Goal: Task Accomplishment & Management: Complete application form

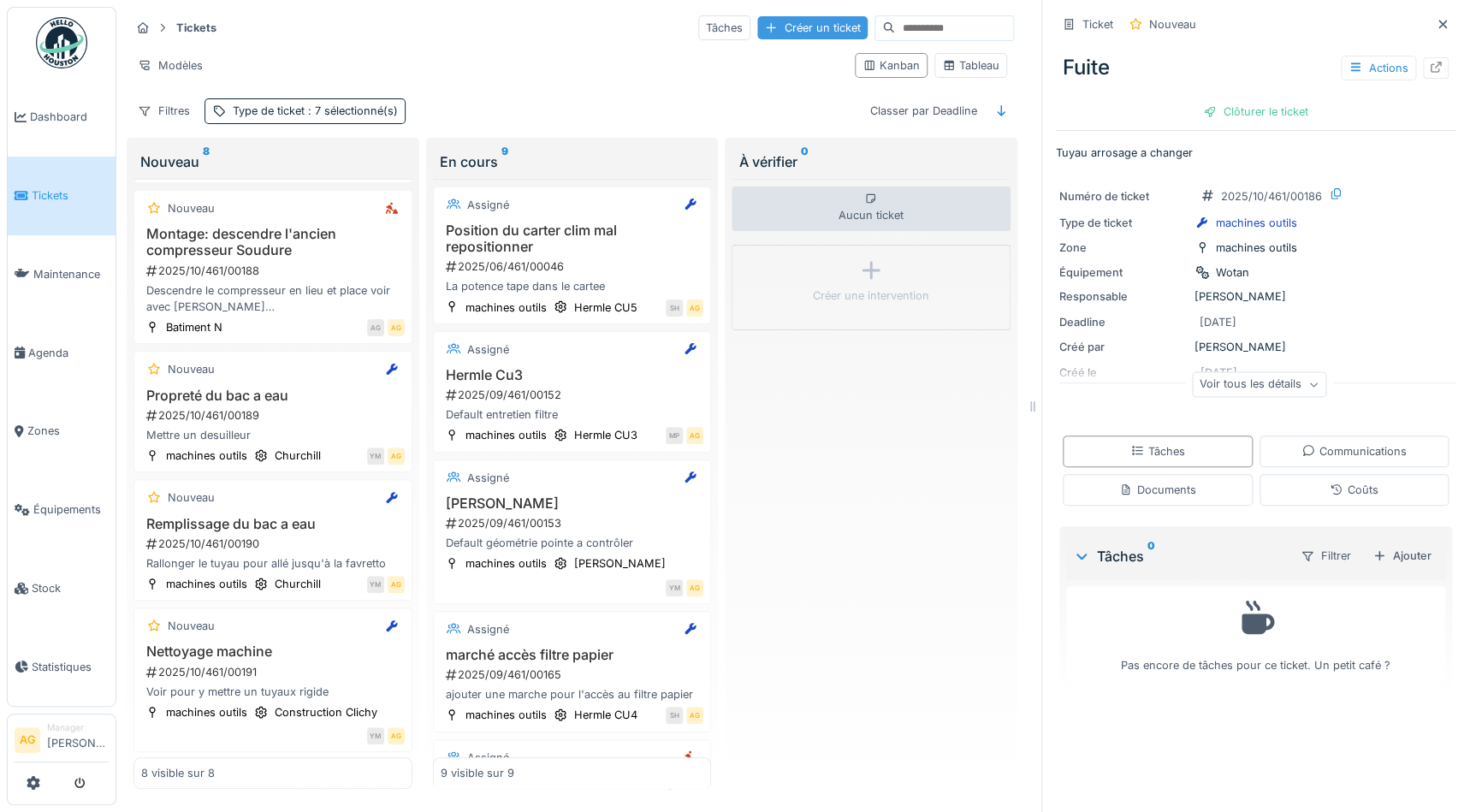
click at [757, 31] on div "Créer un ticket" at bounding box center [812, 28] width 110 height 23
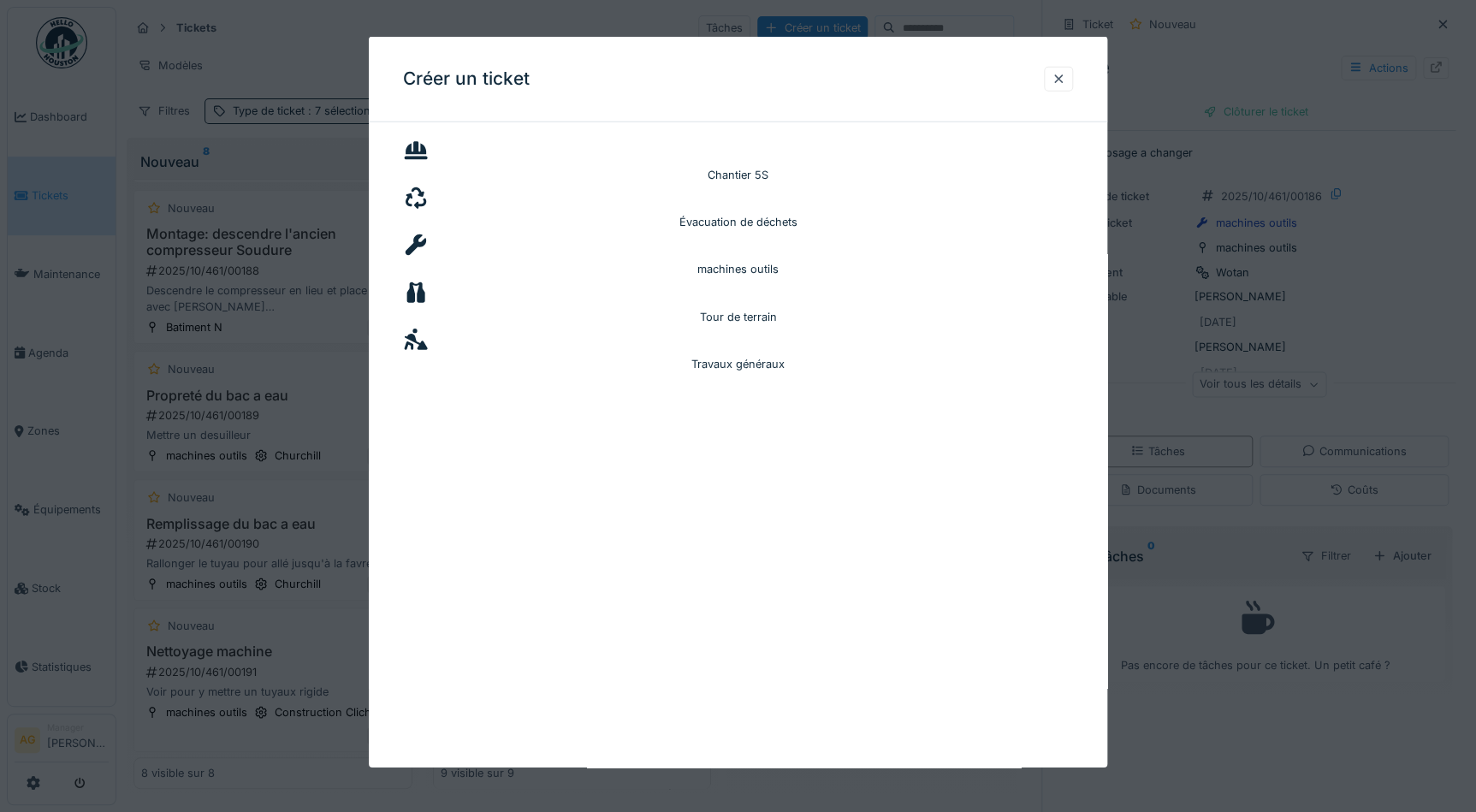
click at [428, 328] on icon at bounding box center [416, 339] width 23 height 22
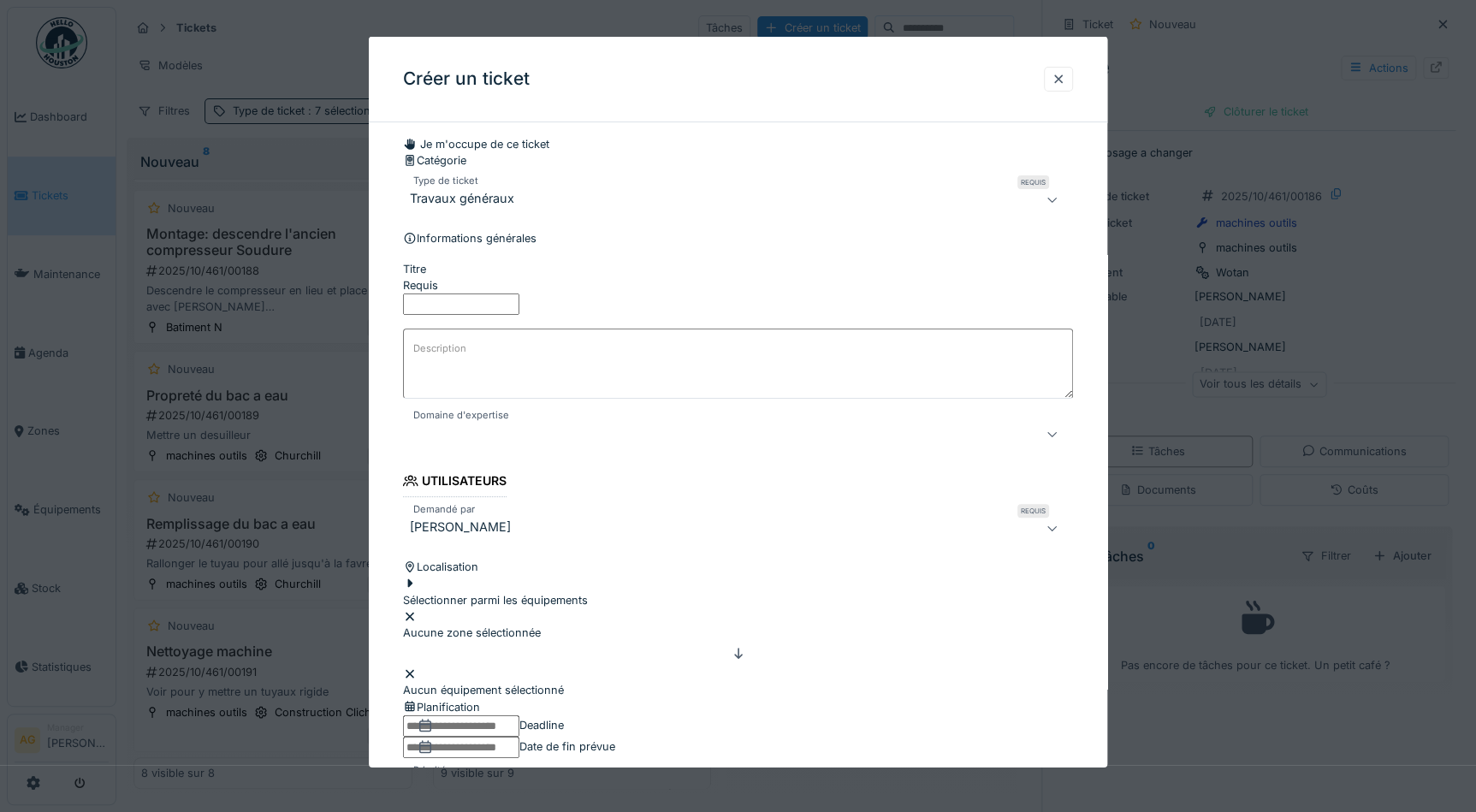
click at [520, 315] on input "Titre" at bounding box center [461, 304] width 117 height 22
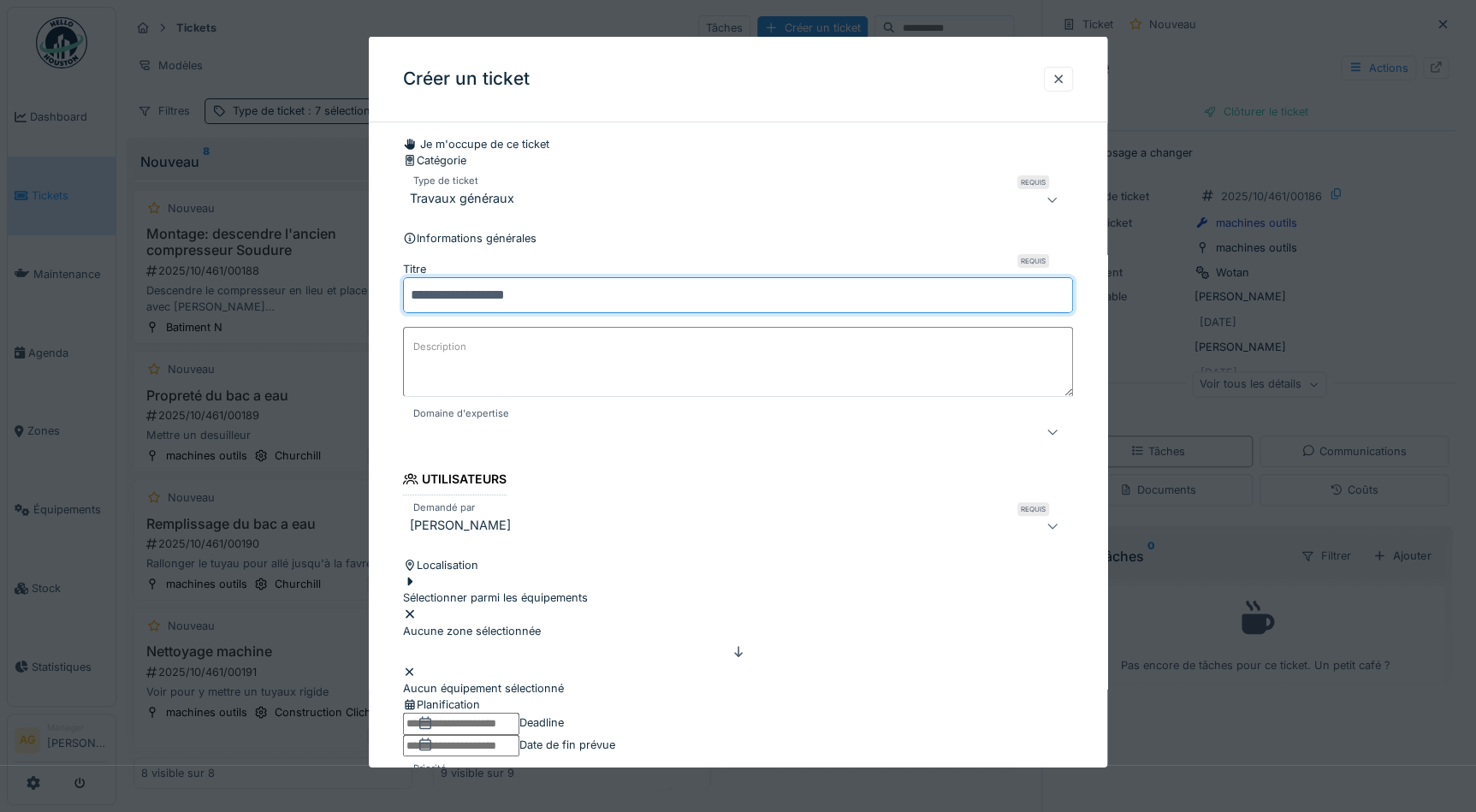
click at [509, 312] on input "**********" at bounding box center [738, 294] width 670 height 36
type input "**********"
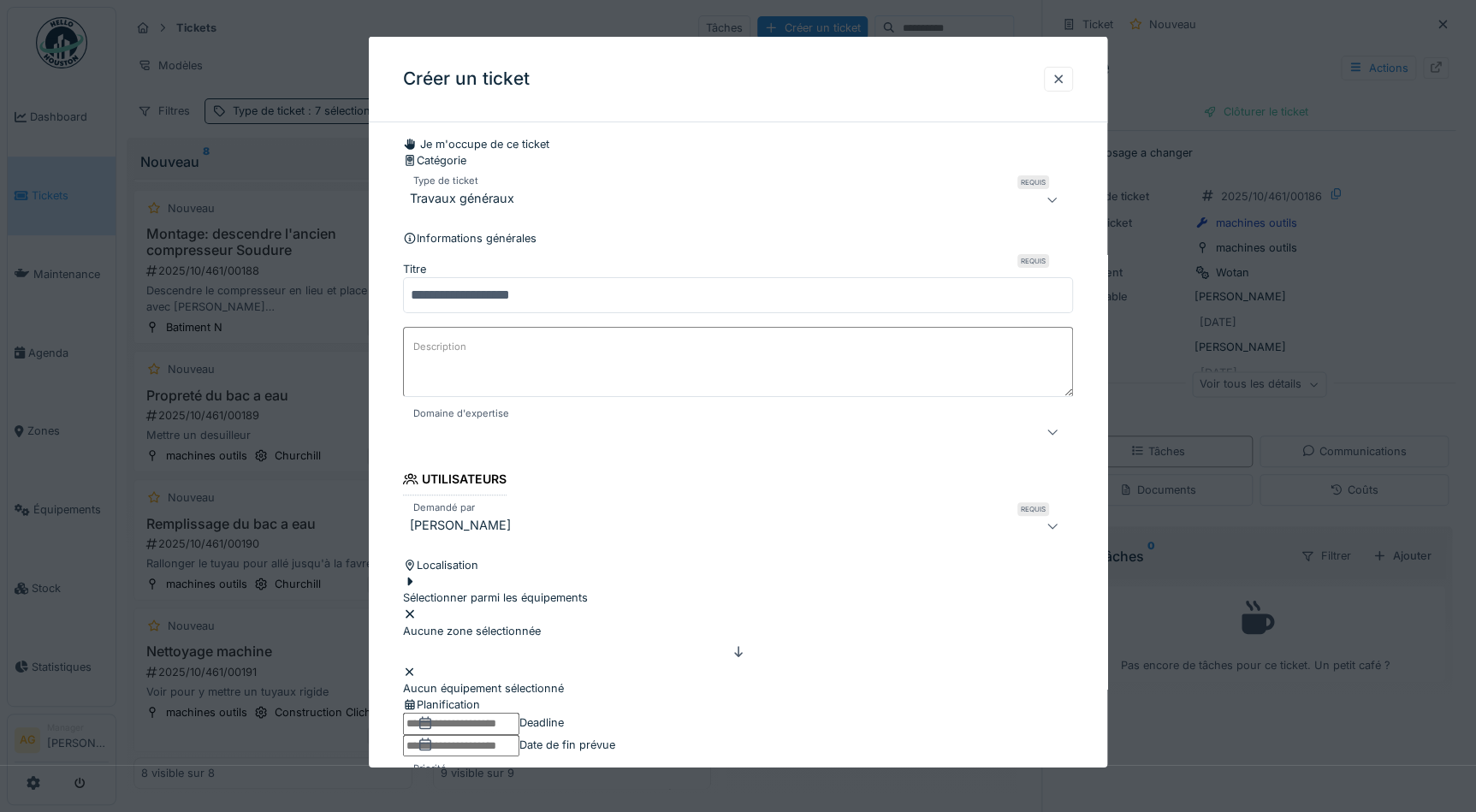
click at [505, 388] on textarea "Description" at bounding box center [738, 361] width 670 height 70
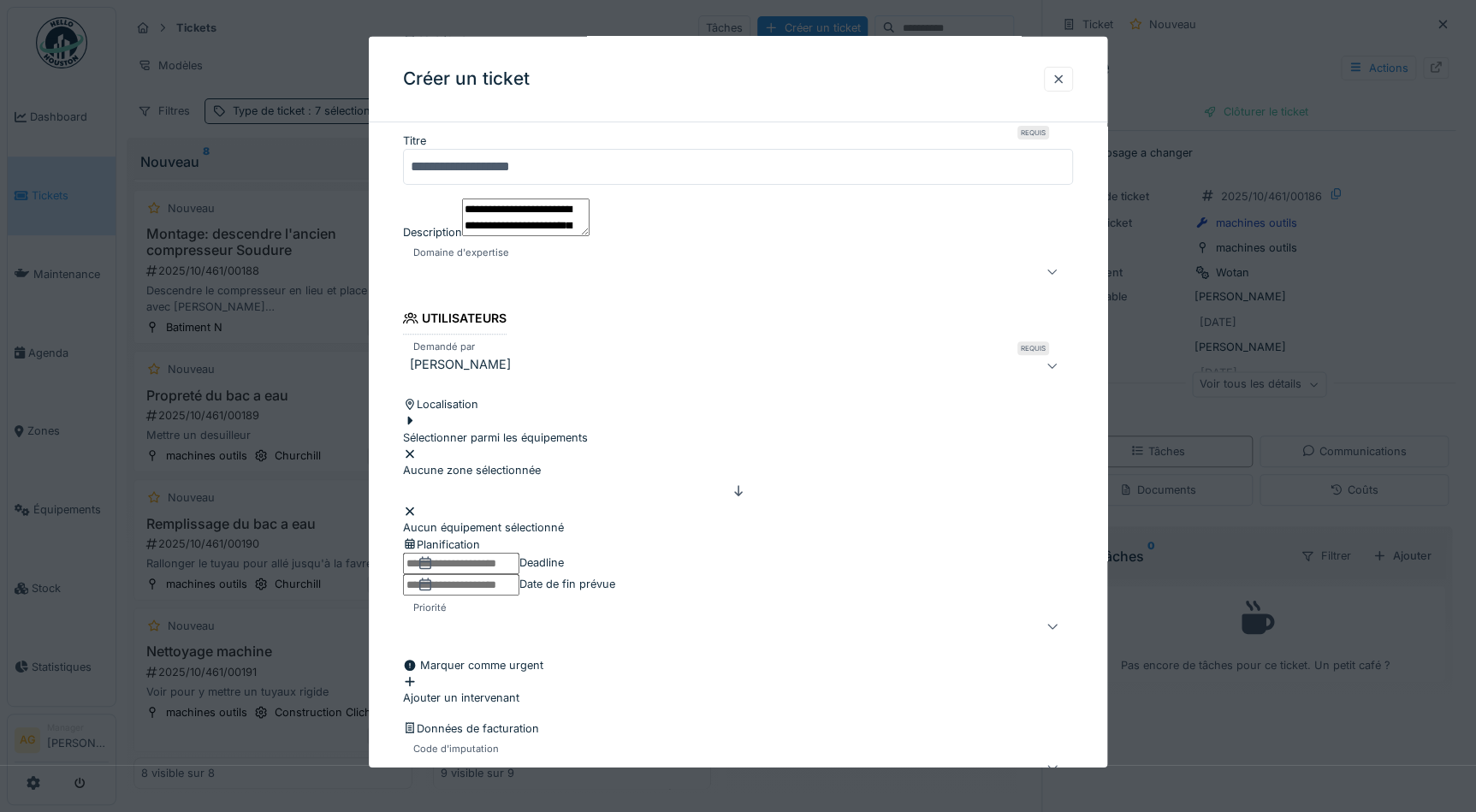
scroll to position [155, 0]
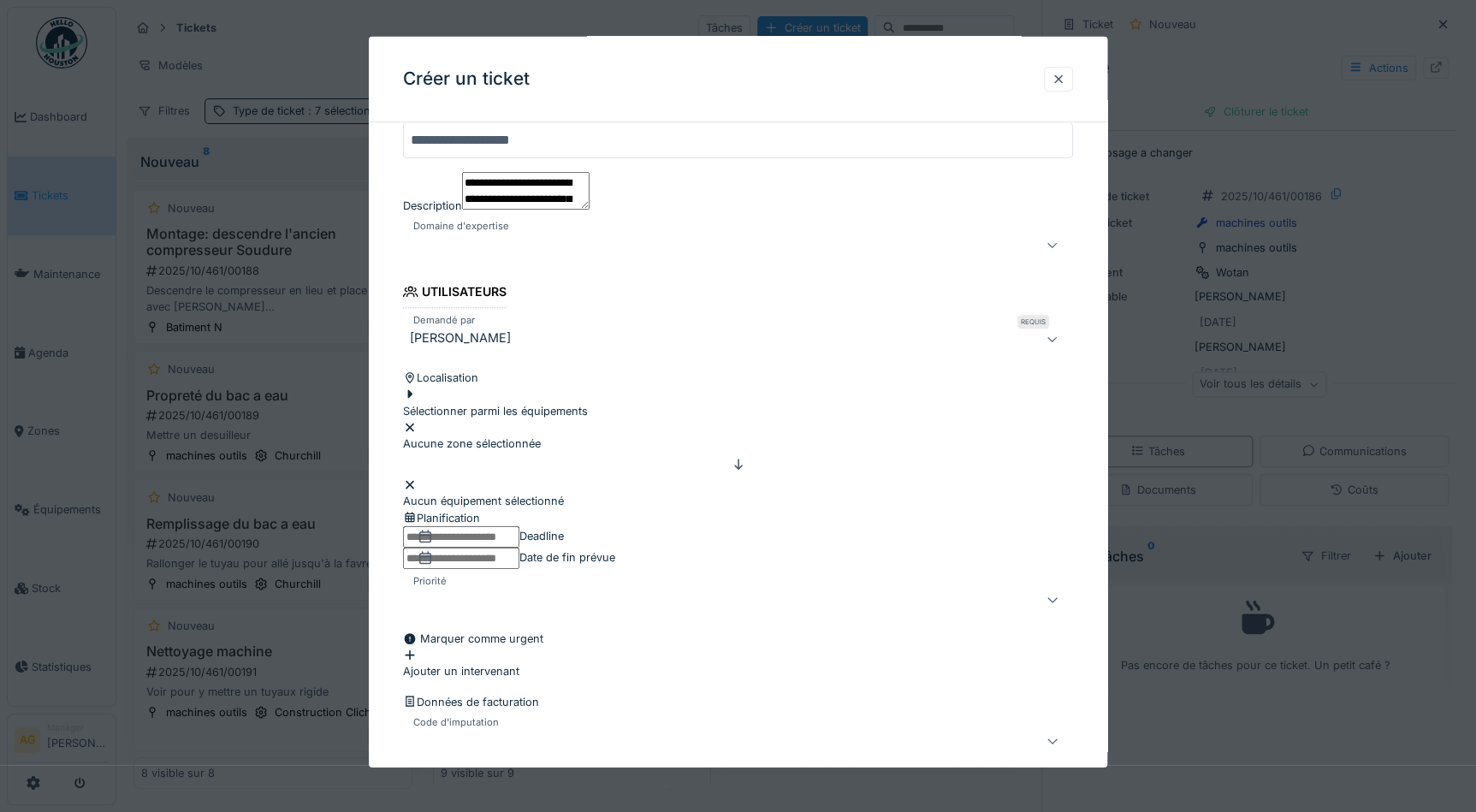
type textarea "**********"
click at [542, 418] on div "Sélectionner parmi les équipements" at bounding box center [495, 402] width 185 height 32
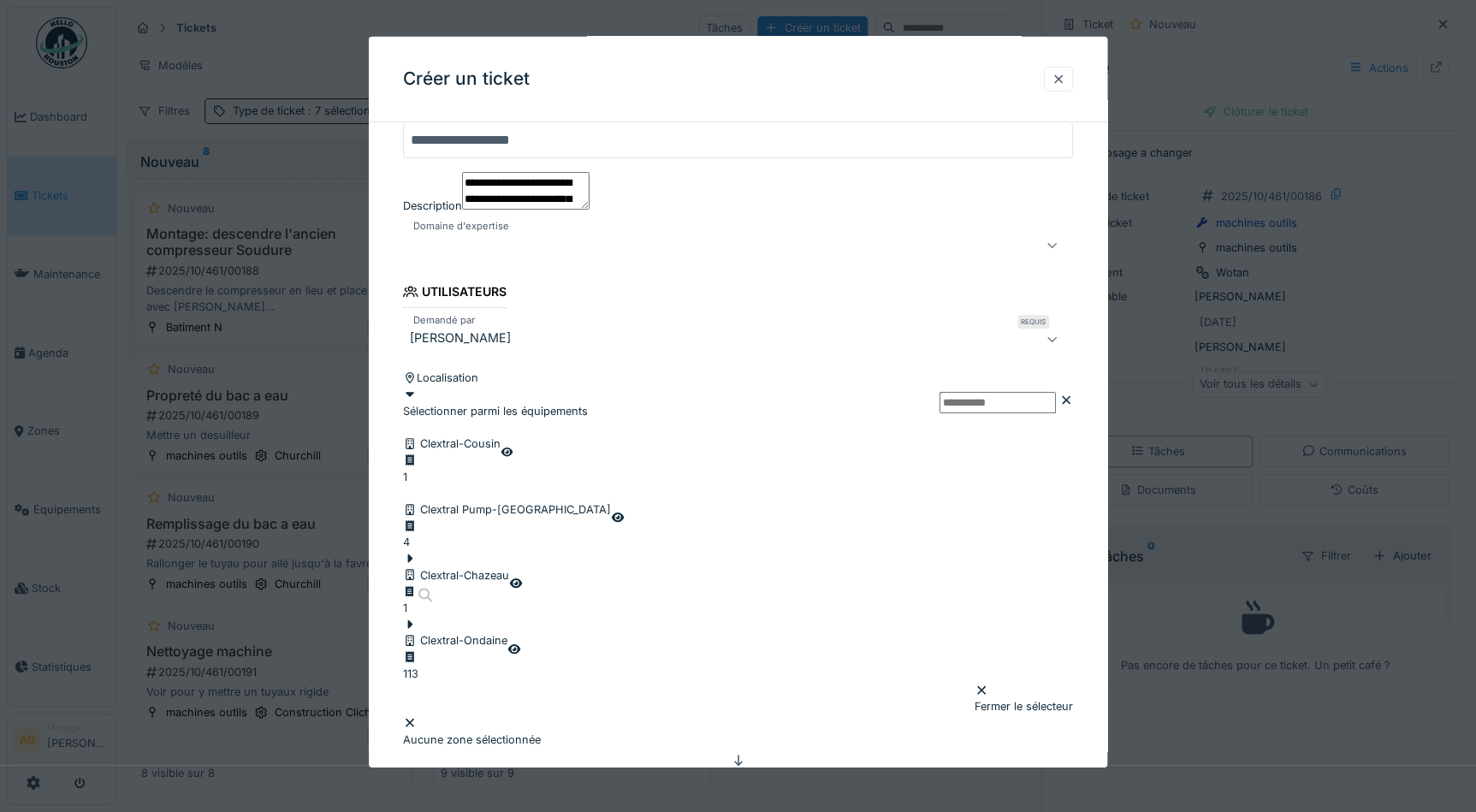
click at [939, 414] on input "text" at bounding box center [998, 403] width 117 height 22
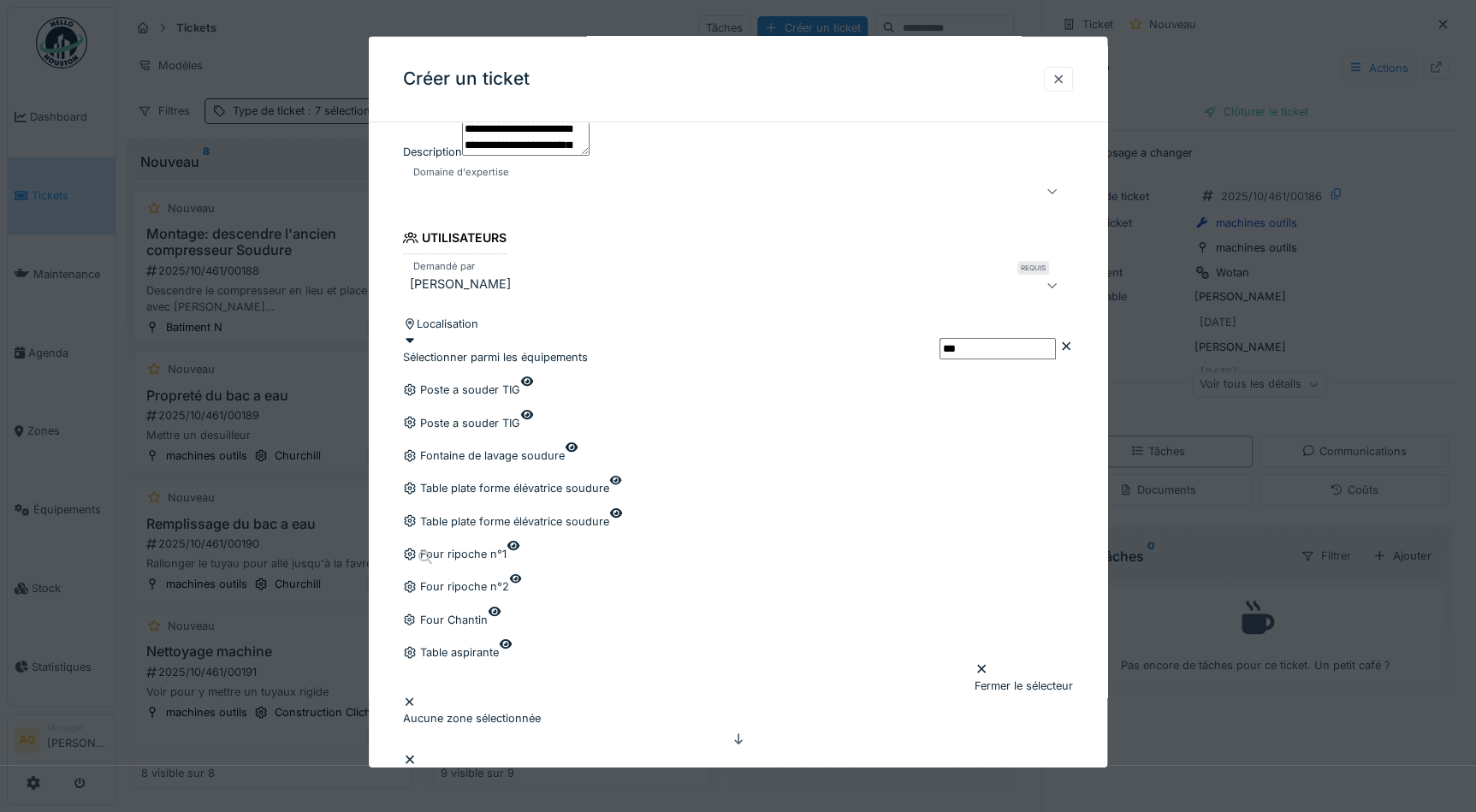
scroll to position [232, 0]
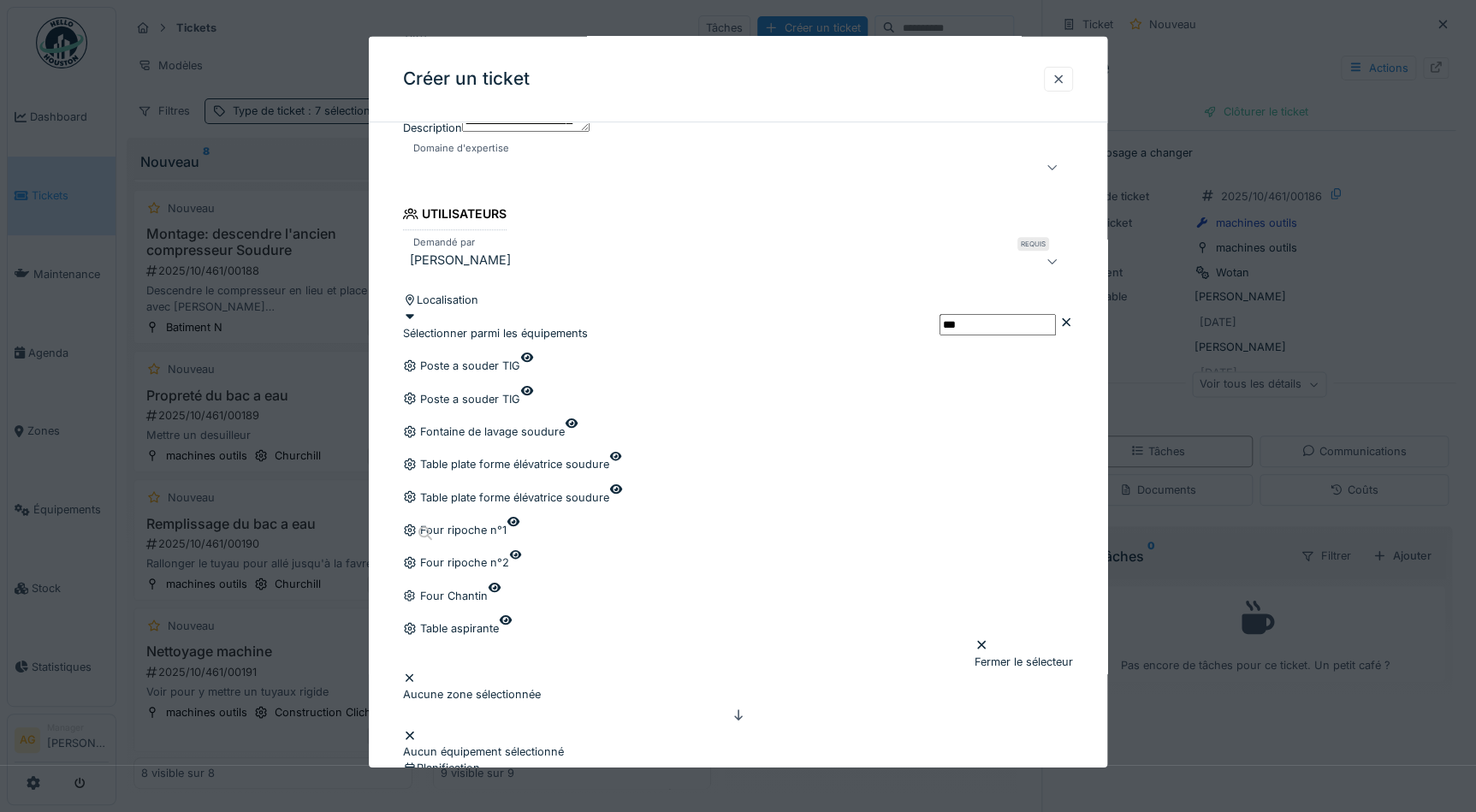
type input "***"
click at [500, 340] on div "Sélectionner parmi les équipements" at bounding box center [495, 324] width 185 height 32
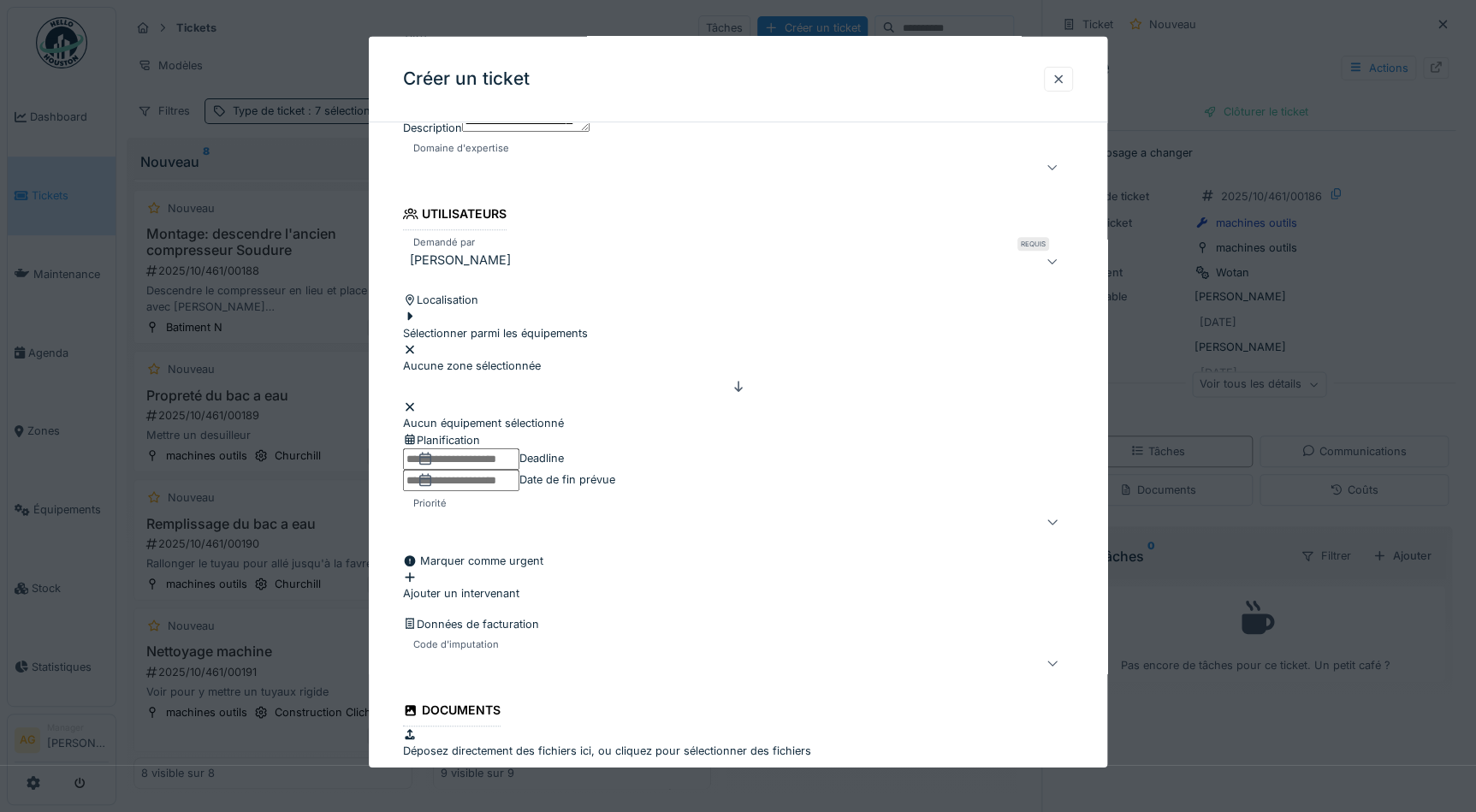
click at [500, 340] on div "Sélectionner parmi les équipements" at bounding box center [495, 324] width 185 height 32
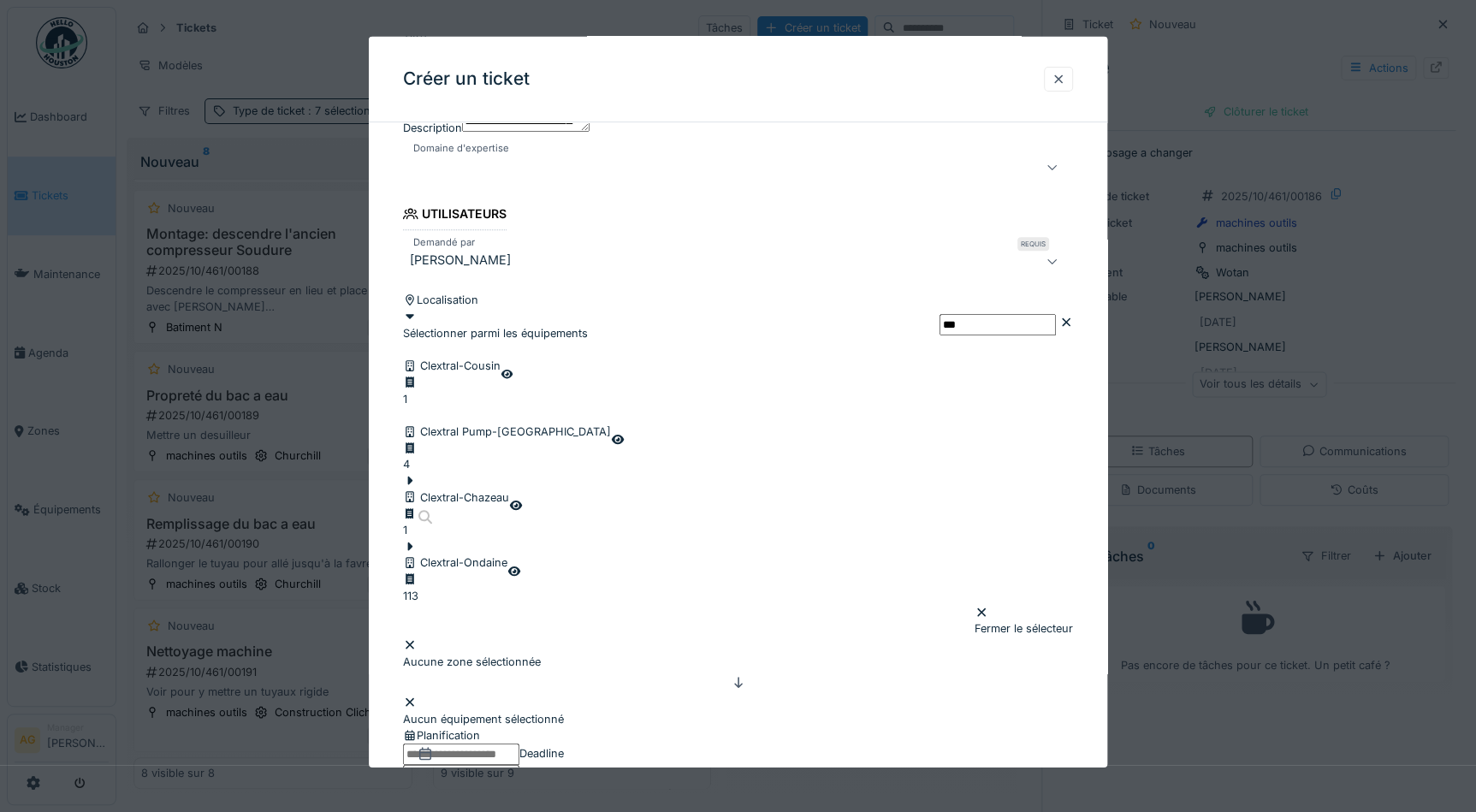
click at [422, 554] on div at bounding box center [455, 546] width 104 height 16
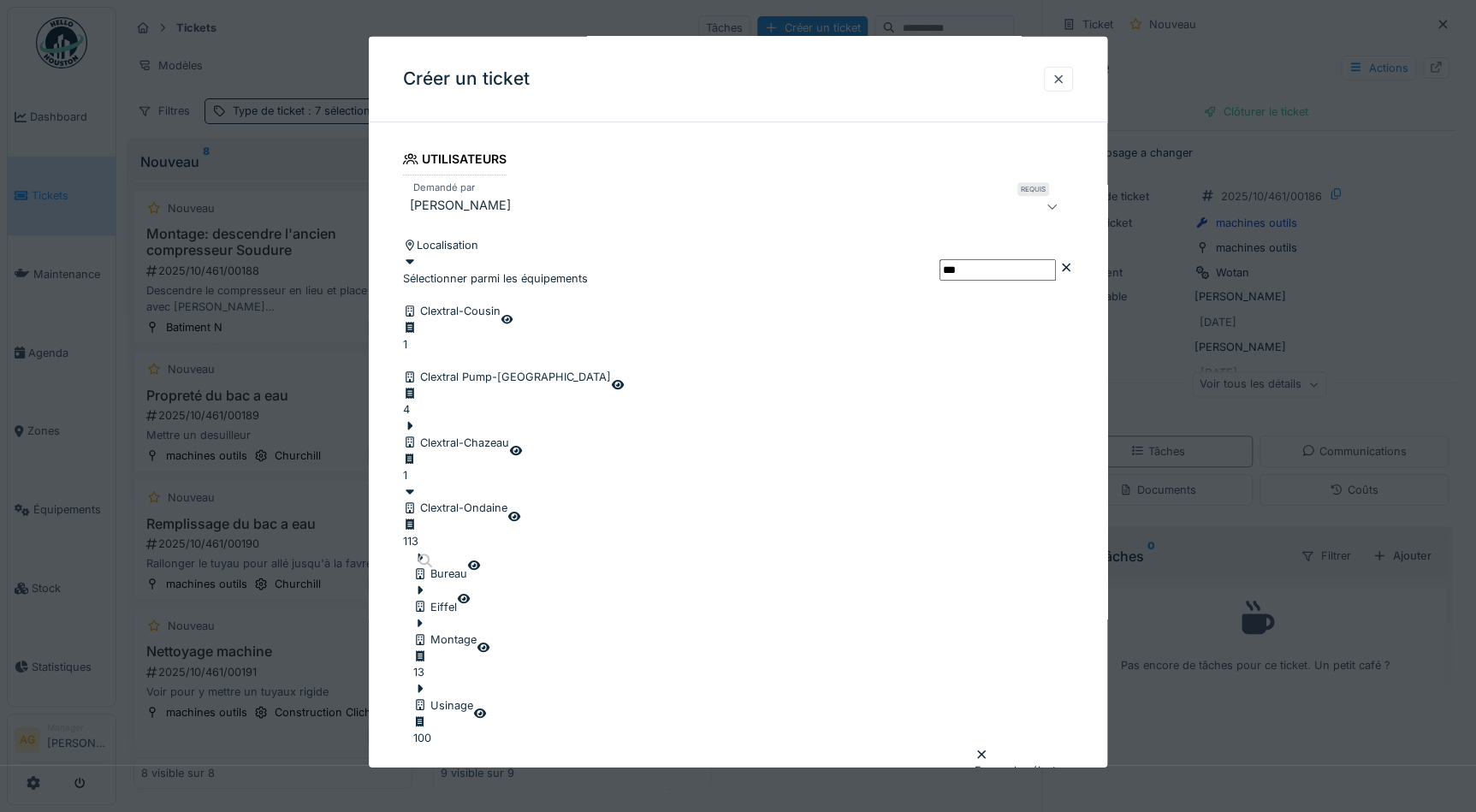
scroll to position [310, 0]
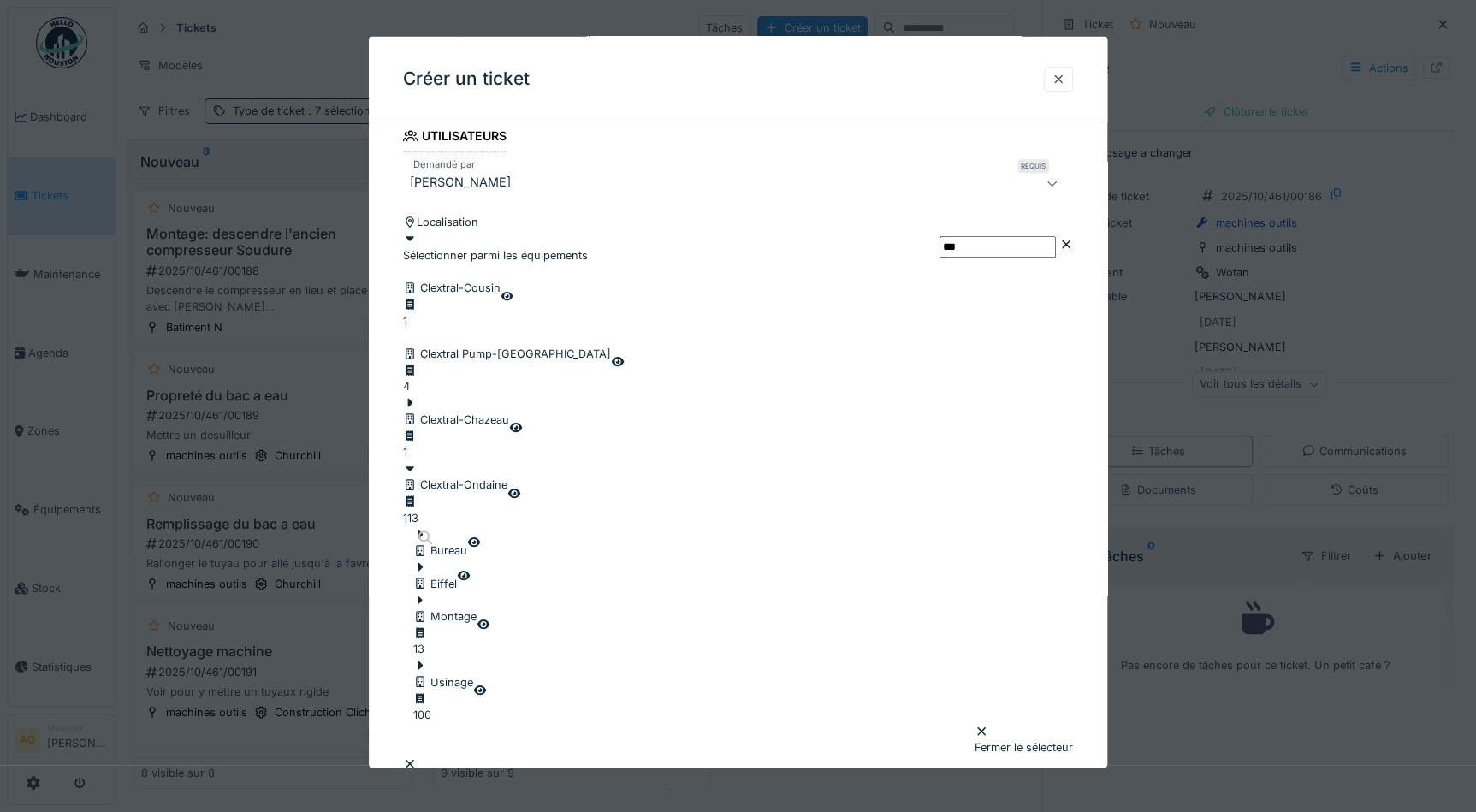
click at [424, 661] on icon at bounding box center [421, 666] width 5 height 9
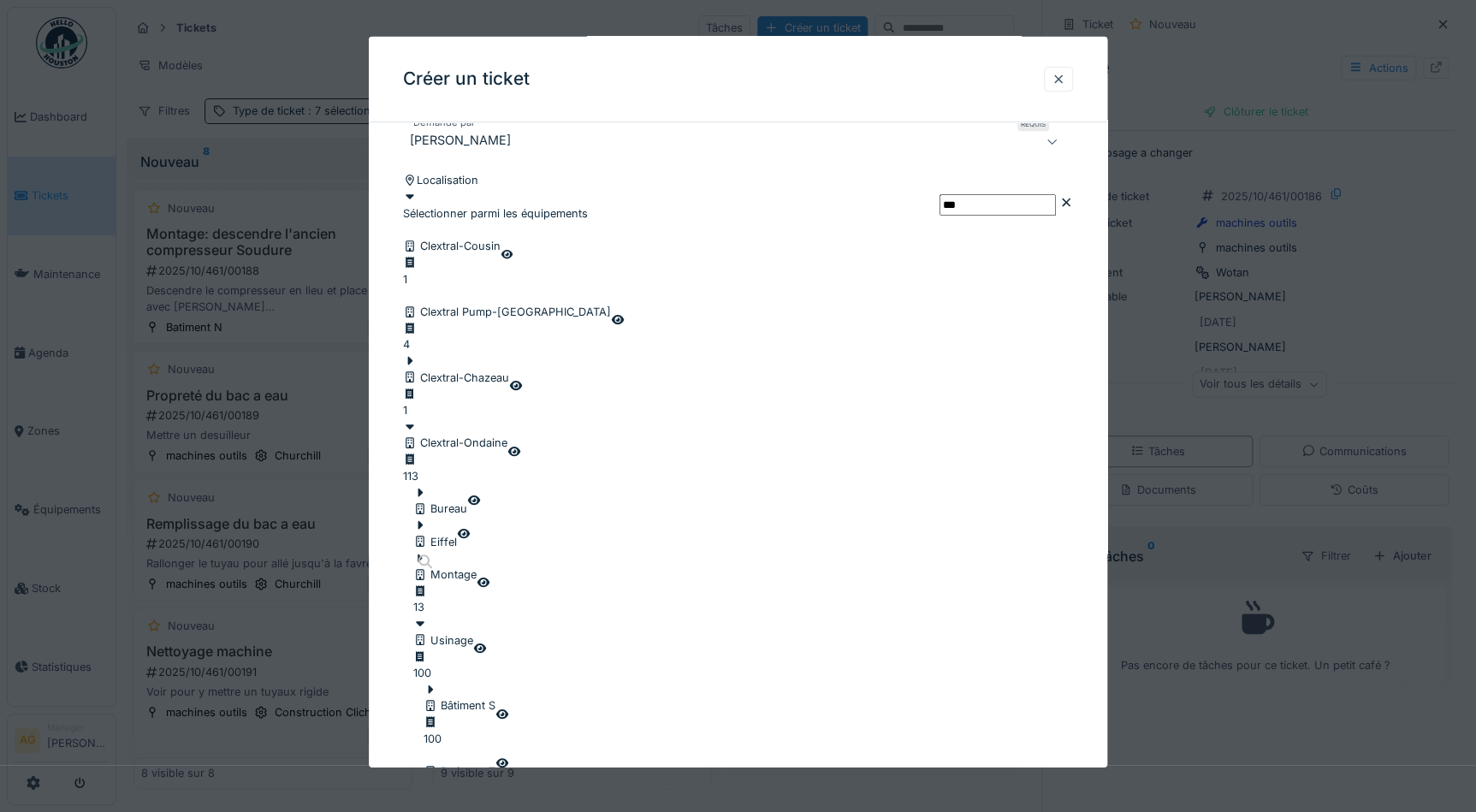
scroll to position [389, 0]
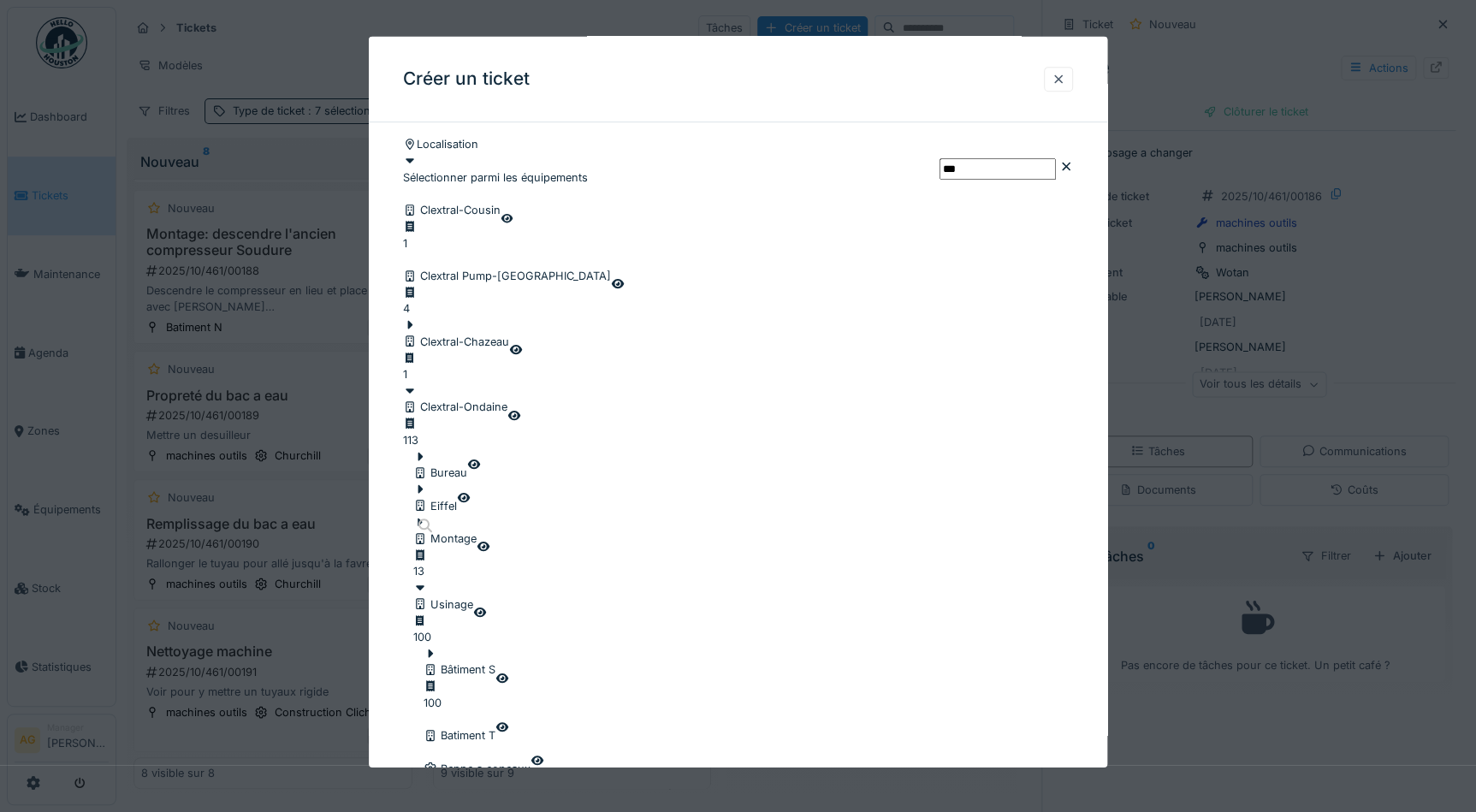
click at [433, 649] on icon at bounding box center [432, 653] width 5 height 9
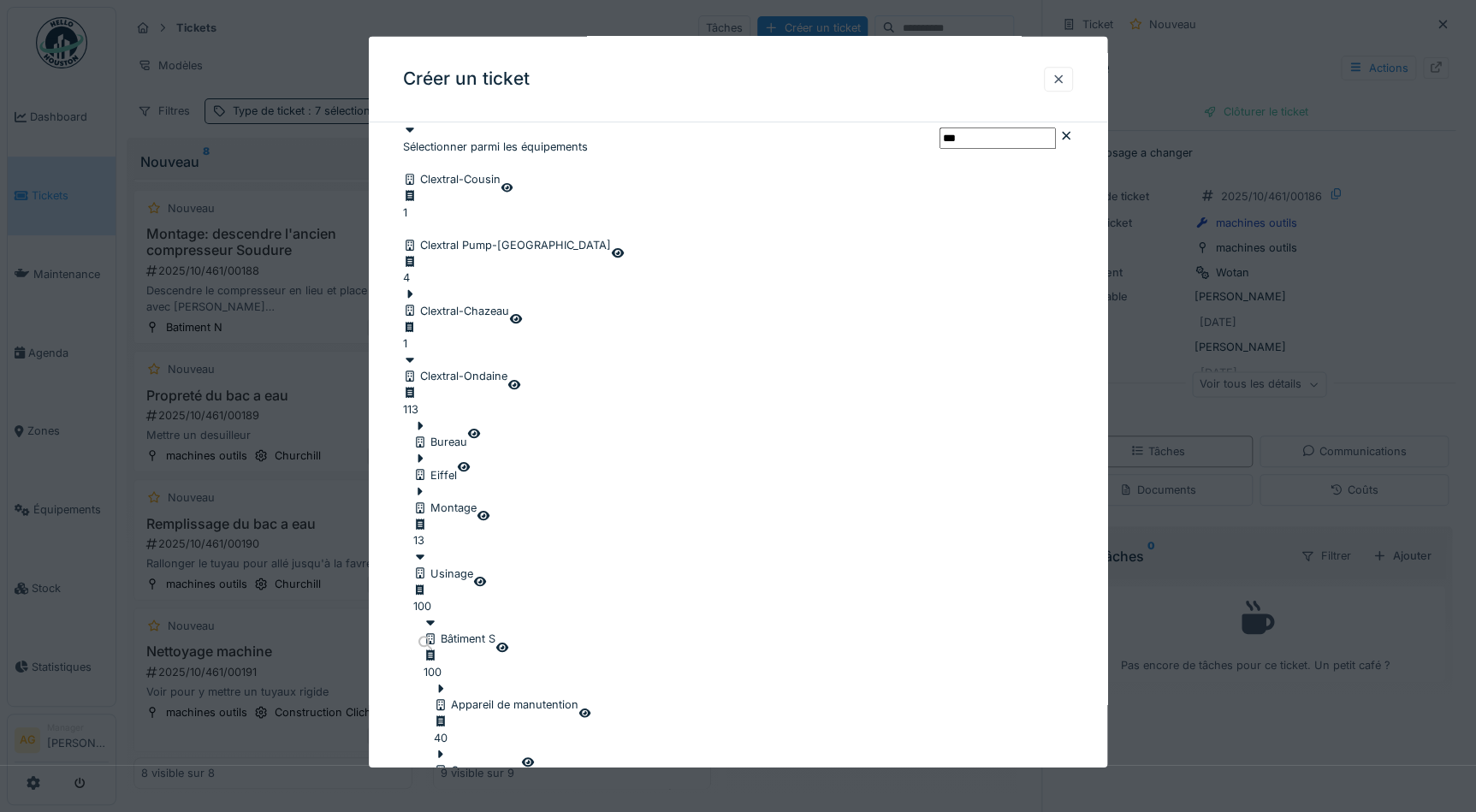
scroll to position [467, 0]
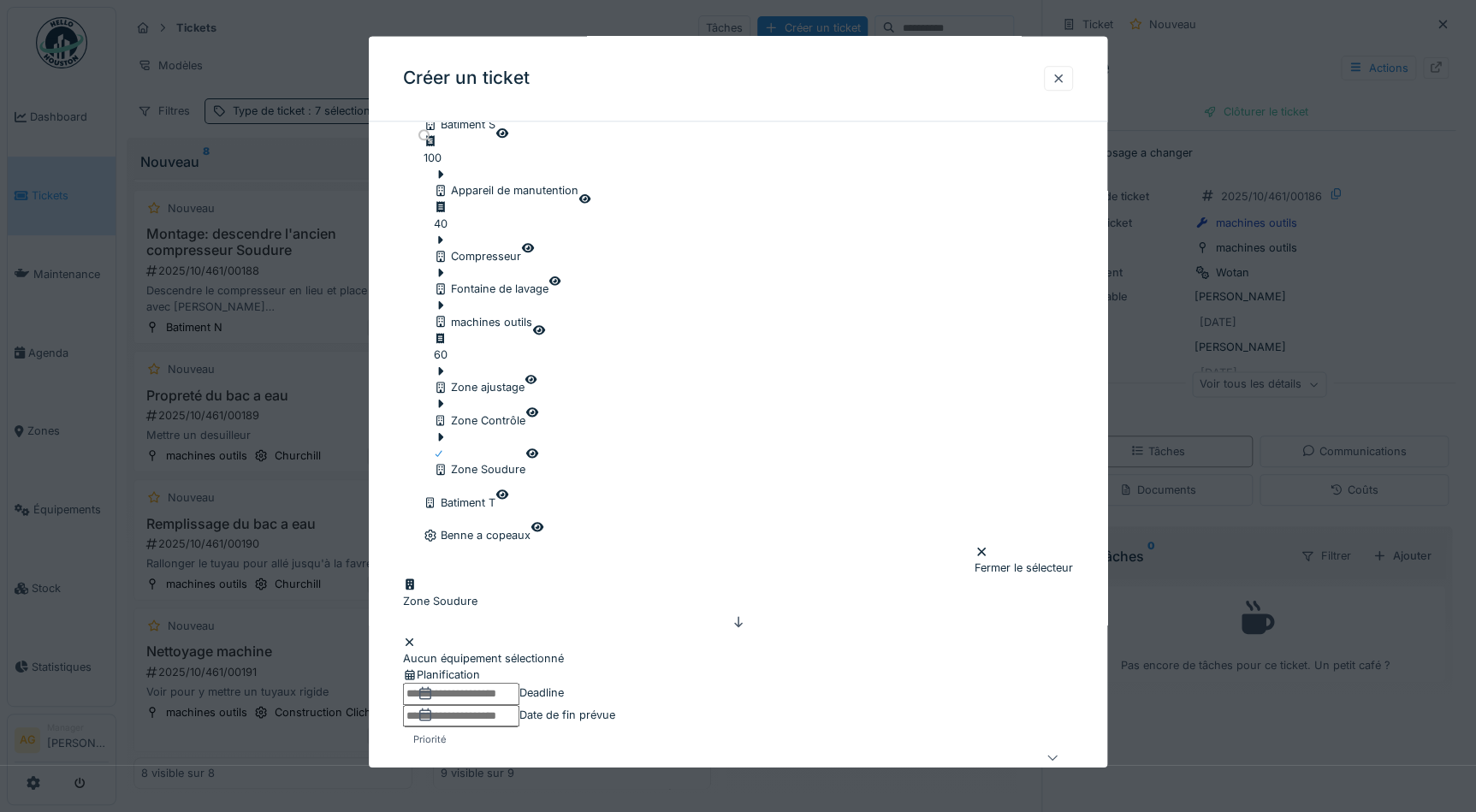
scroll to position [1010, 0]
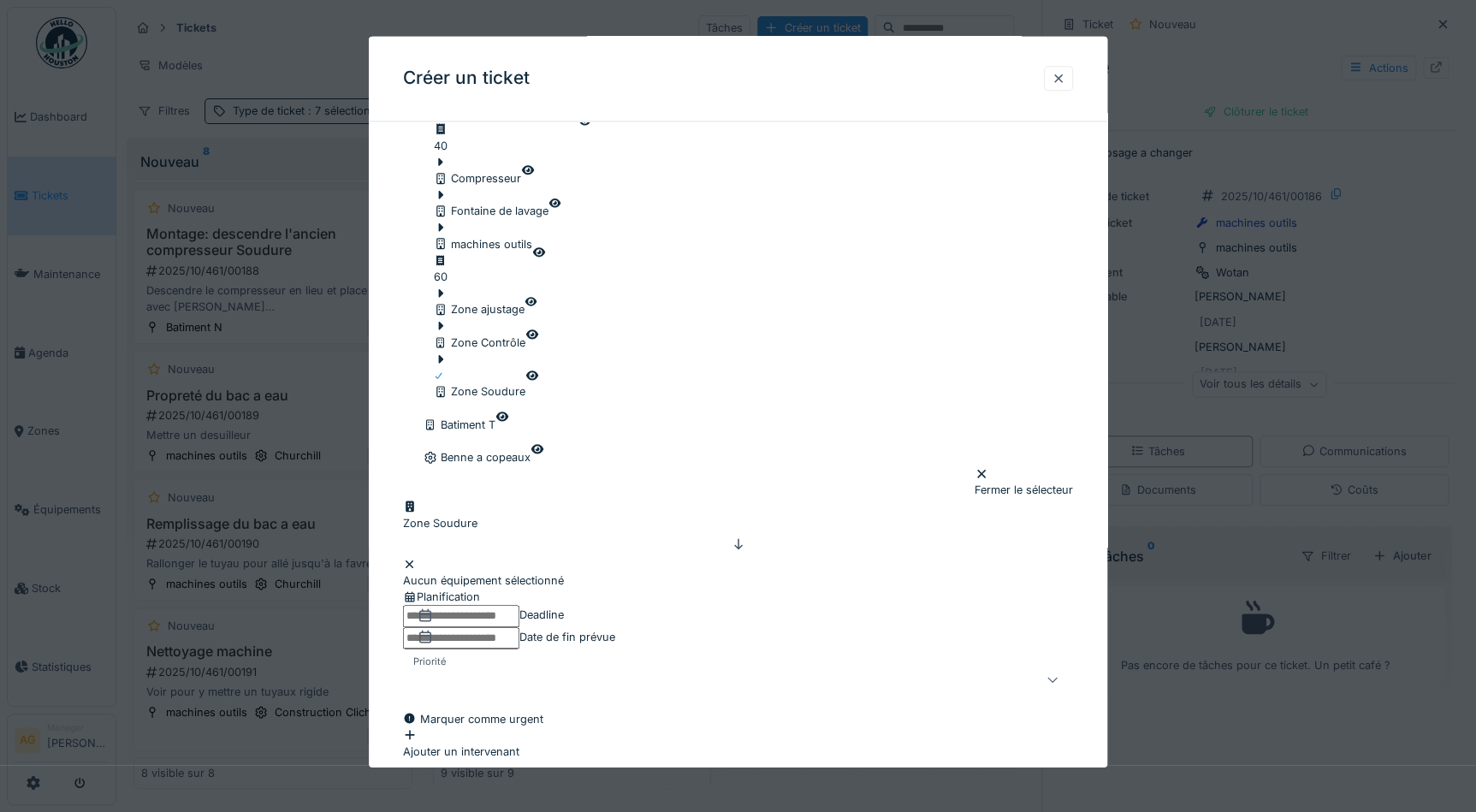
click at [520, 606] on input "text" at bounding box center [461, 616] width 117 height 22
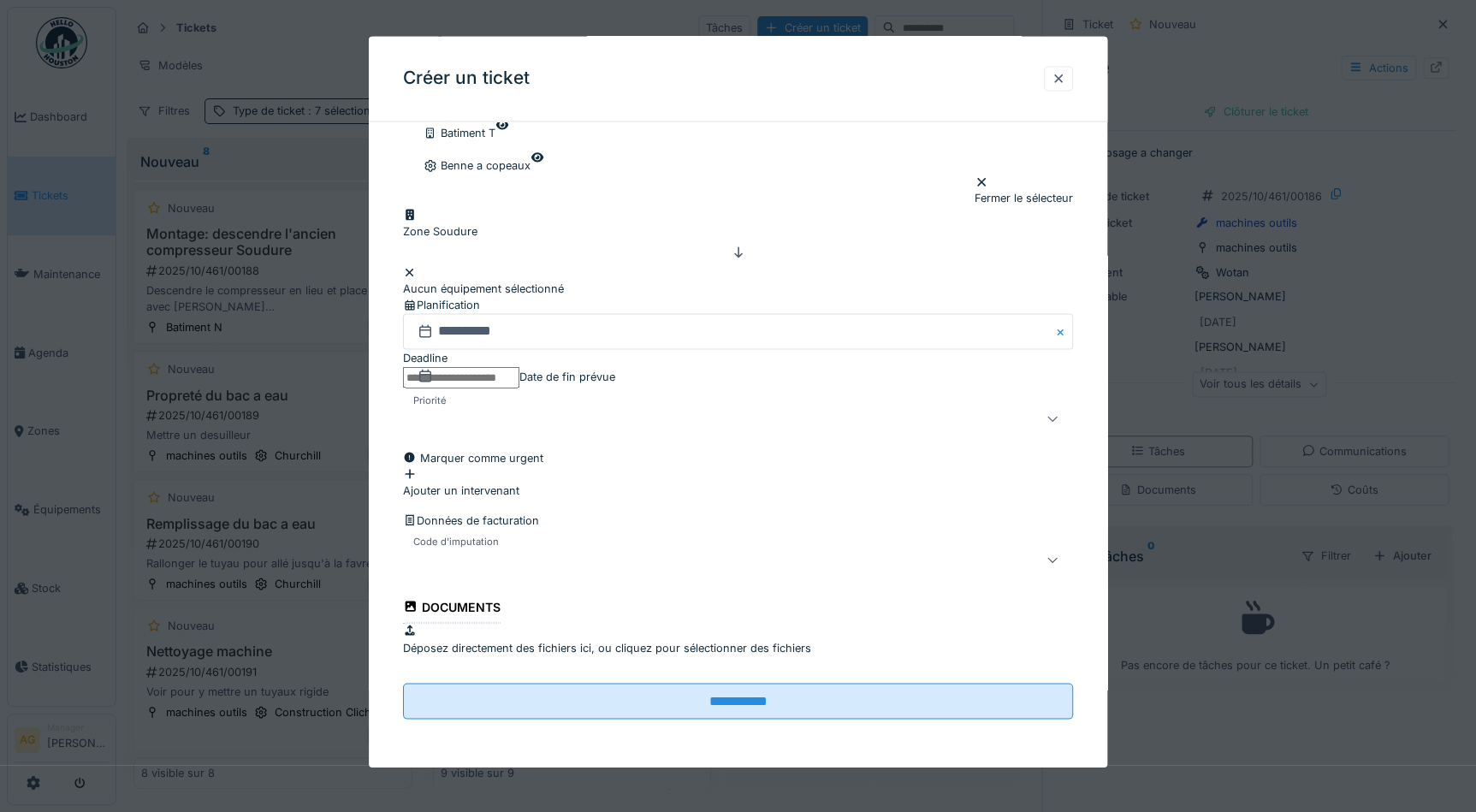
scroll to position [11, 0]
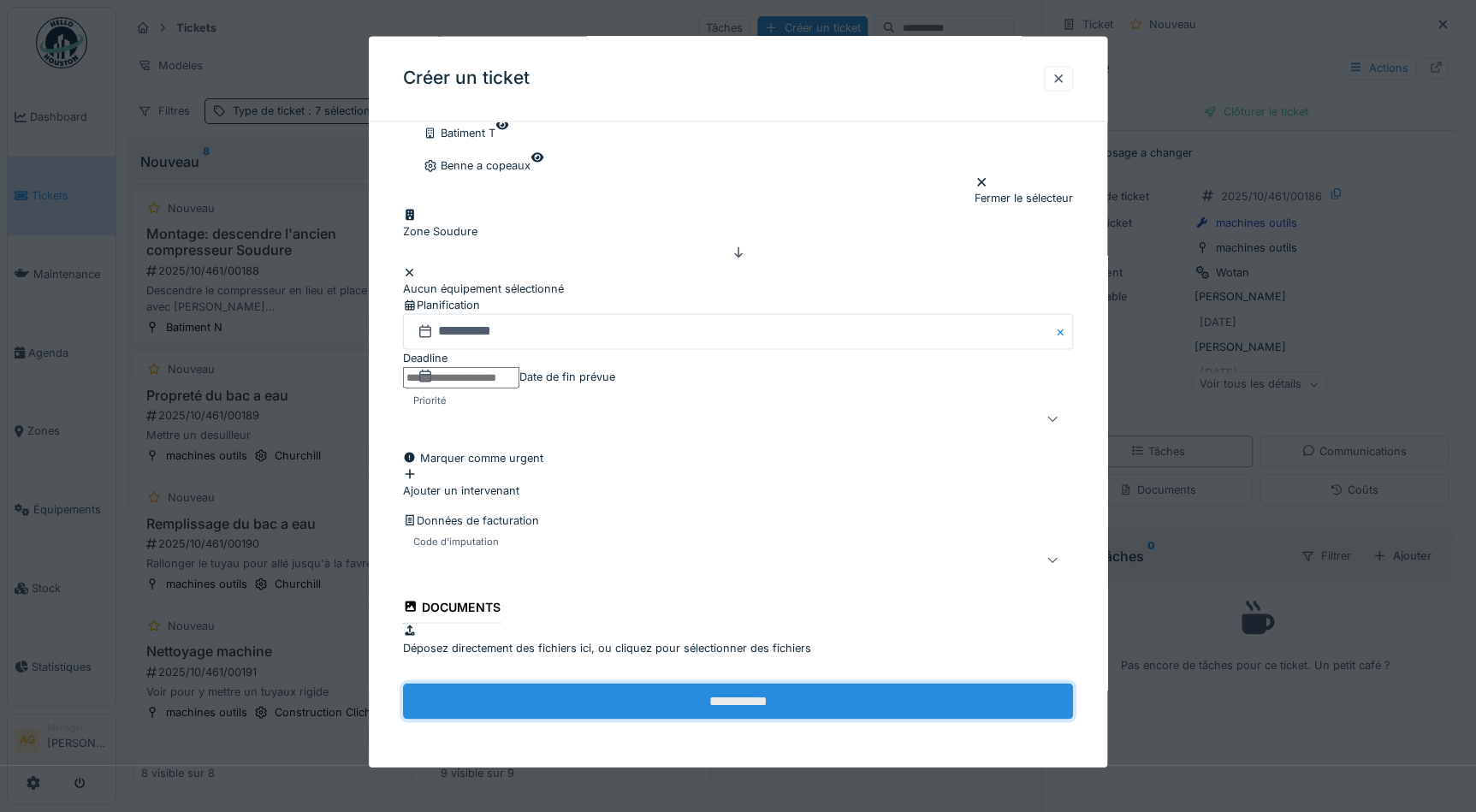
click at [725, 708] on input "**********" at bounding box center [738, 702] width 670 height 36
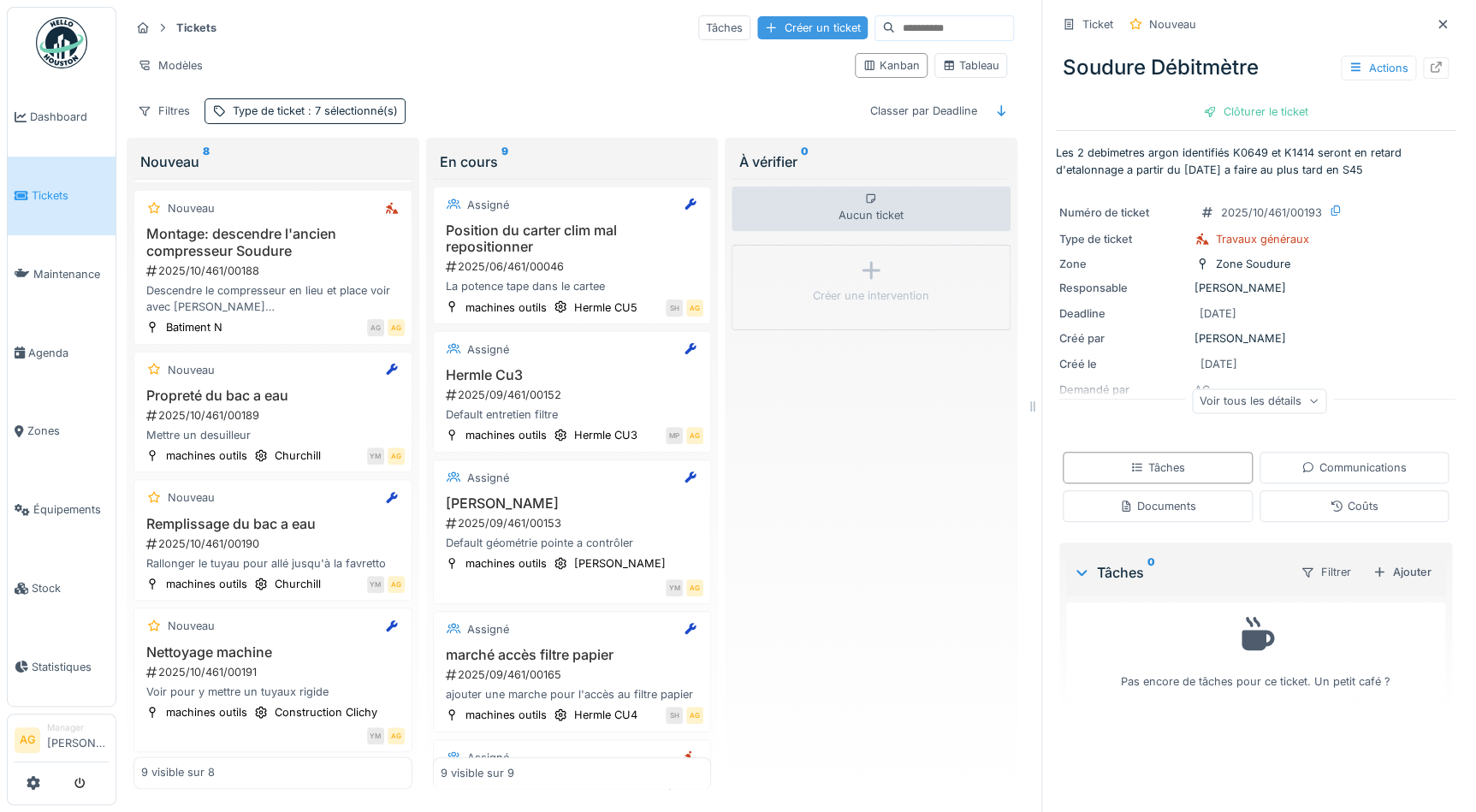
click at [783, 17] on div "Créer un ticket" at bounding box center [812, 28] width 110 height 23
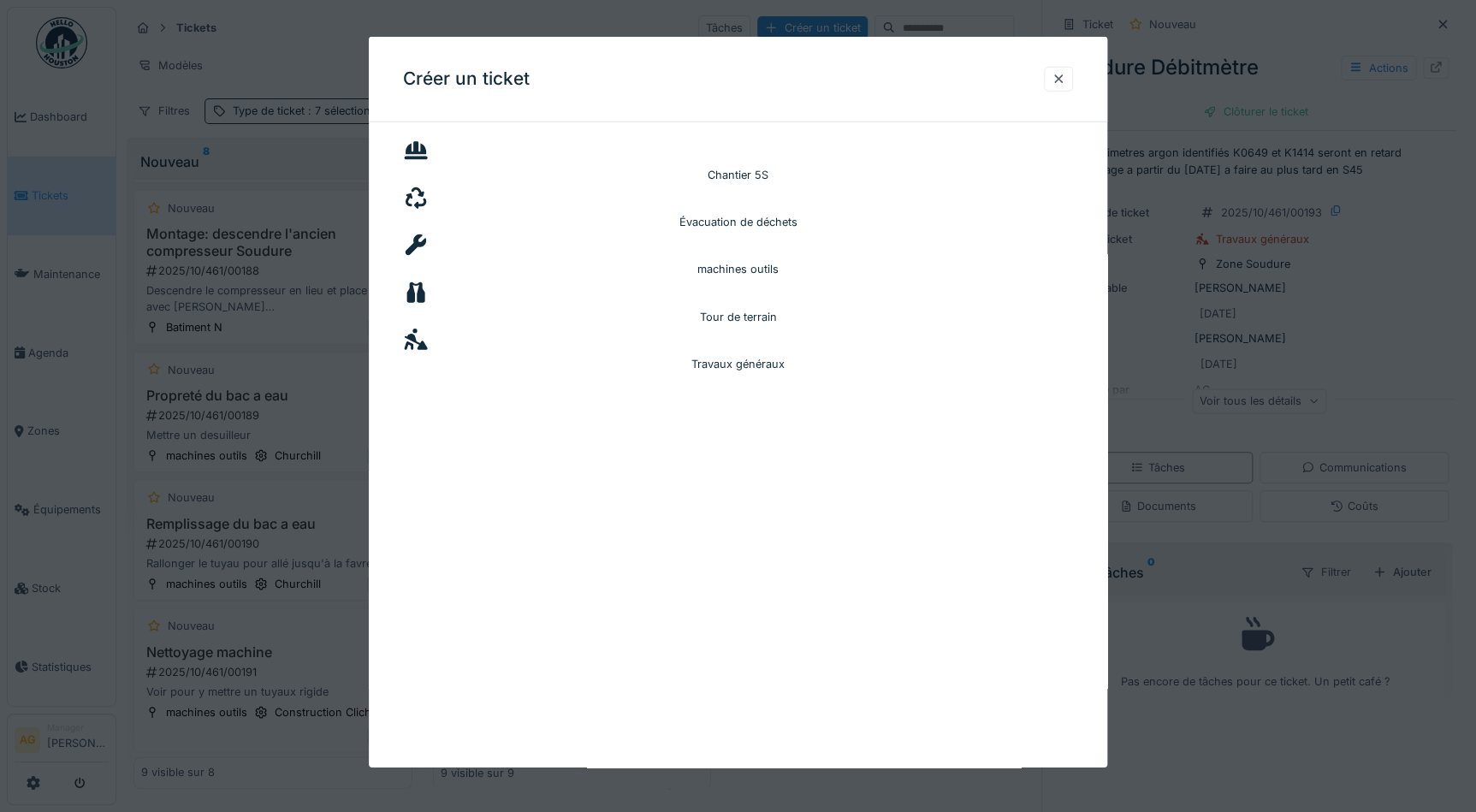
click at [898, 230] on div "machines outils" at bounding box center [738, 253] width 670 height 47
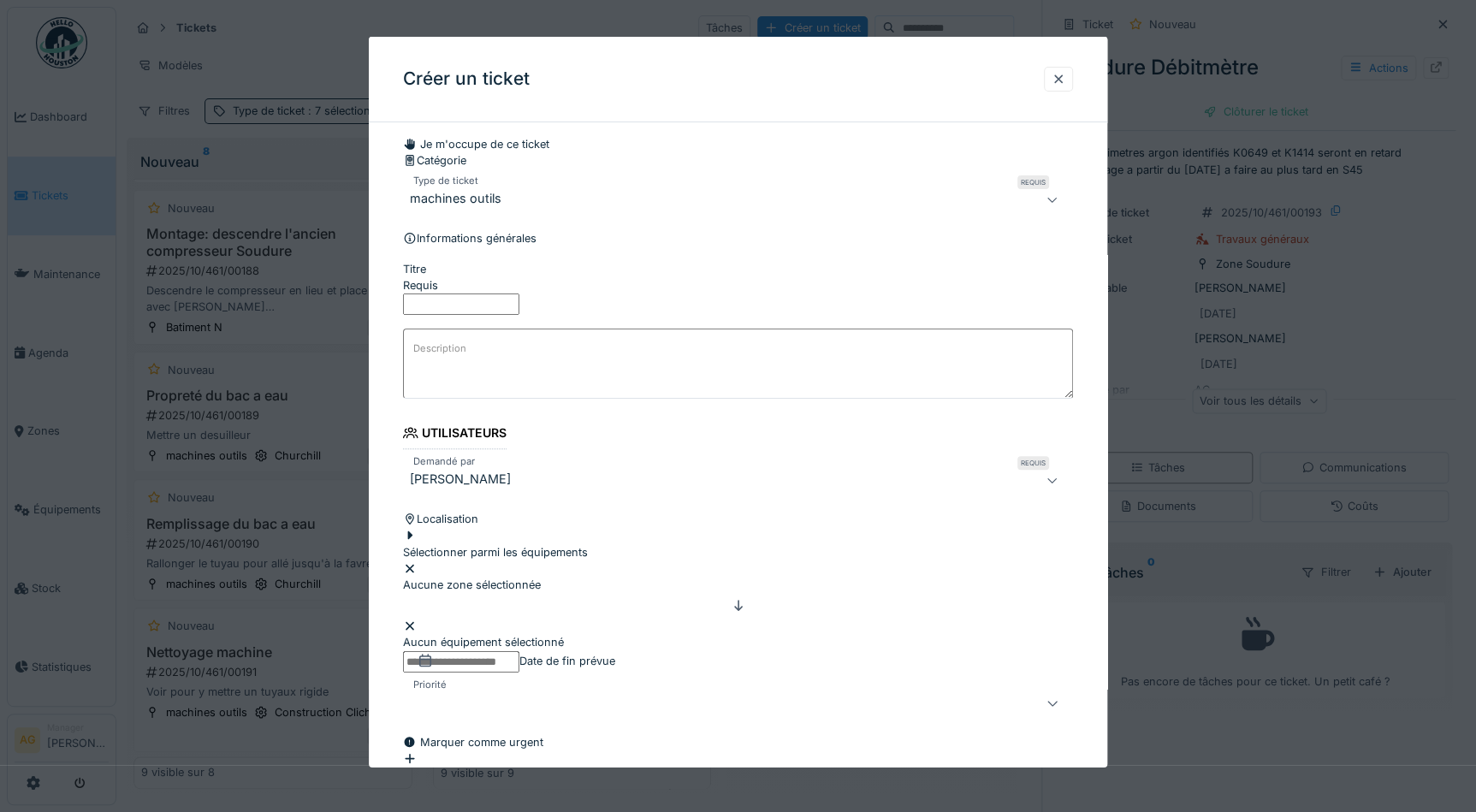
click at [520, 315] on input "Titre" at bounding box center [461, 304] width 117 height 22
type input "*"
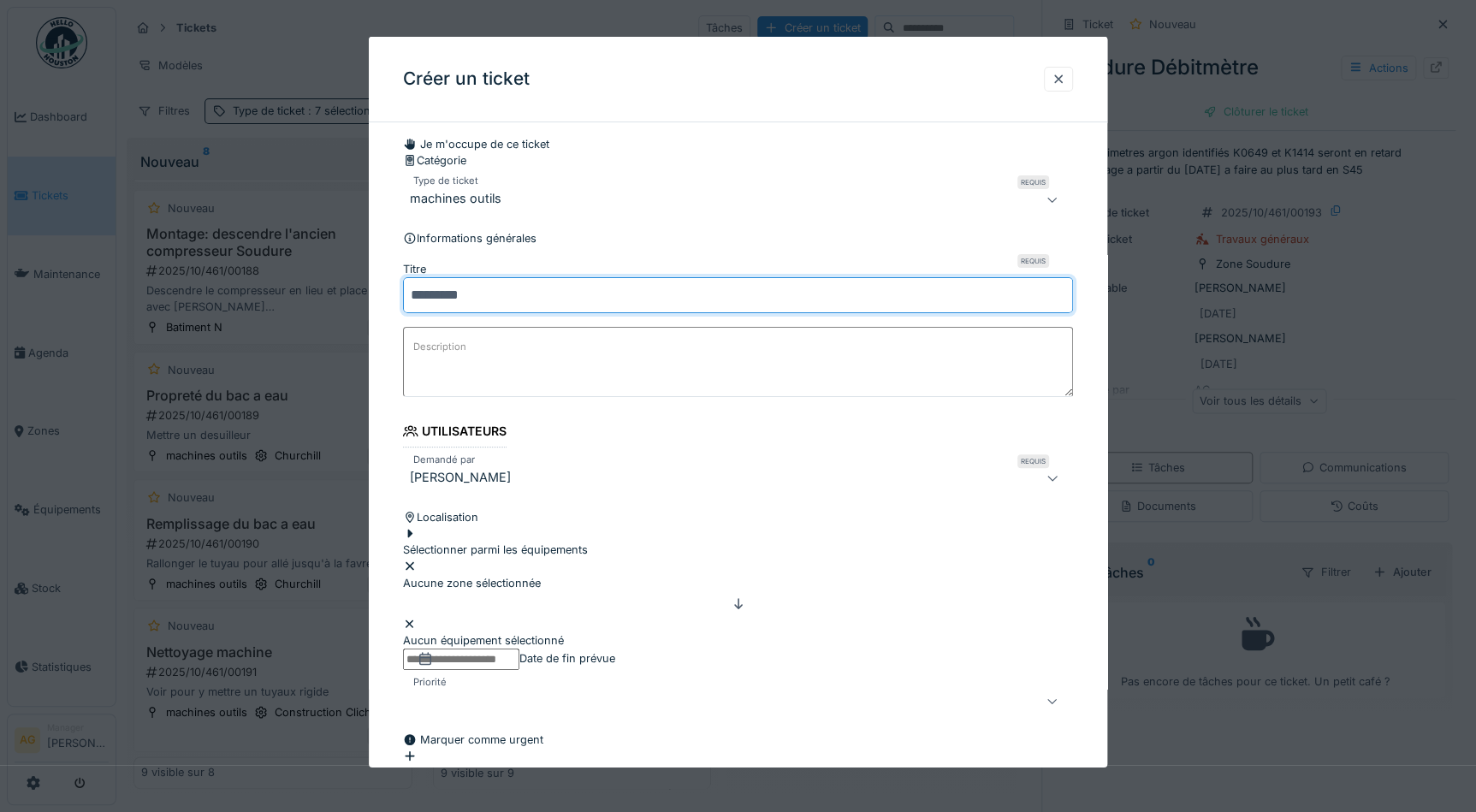
type input "********"
click at [527, 393] on textarea "Description" at bounding box center [738, 361] width 670 height 70
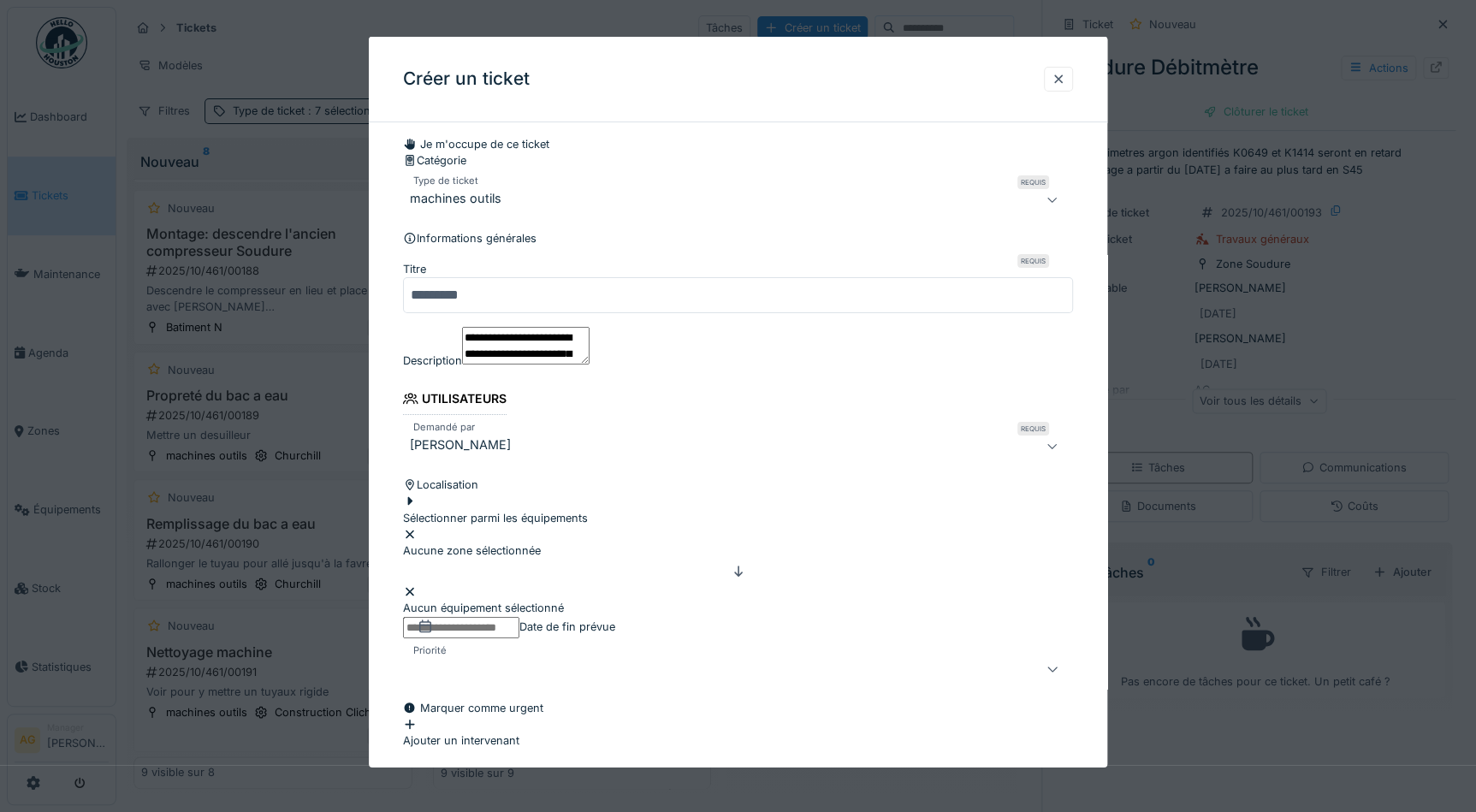
click at [590, 363] on textarea "**********" at bounding box center [526, 345] width 127 height 38
click at [578, 363] on textarea "**********" at bounding box center [526, 345] width 127 height 38
drag, startPoint x: 521, startPoint y: 430, endPoint x: 412, endPoint y: 406, distance: 111.6
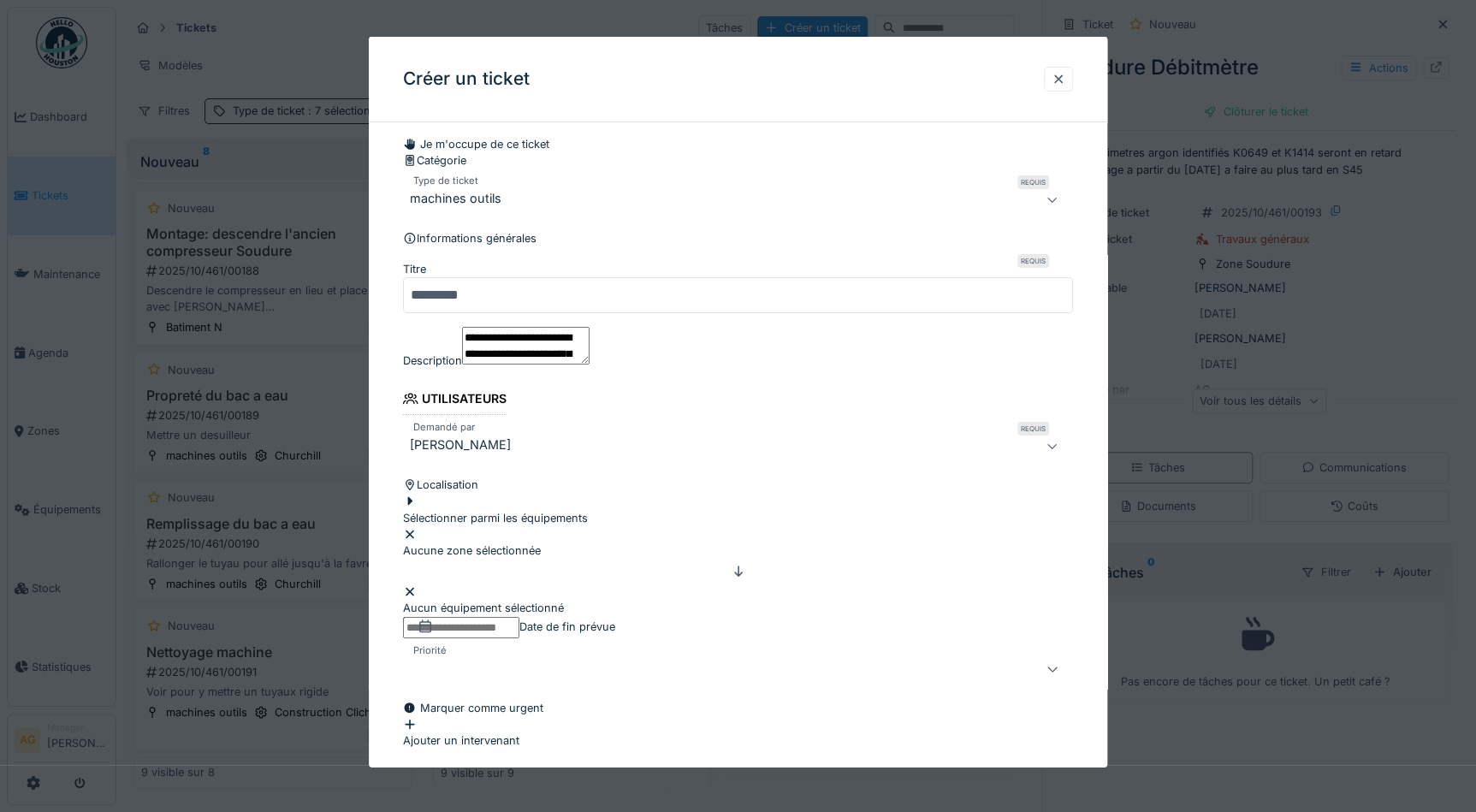
click at [462, 363] on textarea "**********" at bounding box center [526, 345] width 127 height 38
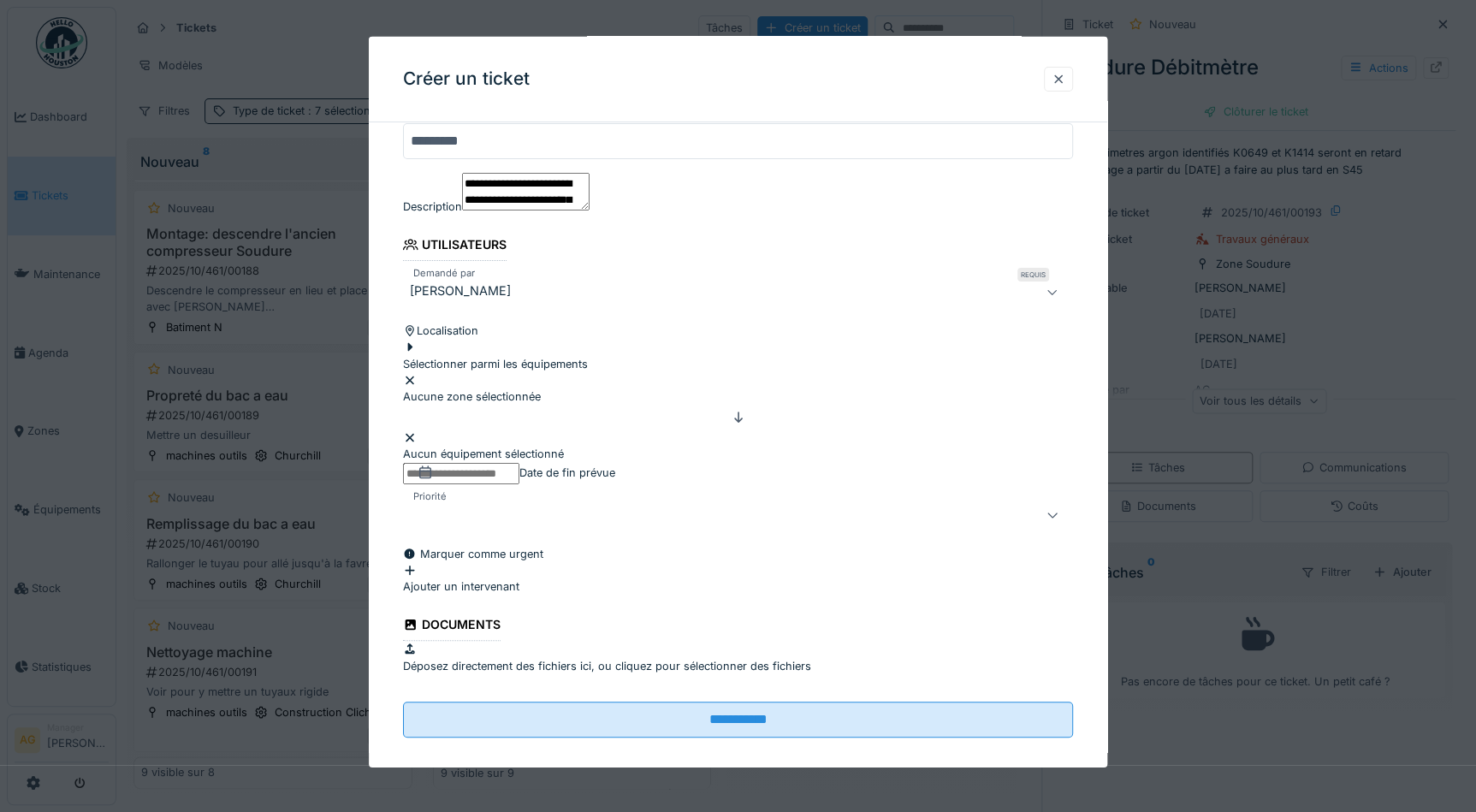
scroll to position [155, 0]
type textarea "**********"
click at [546, 371] on div "Sélectionner parmi les équipements" at bounding box center [495, 354] width 185 height 32
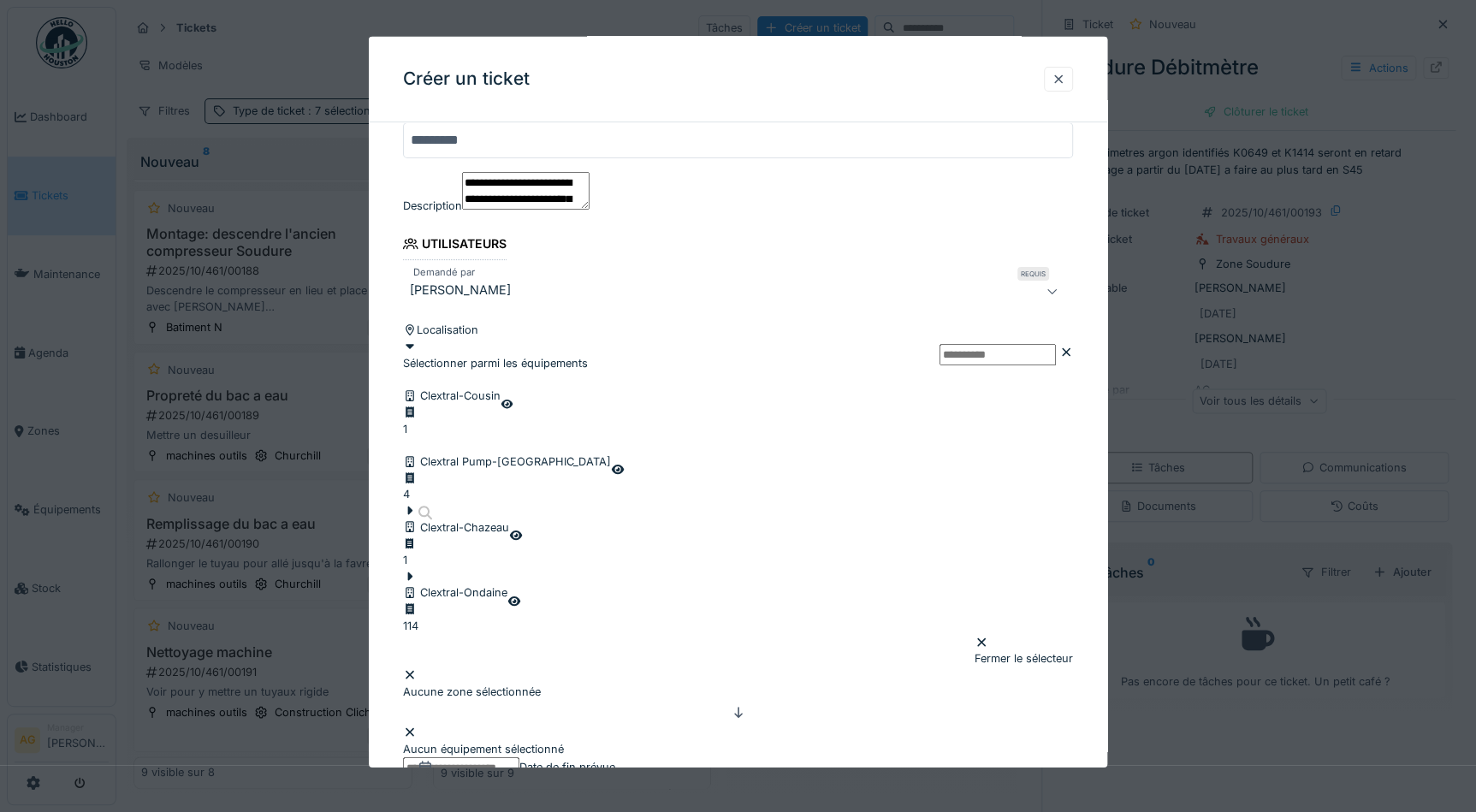
click at [939, 365] on input "text" at bounding box center [998, 354] width 117 height 22
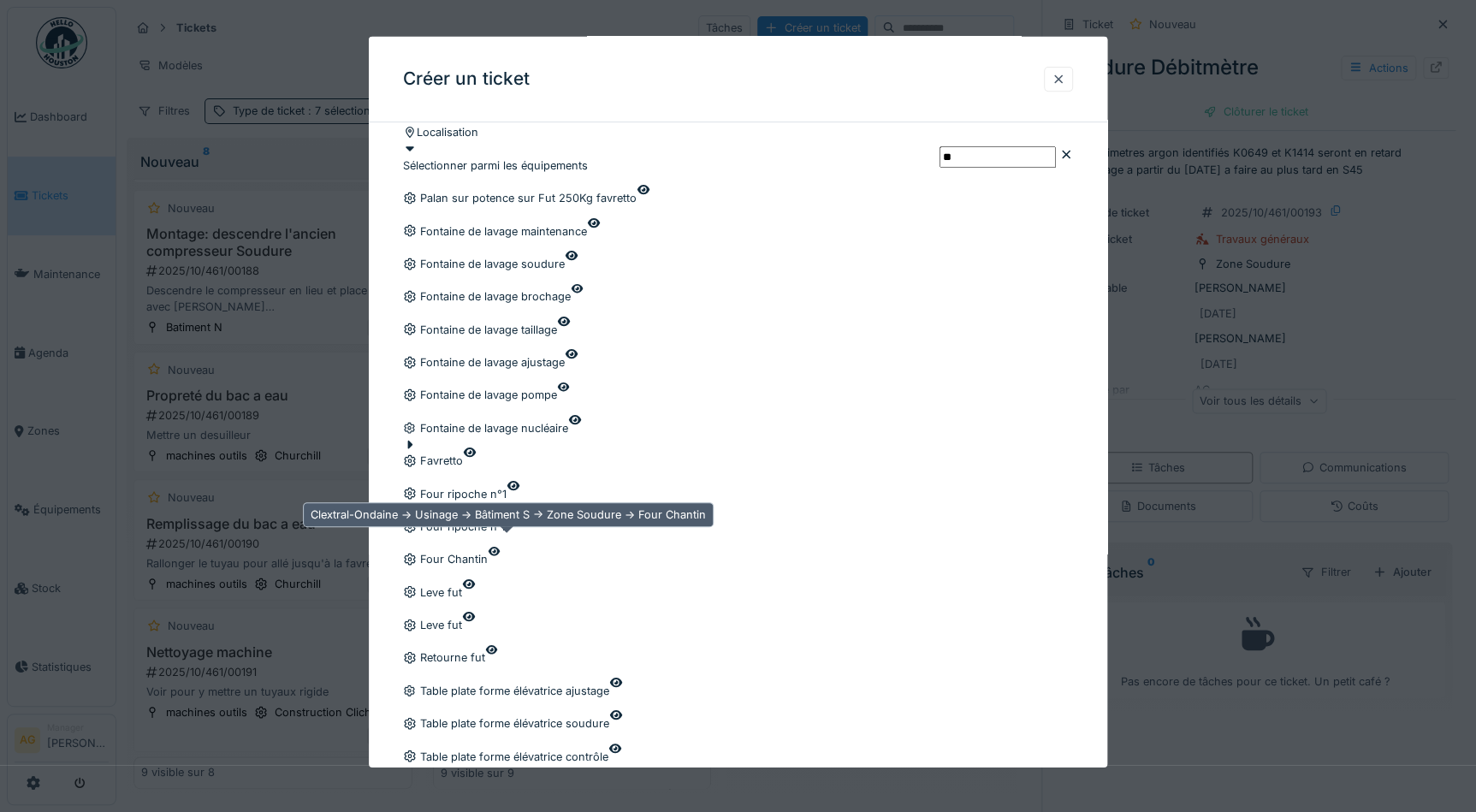
scroll to position [389, 0]
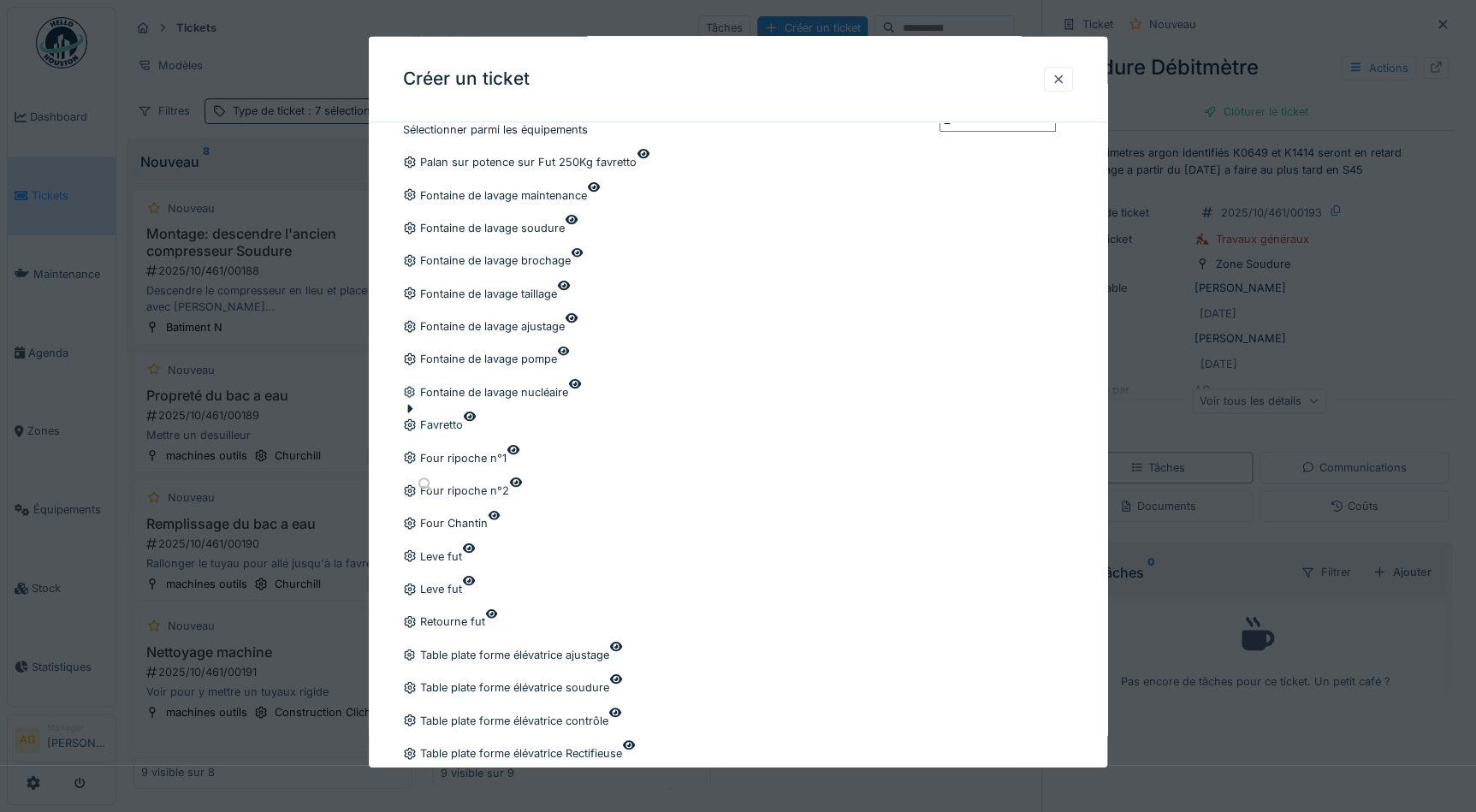
type input "**"
click at [443, 416] on div at bounding box center [432, 416] width 60 height 0
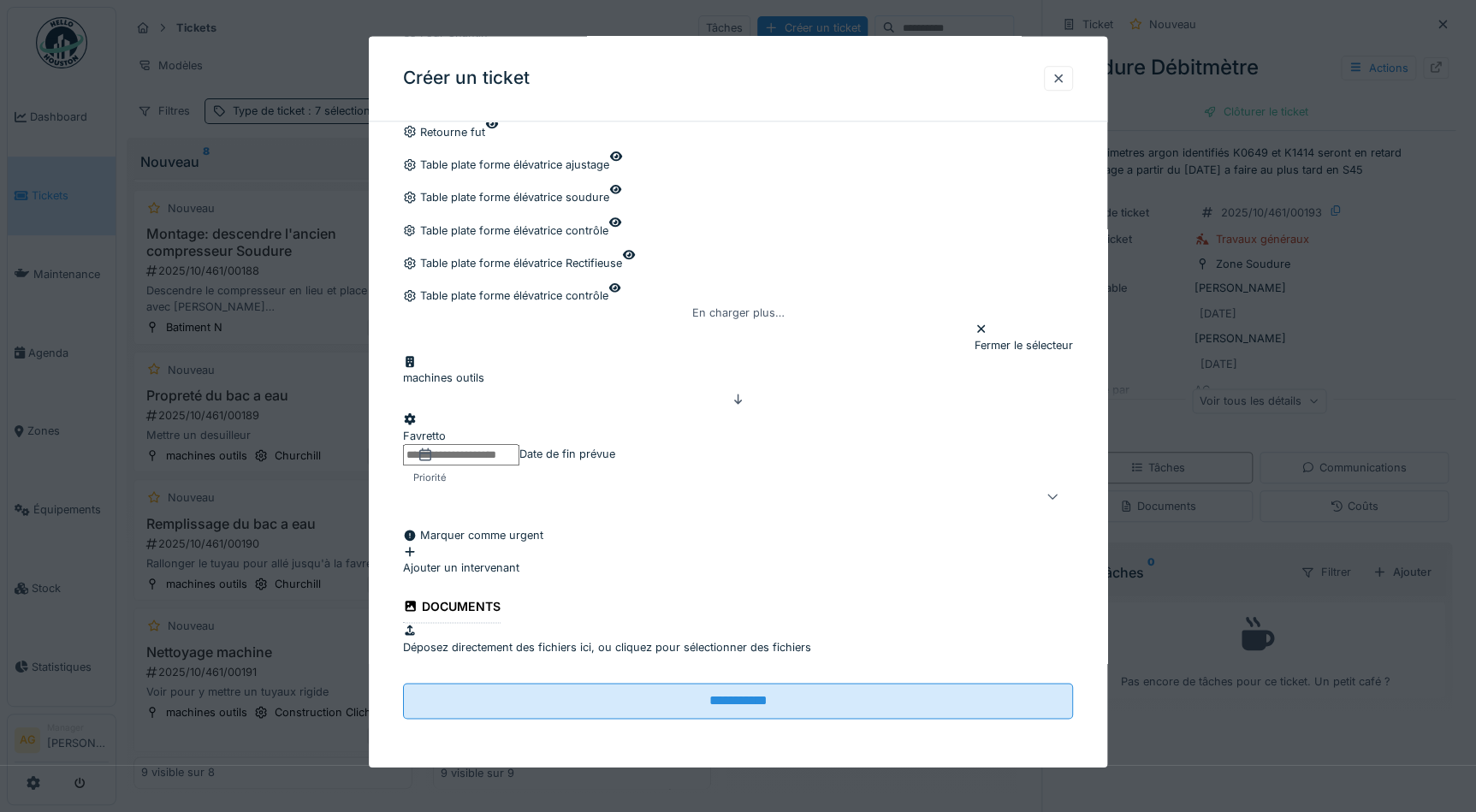
scroll to position [1142, 0]
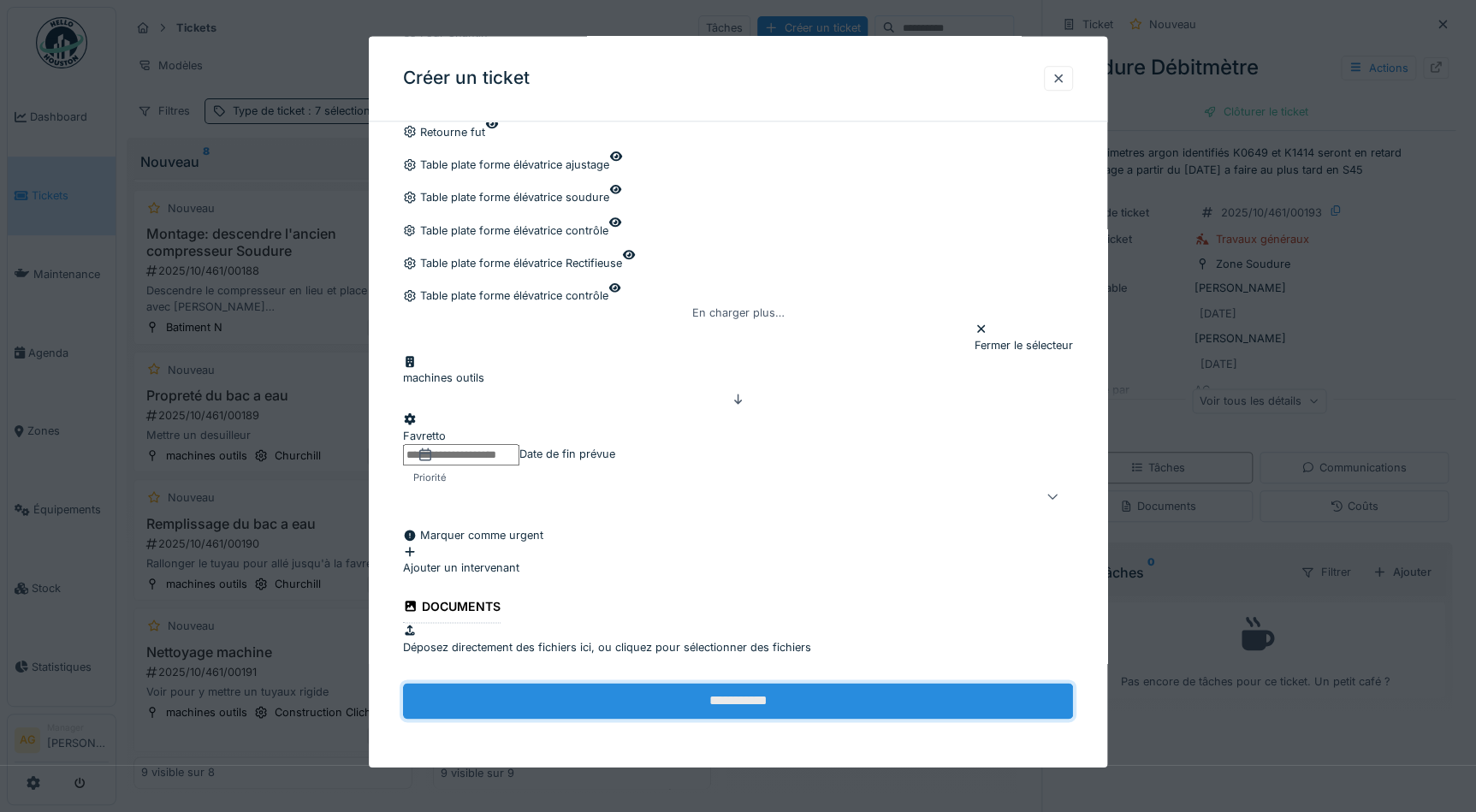
click at [765, 702] on input "**********" at bounding box center [738, 702] width 670 height 36
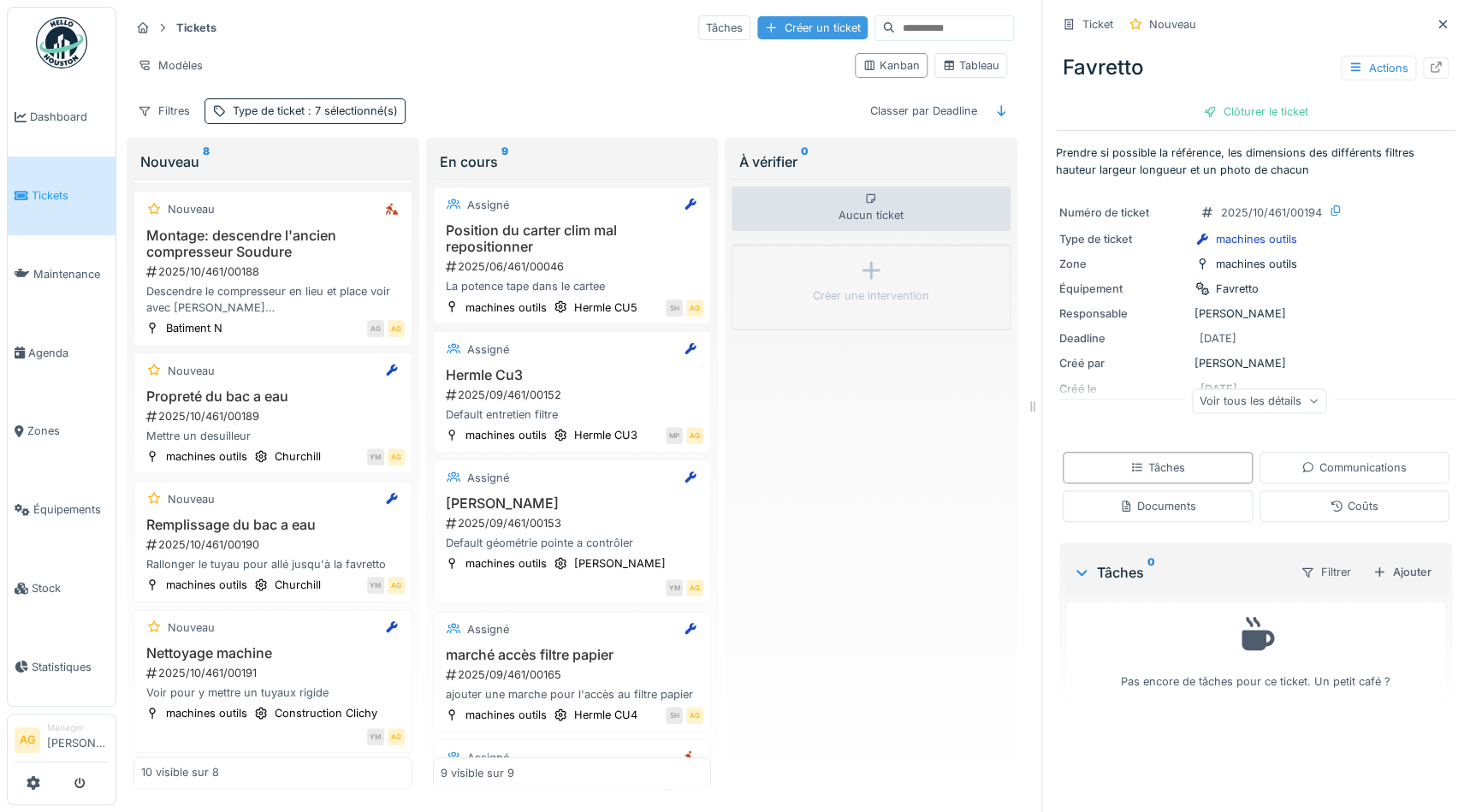
click at [796, 16] on div "Créer un ticket" at bounding box center [812, 28] width 110 height 23
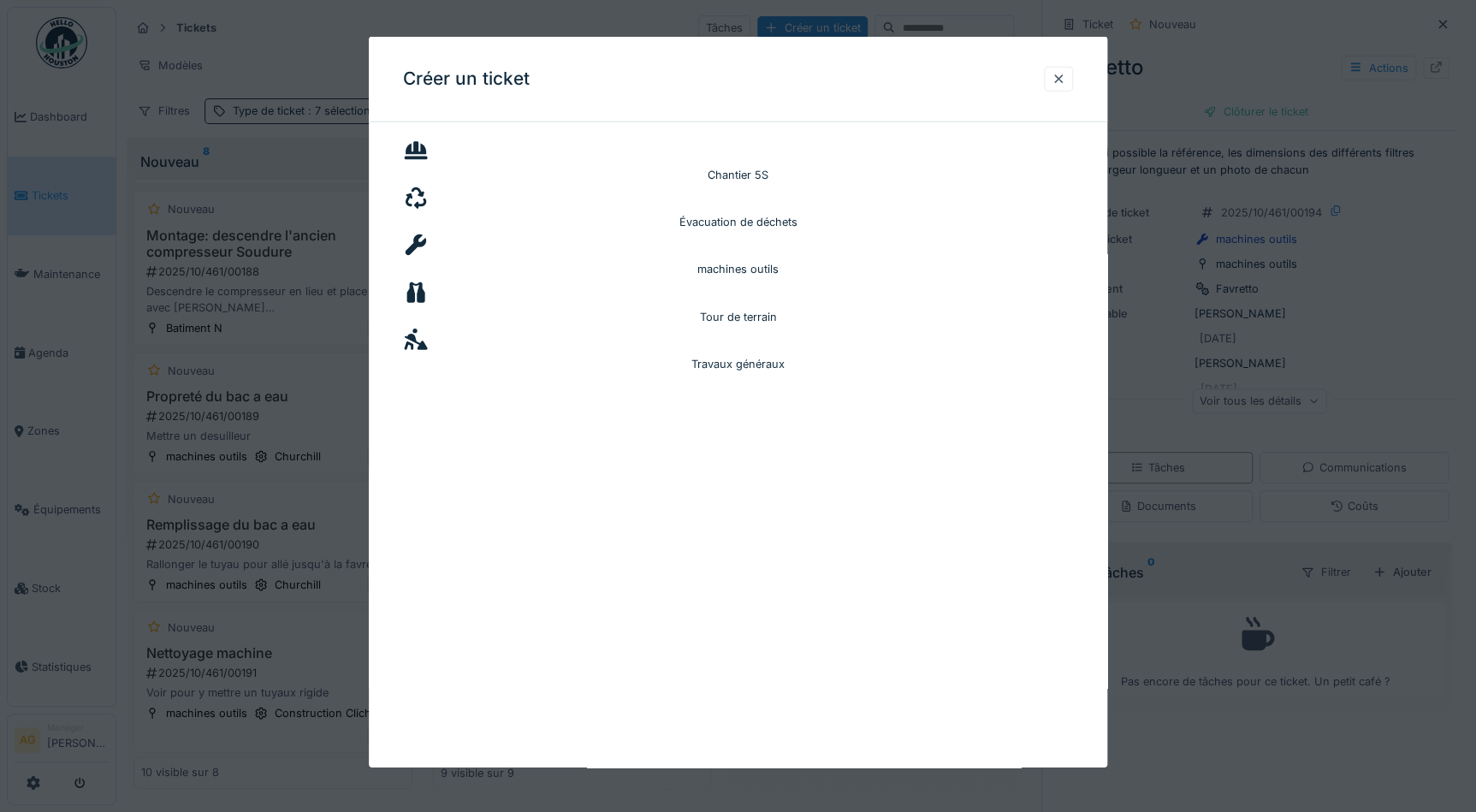
click at [930, 261] on div "machines outils" at bounding box center [738, 269] width 670 height 16
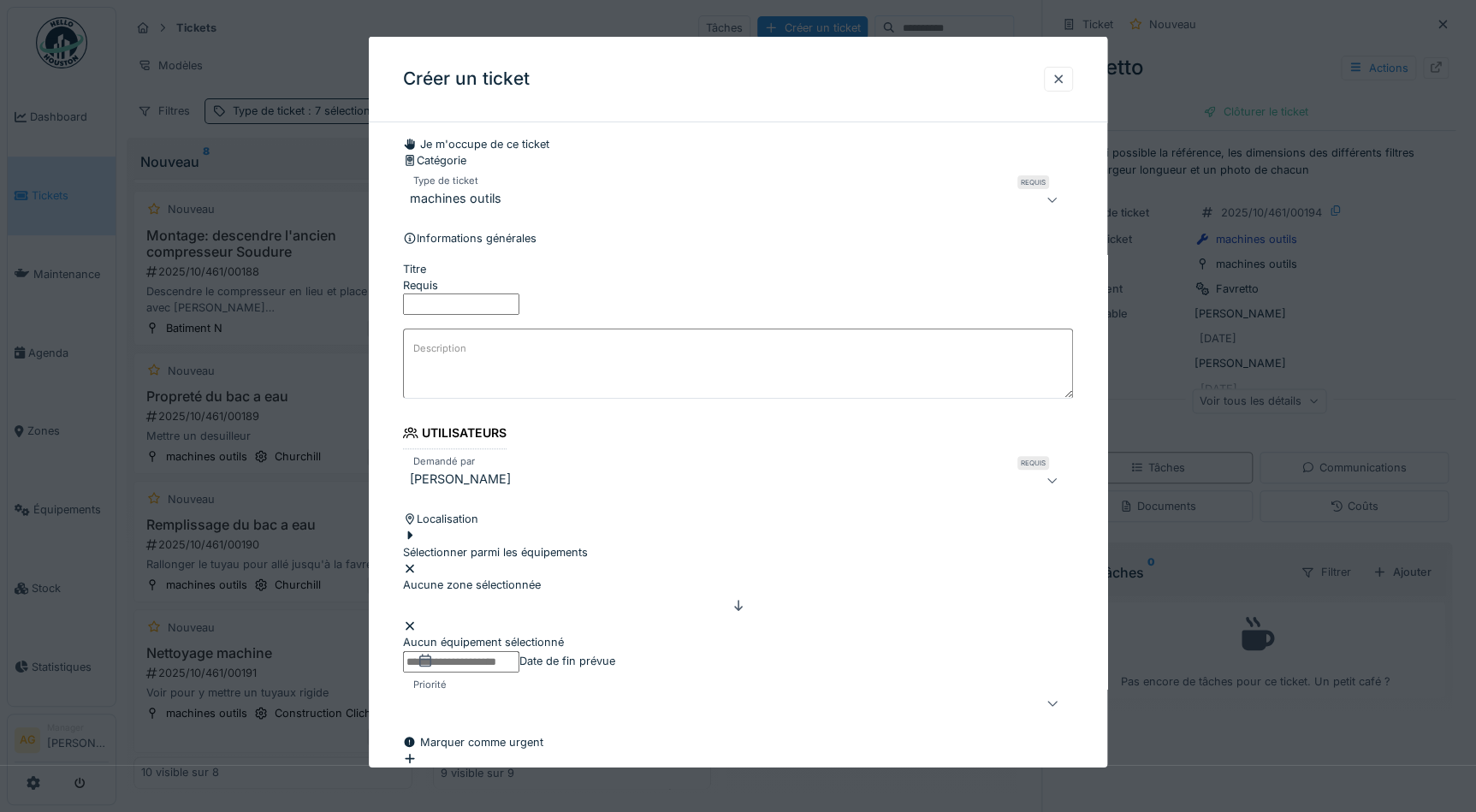
click at [417, 276] on label "Titre" at bounding box center [415, 268] width 23 height 16
click at [417, 315] on input "Titre" at bounding box center [461, 304] width 117 height 22
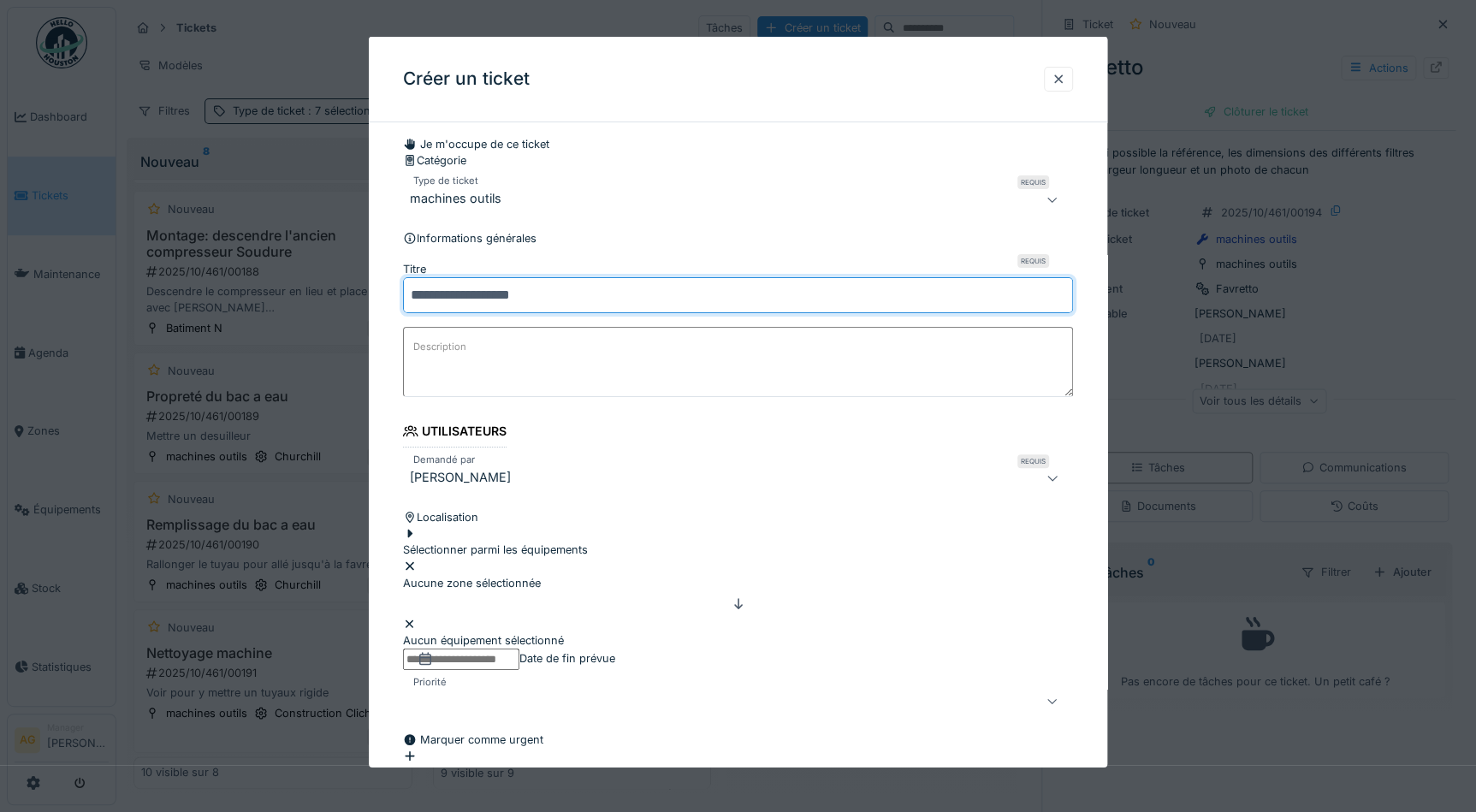
type input "**********"
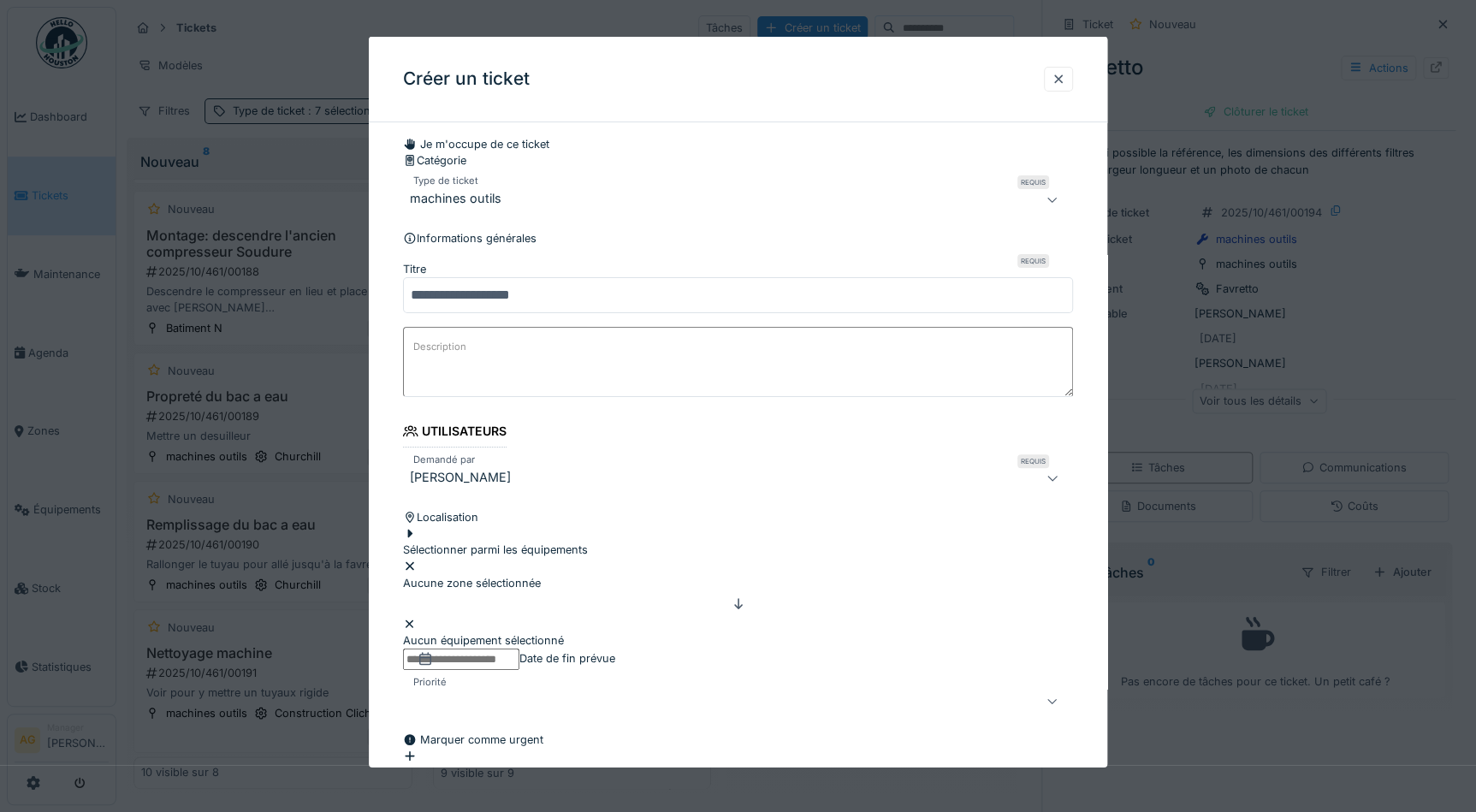
click at [423, 358] on label "Description" at bounding box center [440, 347] width 60 height 22
click at [423, 393] on textarea "Description" at bounding box center [738, 361] width 670 height 70
drag, startPoint x: 423, startPoint y: 393, endPoint x: 417, endPoint y: 401, distance: 10.0
click at [416, 358] on label "Description" at bounding box center [440, 347] width 60 height 22
click at [416, 396] on textarea "Description" at bounding box center [738, 361] width 670 height 70
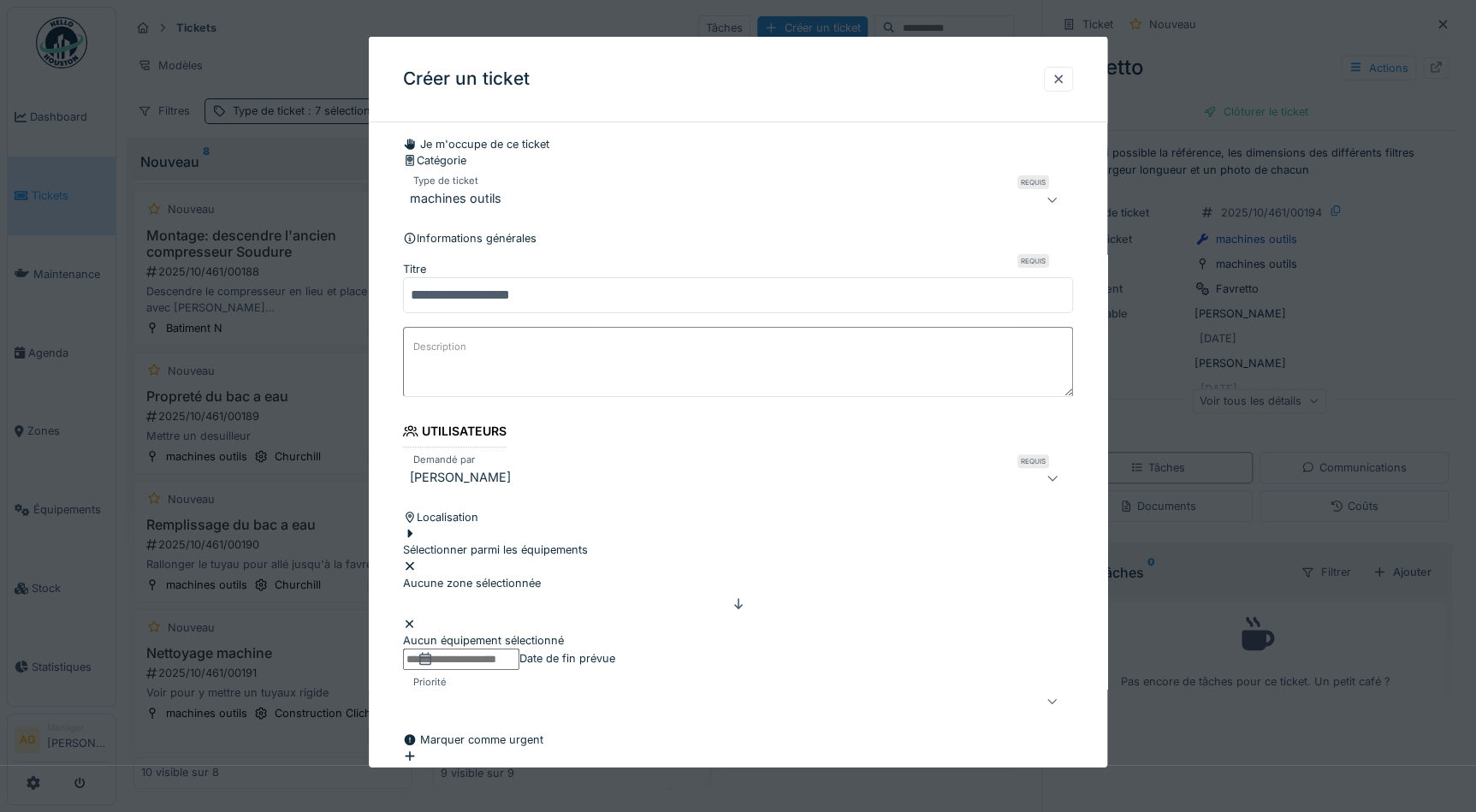
paste textarea "**********"
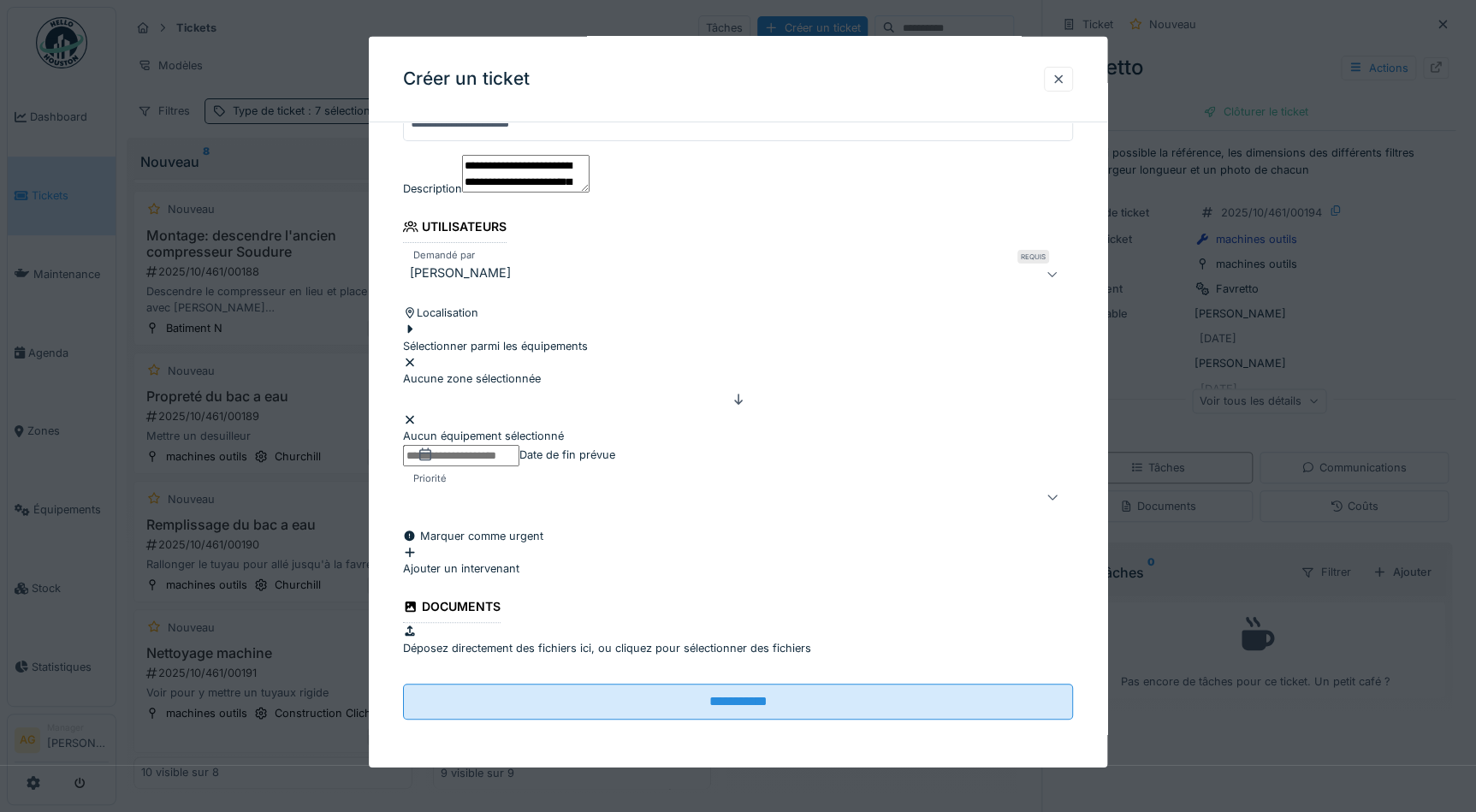
scroll to position [291, 0]
type textarea "**********"
click at [564, 338] on div "Sélectionner parmi les équipements" at bounding box center [495, 337] width 185 height 32
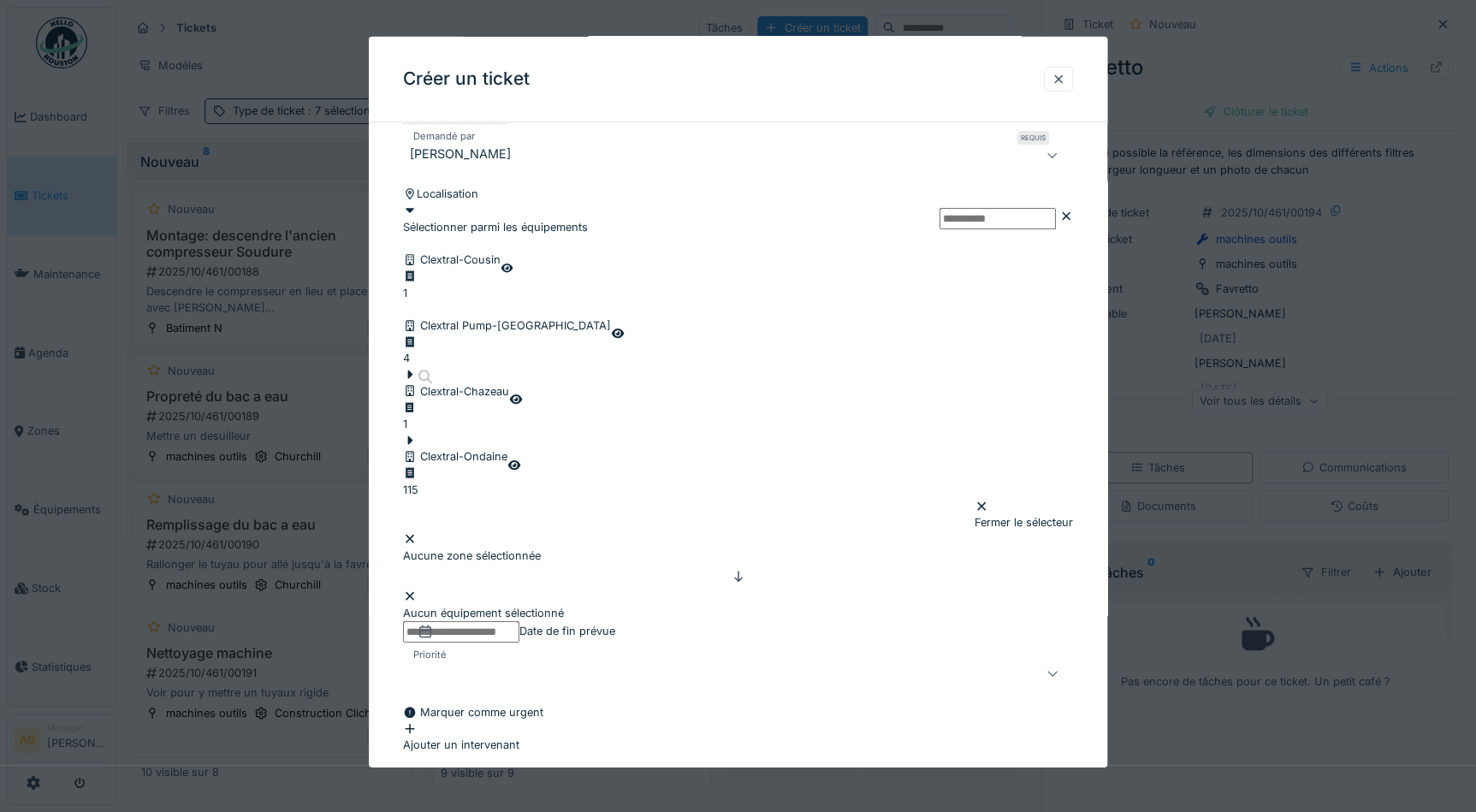
click at [940, 230] on input "text" at bounding box center [998, 219] width 117 height 22
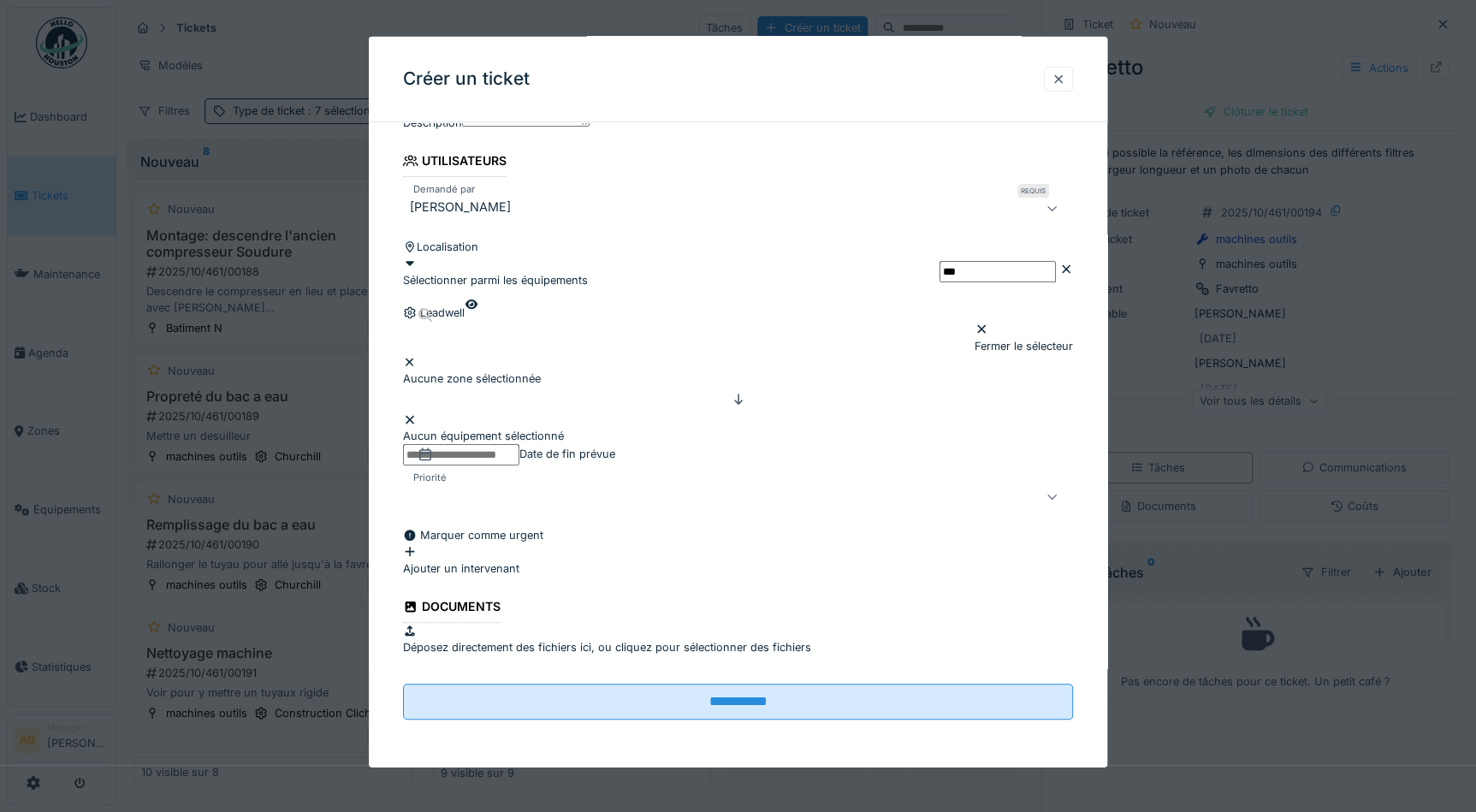
type input "***"
click at [453, 321] on div "Leadwell" at bounding box center [433, 304] width 62 height 32
click at [447, 304] on div at bounding box center [433, 304] width 62 height 0
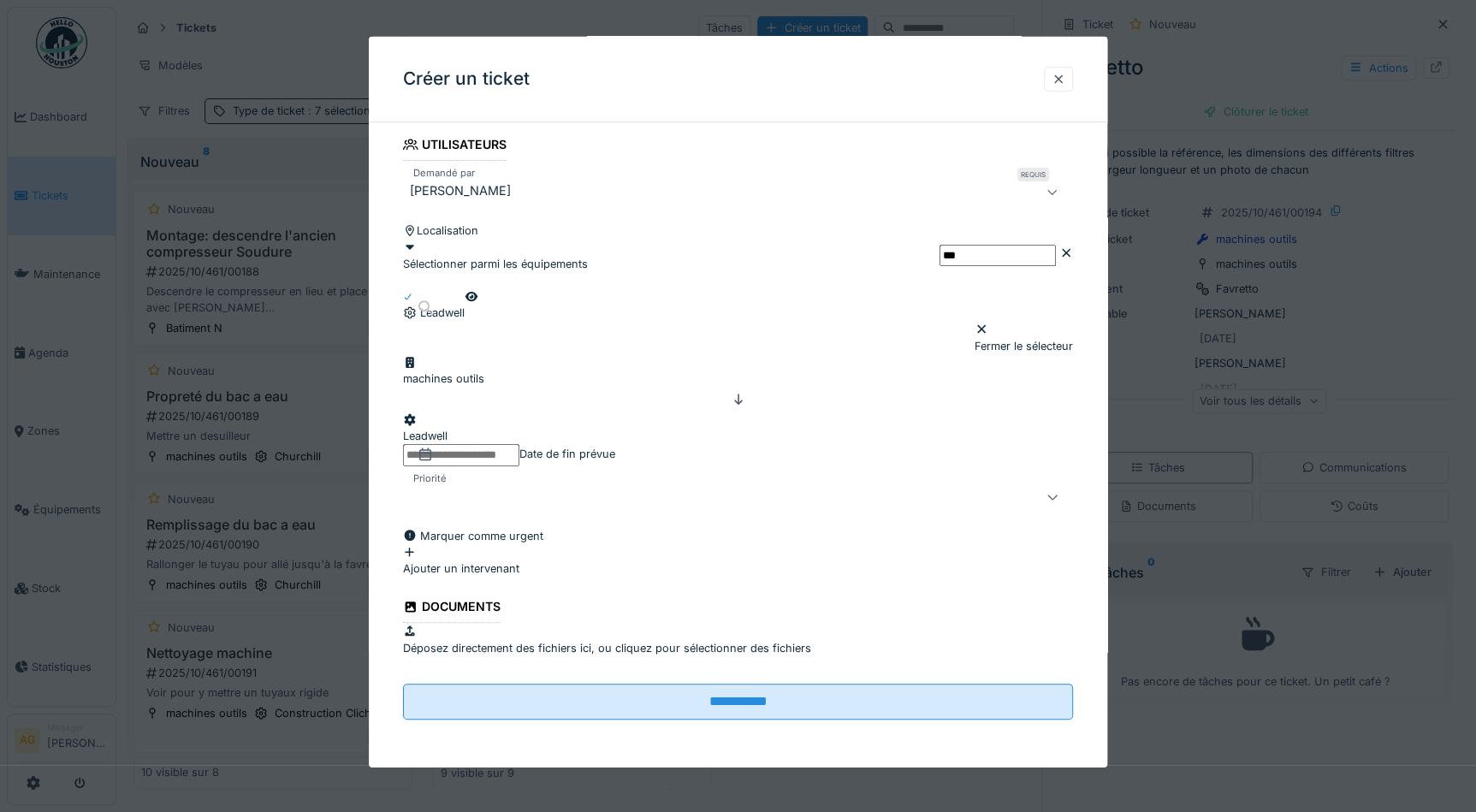
scroll to position [676, 0]
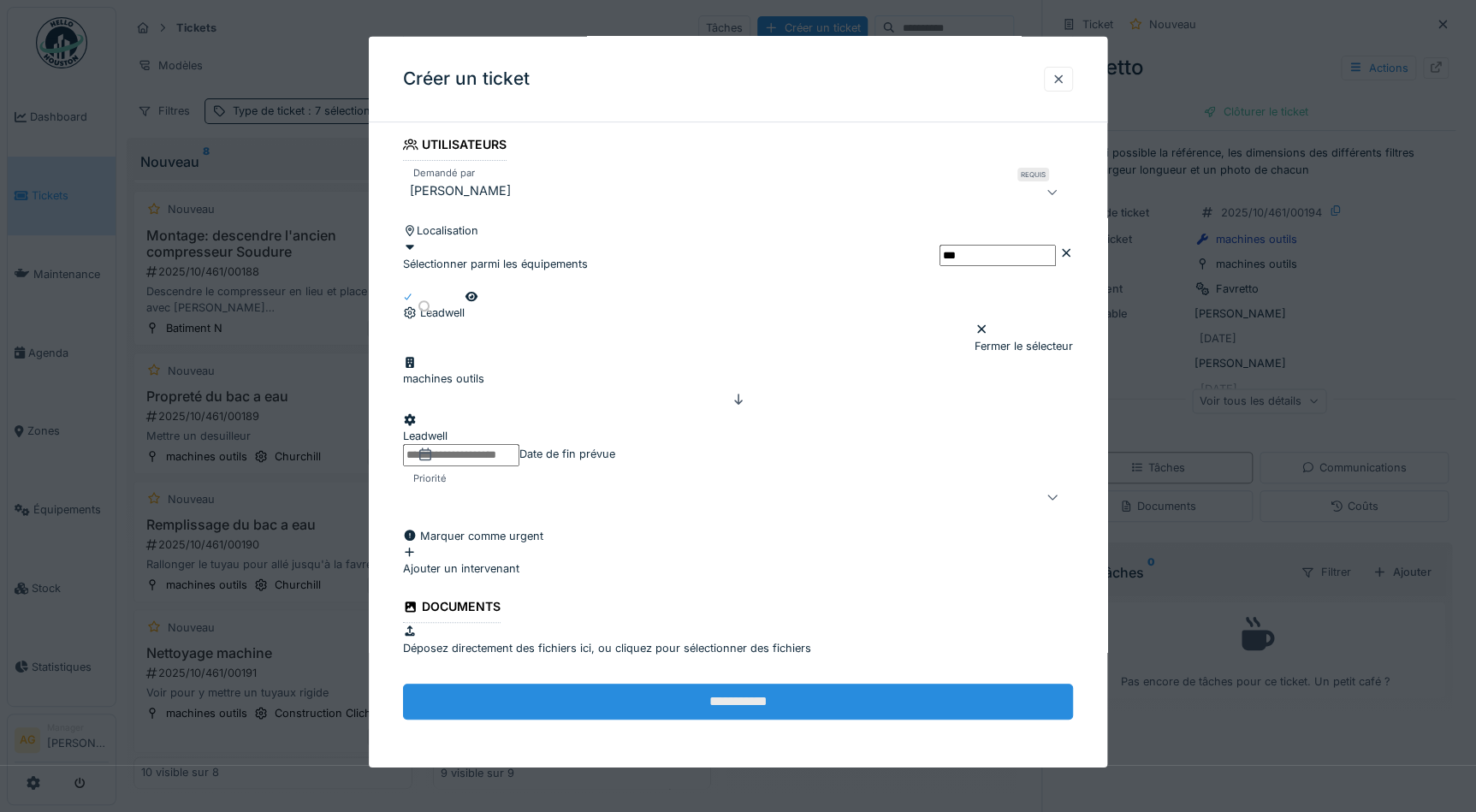
click at [665, 702] on input "**********" at bounding box center [738, 701] width 670 height 36
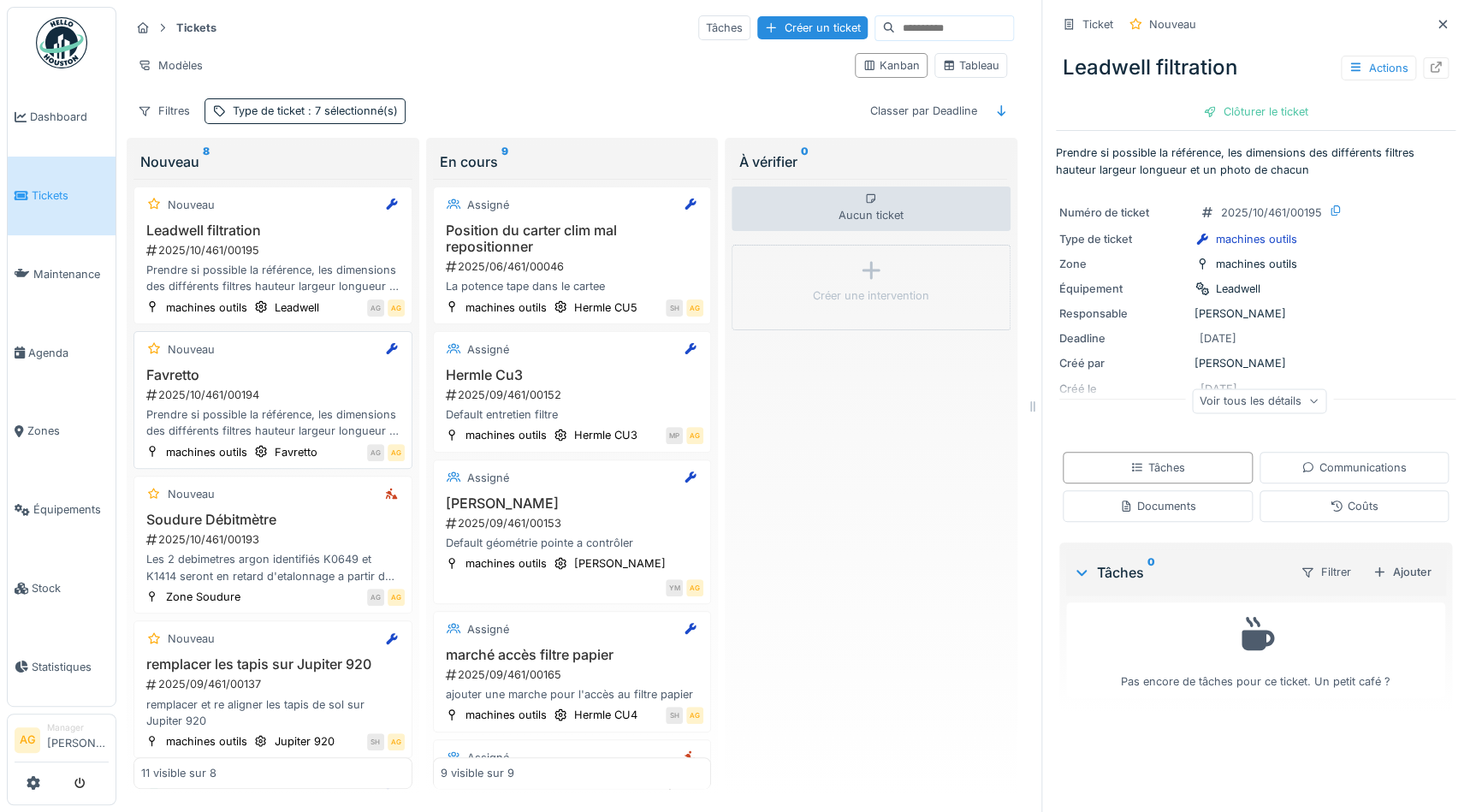
click at [244, 367] on h3 "Favretto" at bounding box center [273, 375] width 264 height 16
click at [1430, 62] on icon at bounding box center [1436, 67] width 11 height 11
click at [52, 351] on span "Agenda" at bounding box center [68, 353] width 81 height 16
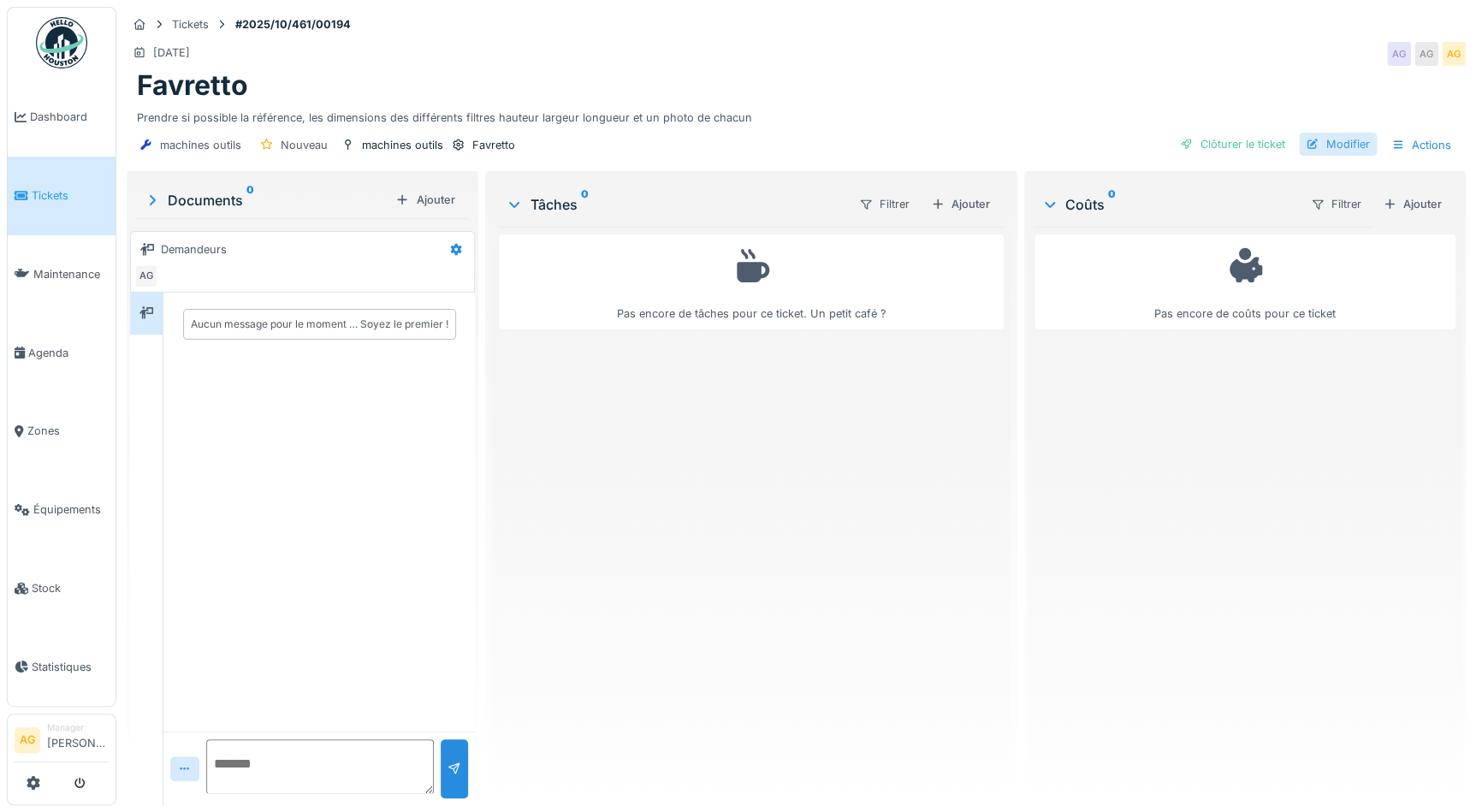
click at [1364, 139] on div "Modifier" at bounding box center [1337, 144] width 78 height 23
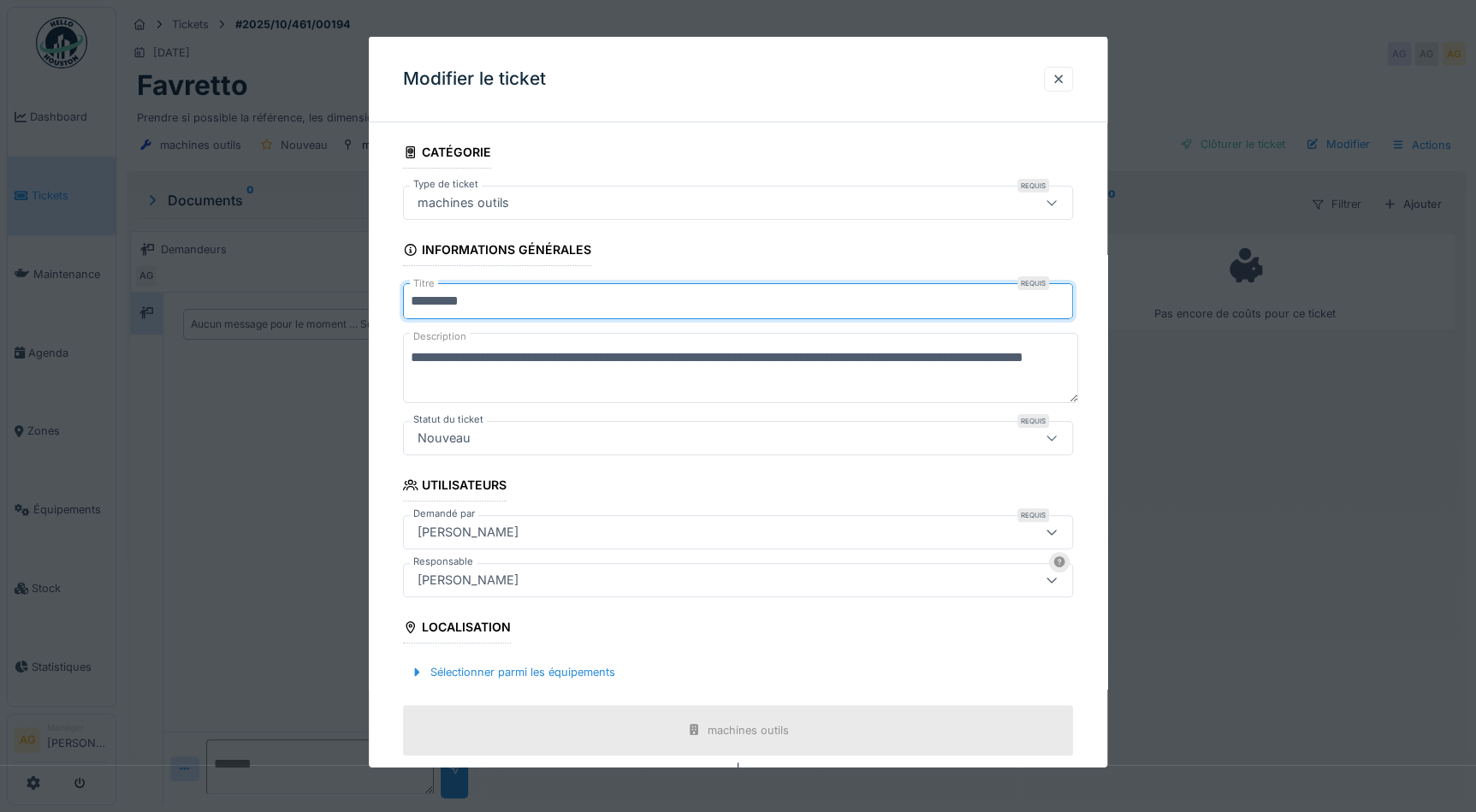
click at [482, 305] on input "********" at bounding box center [738, 301] width 670 height 36
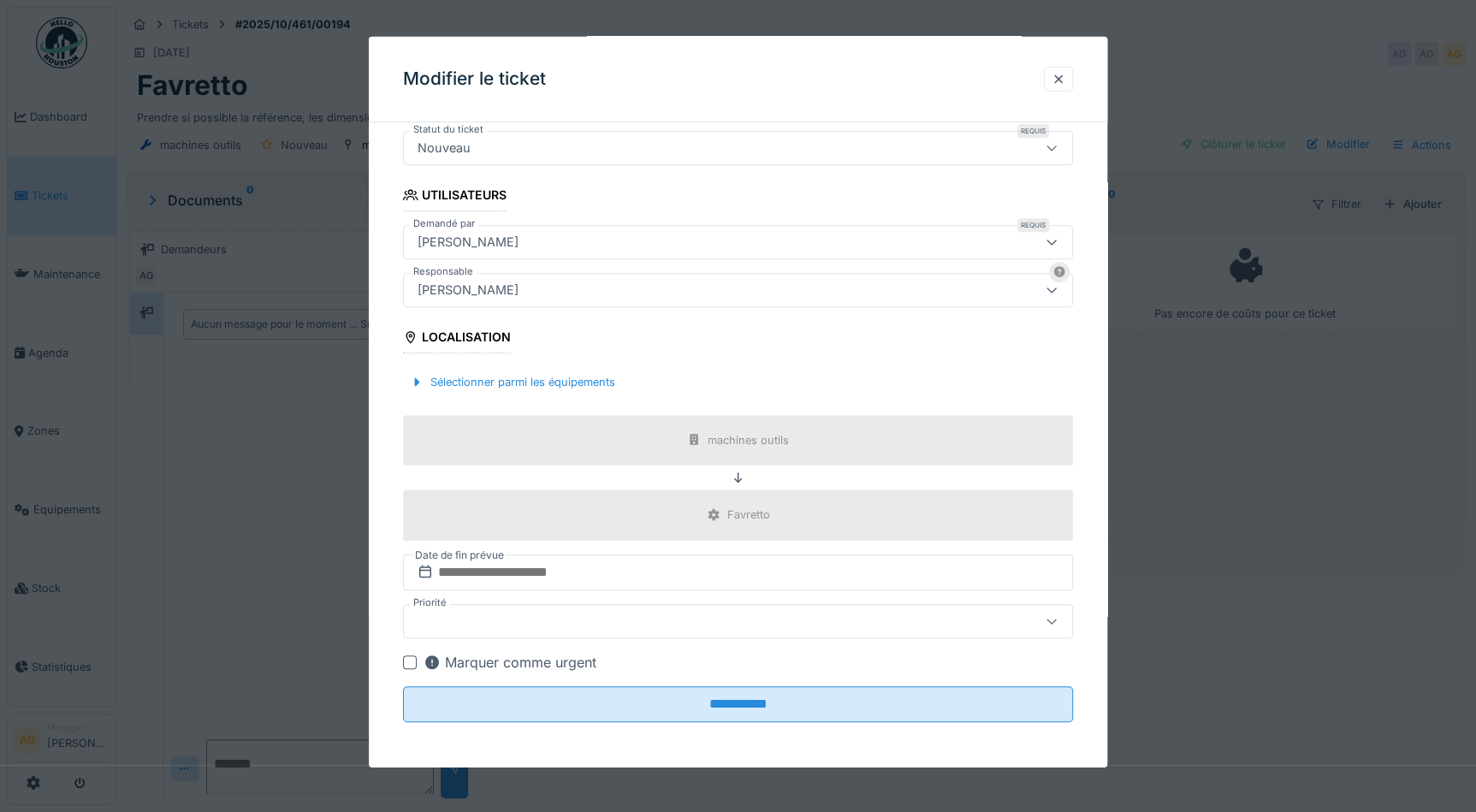
scroll to position [11, 0]
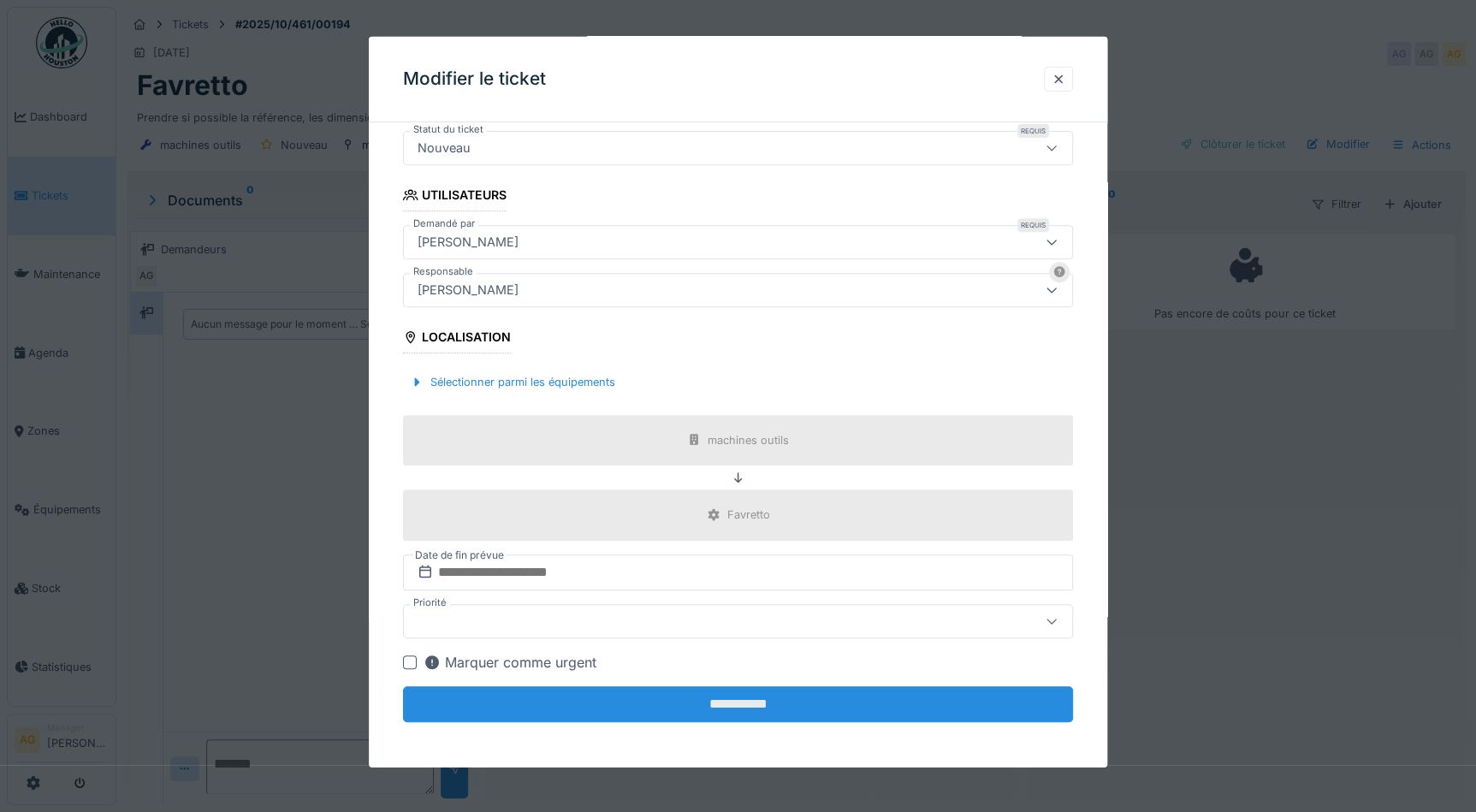
type input "**********"
click at [724, 707] on input "**********" at bounding box center [738, 703] width 670 height 36
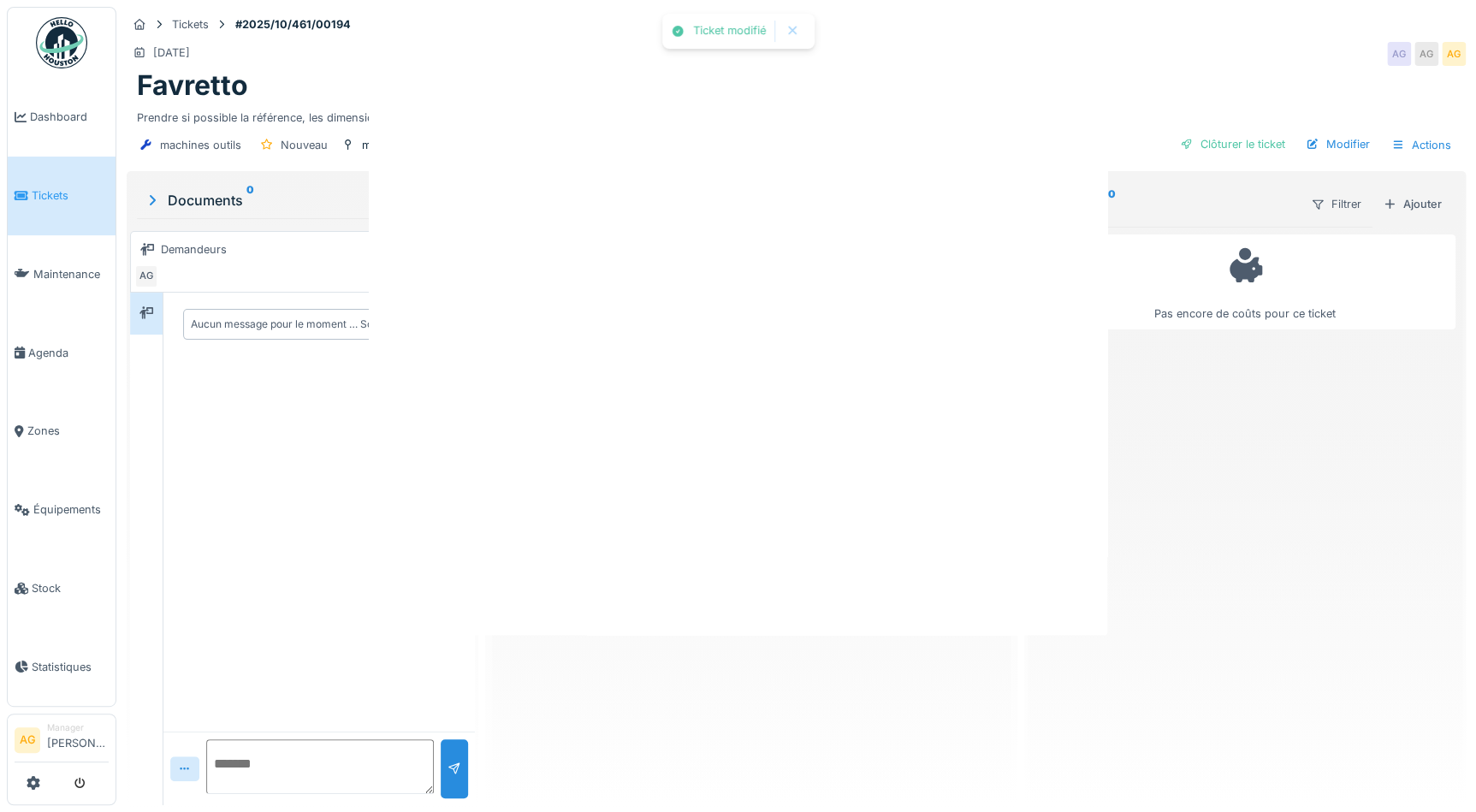
scroll to position [0, 0]
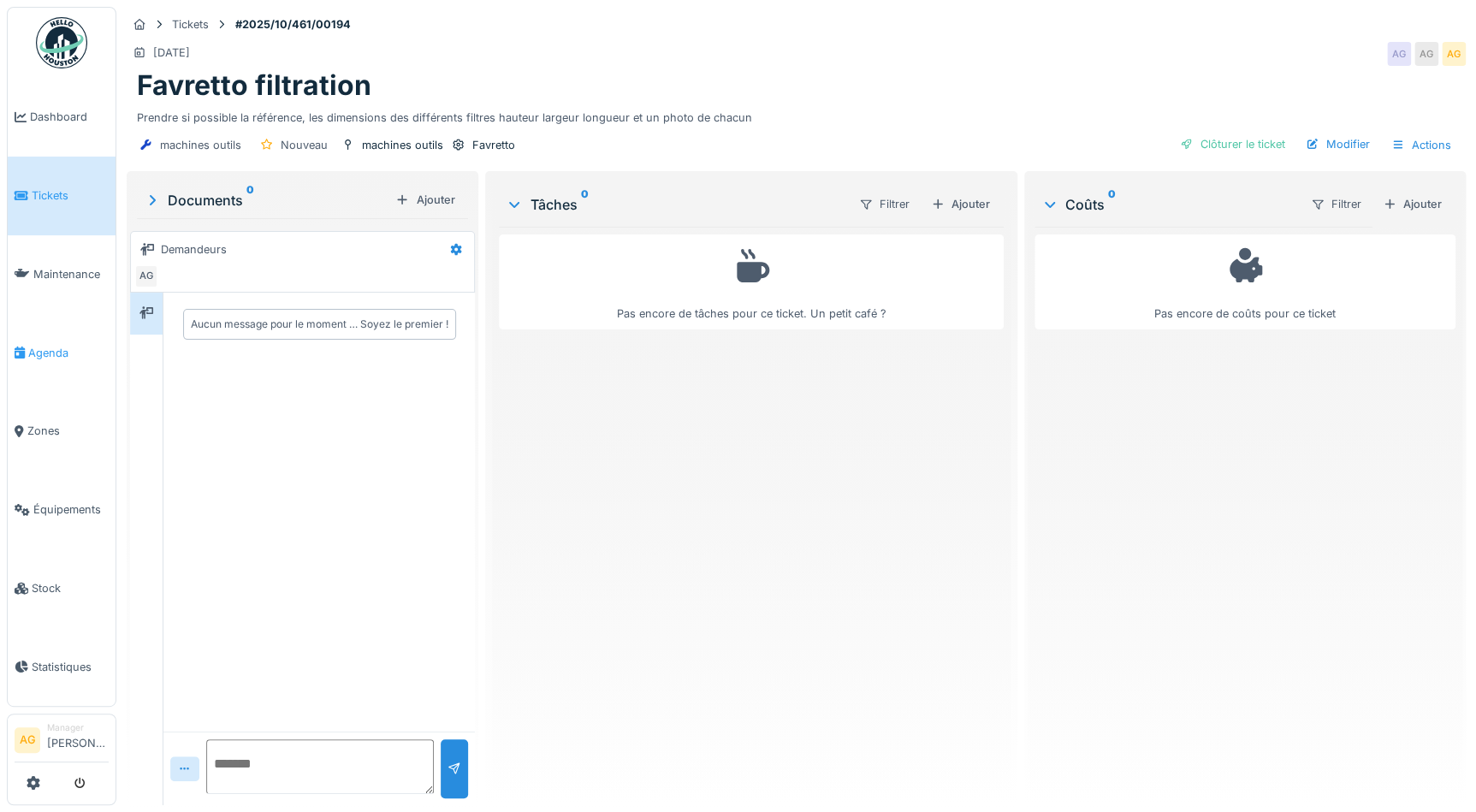
click at [50, 345] on span "Agenda" at bounding box center [68, 353] width 81 height 16
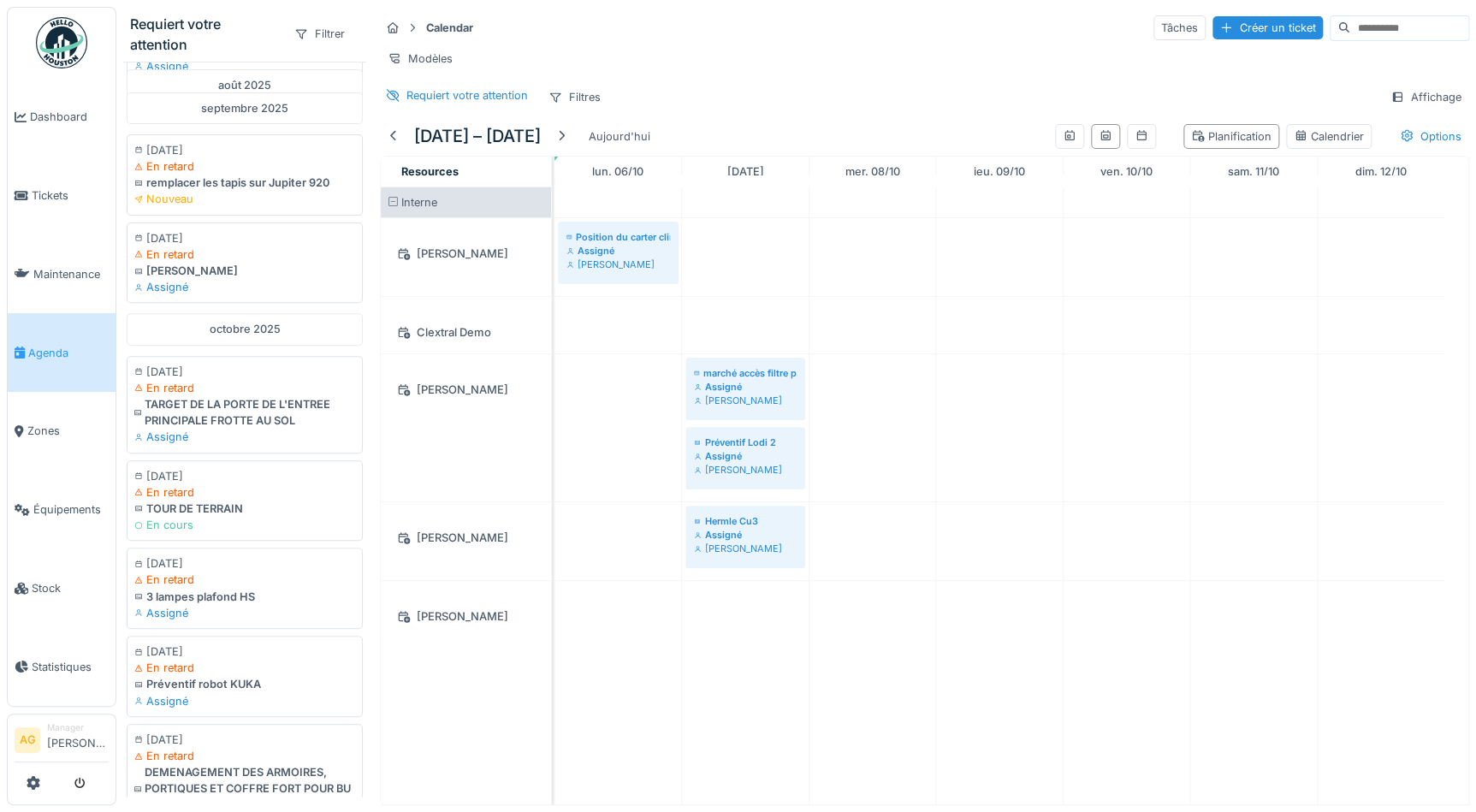
scroll to position [232, 0]
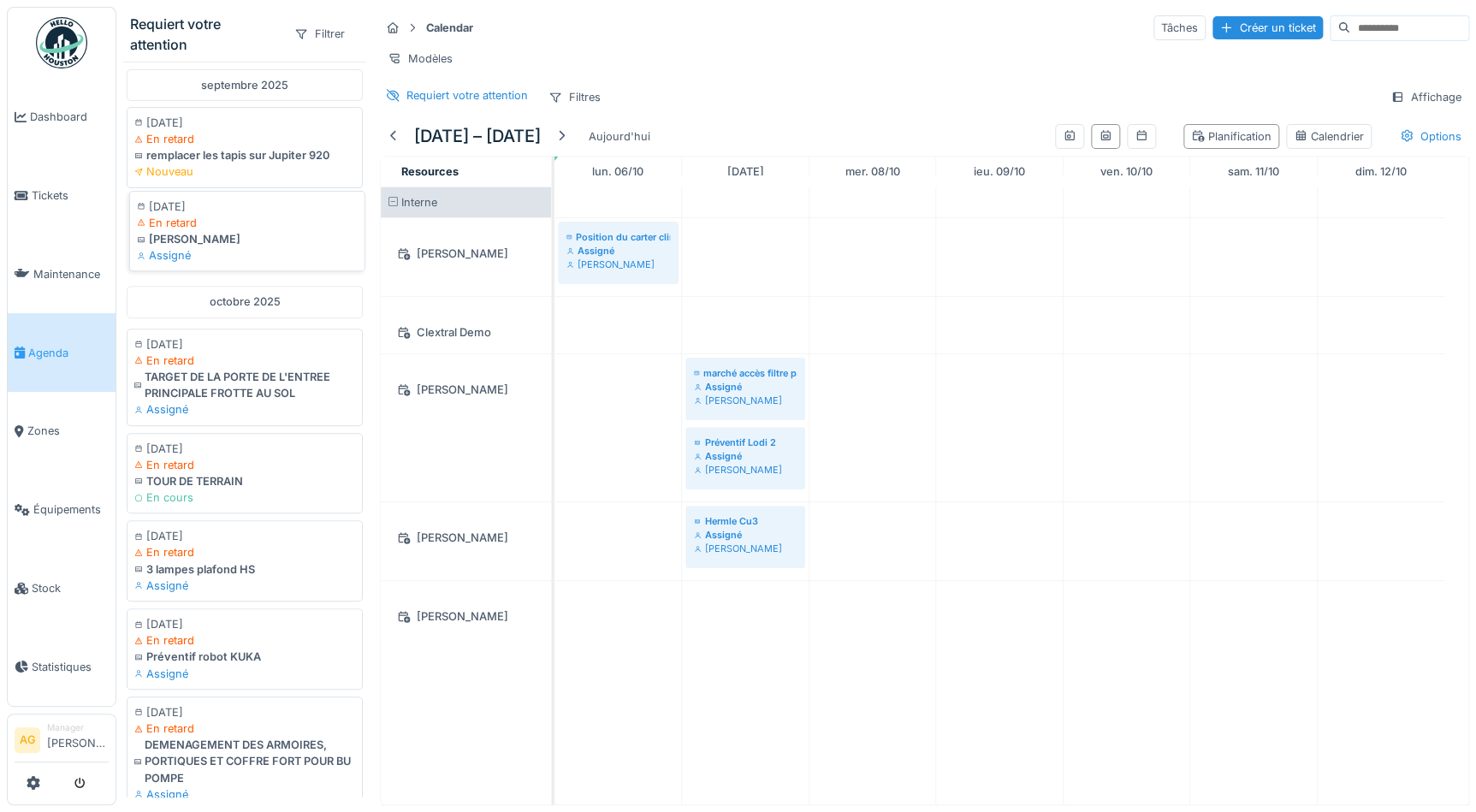
click at [216, 228] on div "En retard" at bounding box center [248, 223] width 221 height 16
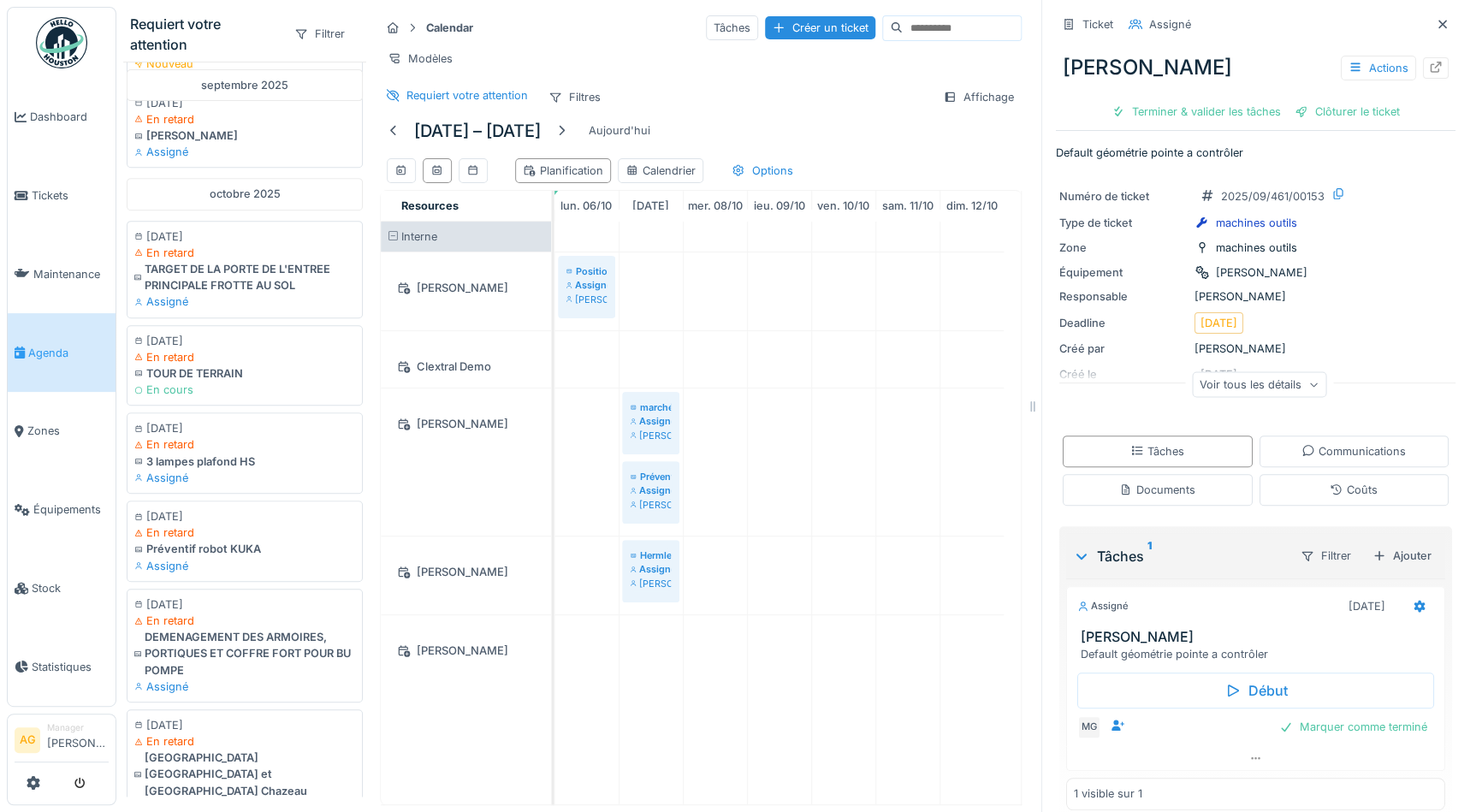
scroll to position [389, 0]
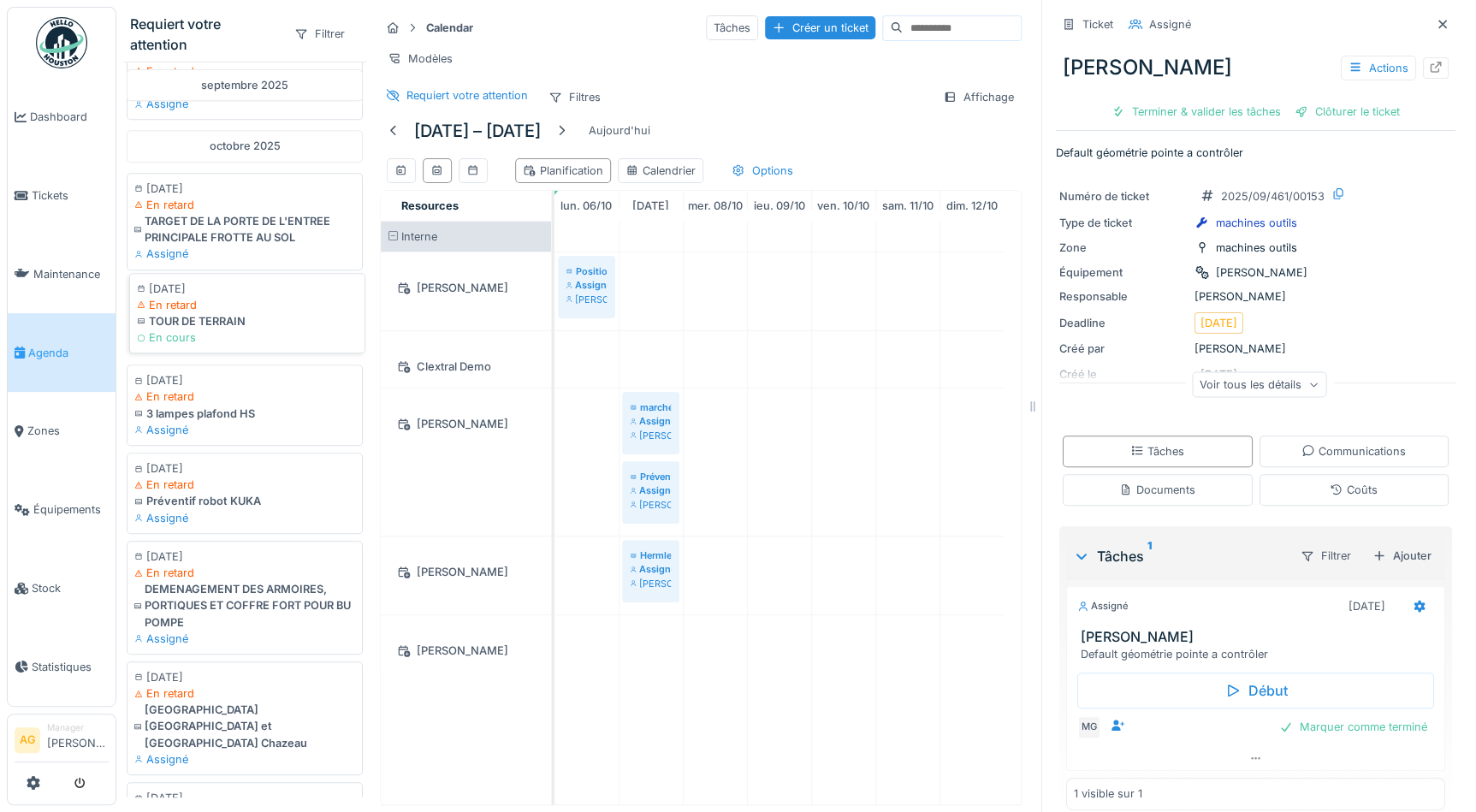
click at [218, 345] on div "En cours" at bounding box center [248, 337] width 221 height 16
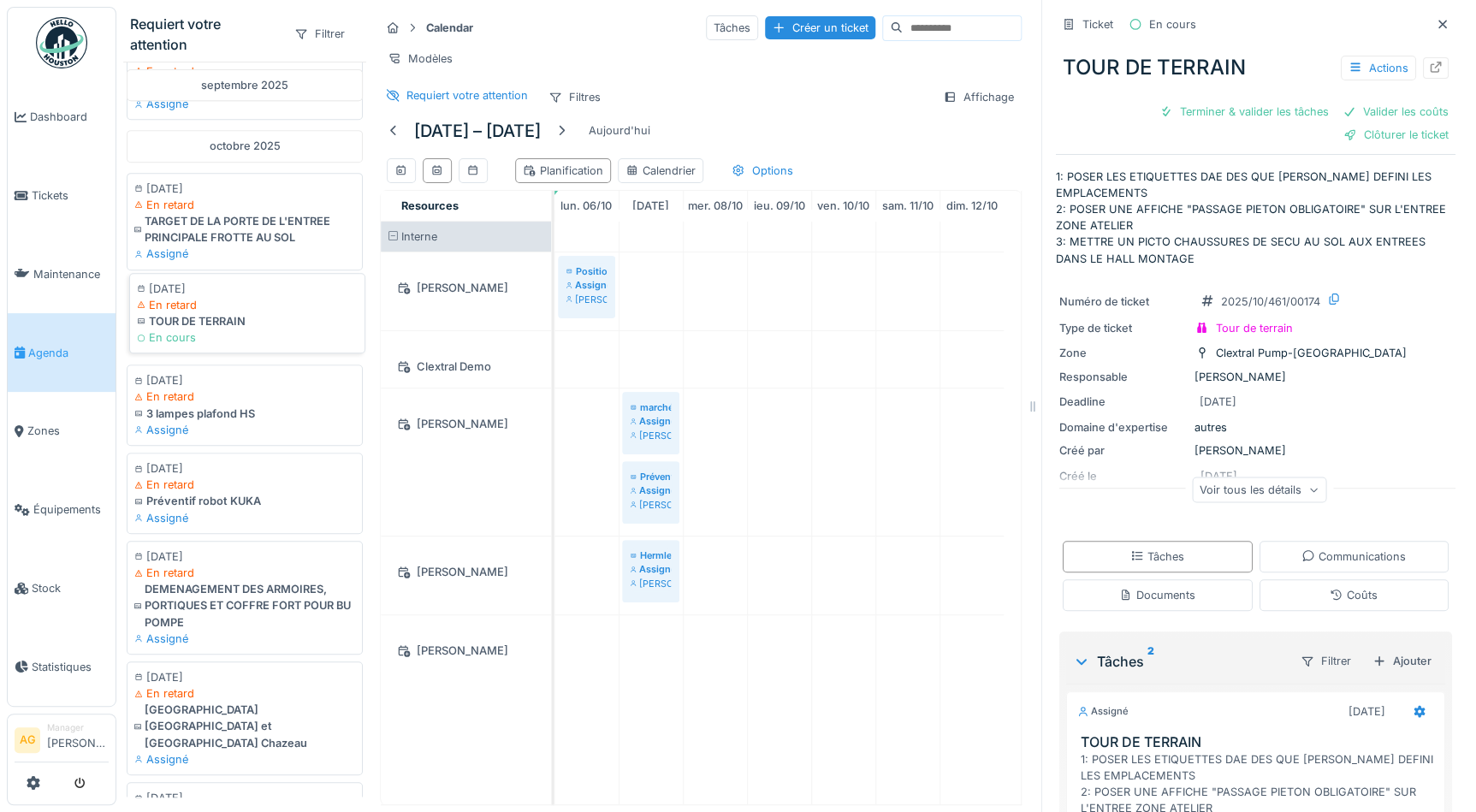
scroll to position [467, 0]
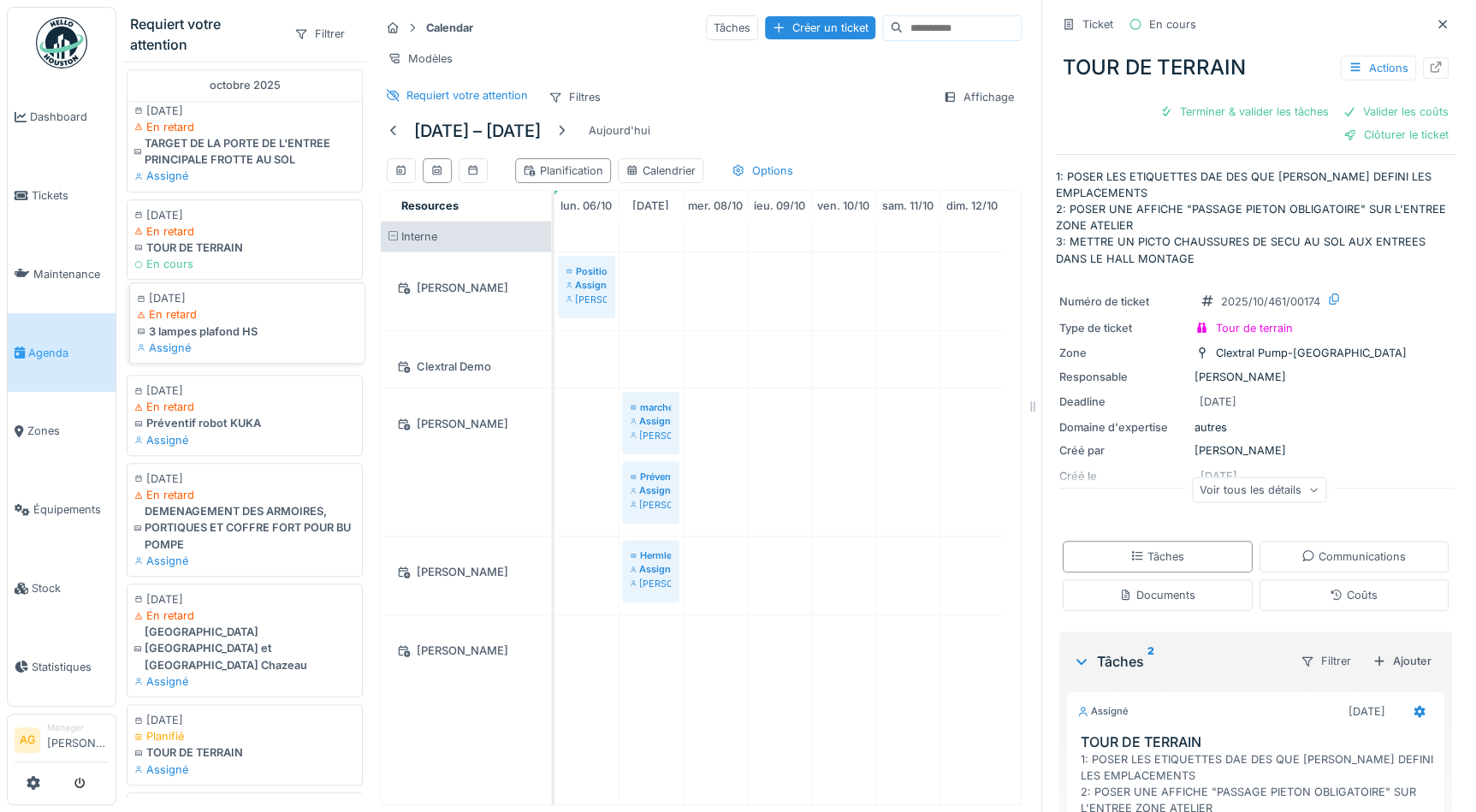
click at [222, 356] on div "Assigné" at bounding box center [248, 348] width 221 height 16
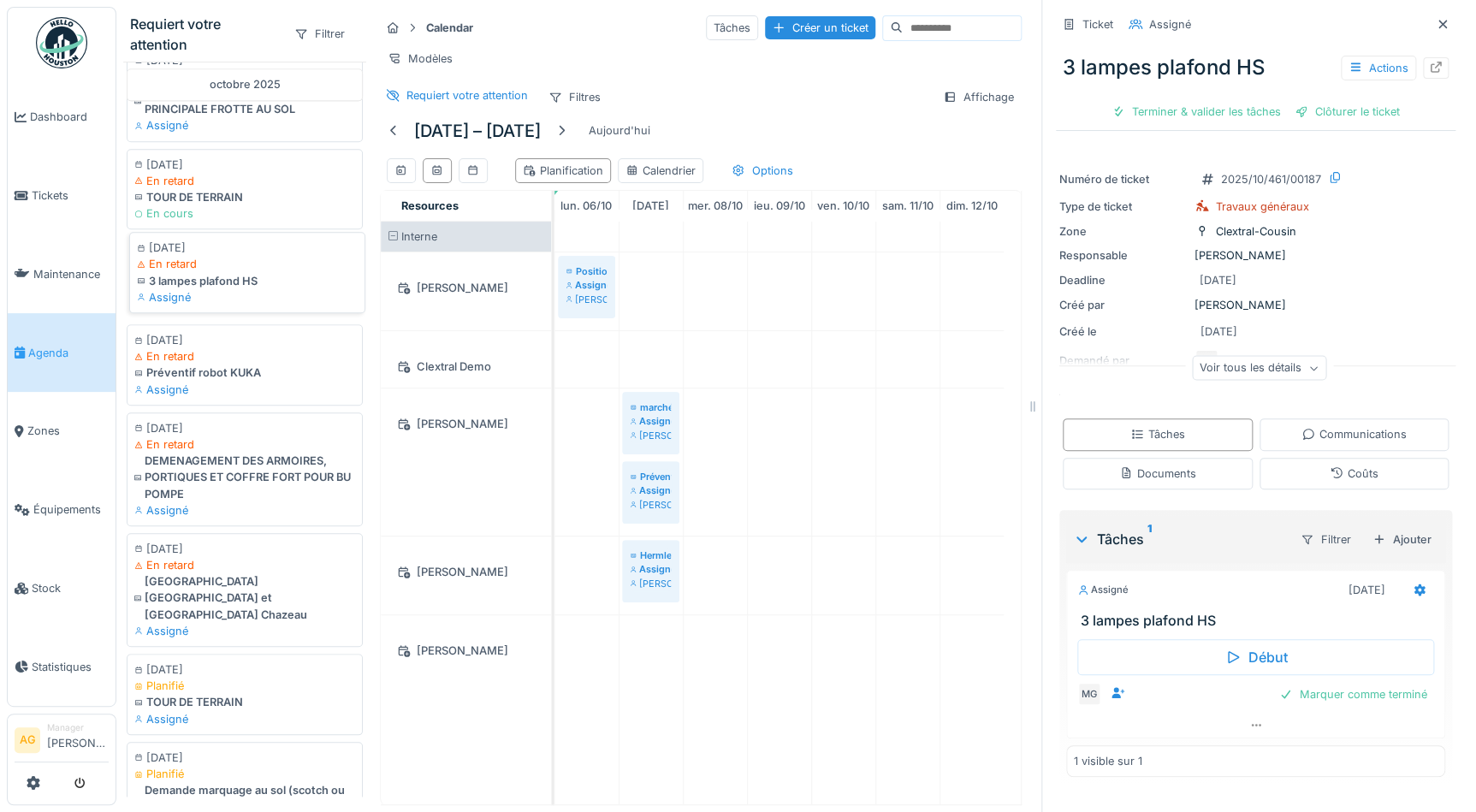
scroll to position [544, 0]
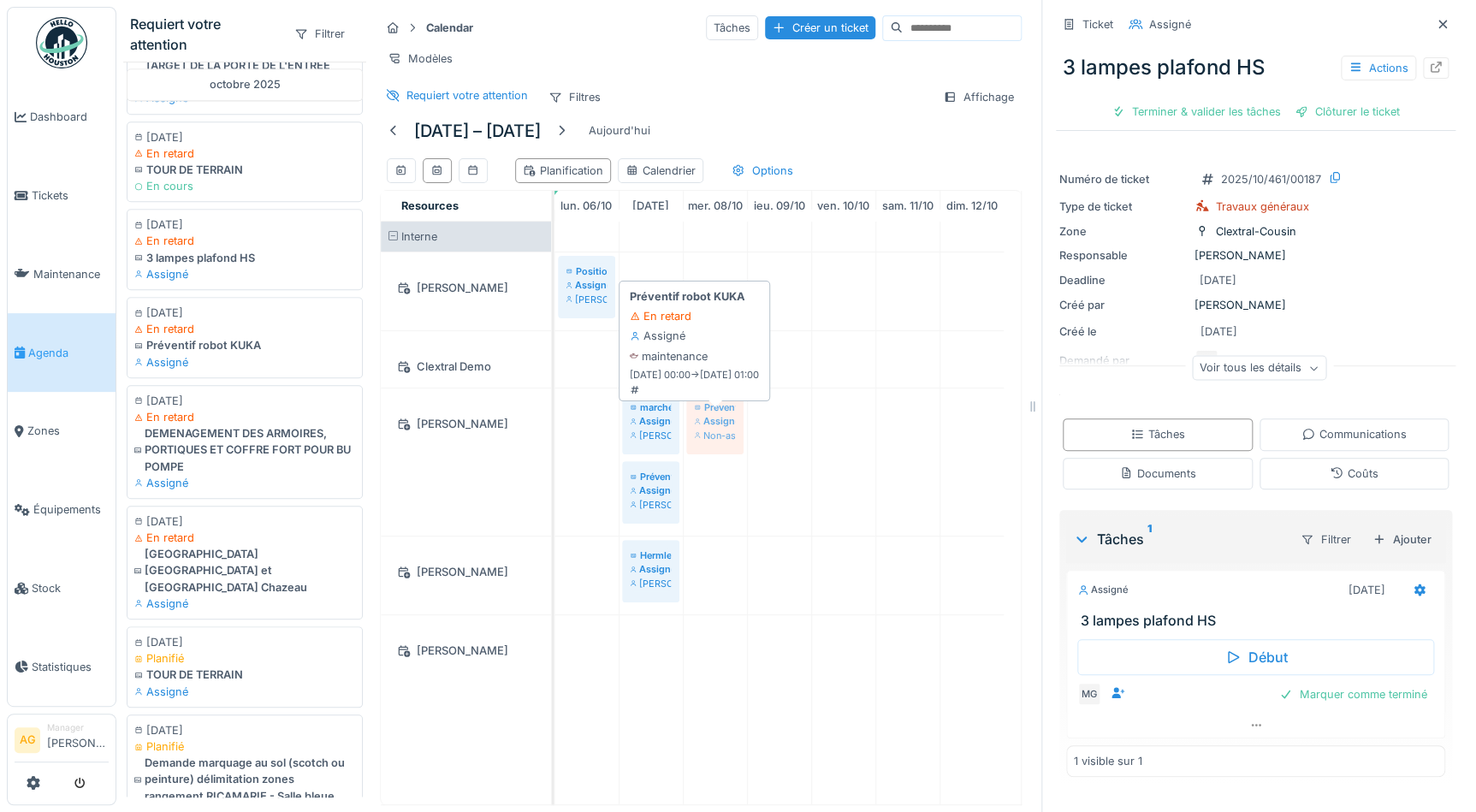
drag, startPoint x: 238, startPoint y: 361, endPoint x: 710, endPoint y: 445, distance: 479.4
click at [710, 445] on div "Requiert votre attention Filtrer août 2025 14/08/2025 En retard Préventif Kitam…" at bounding box center [572, 406] width 912 height 812
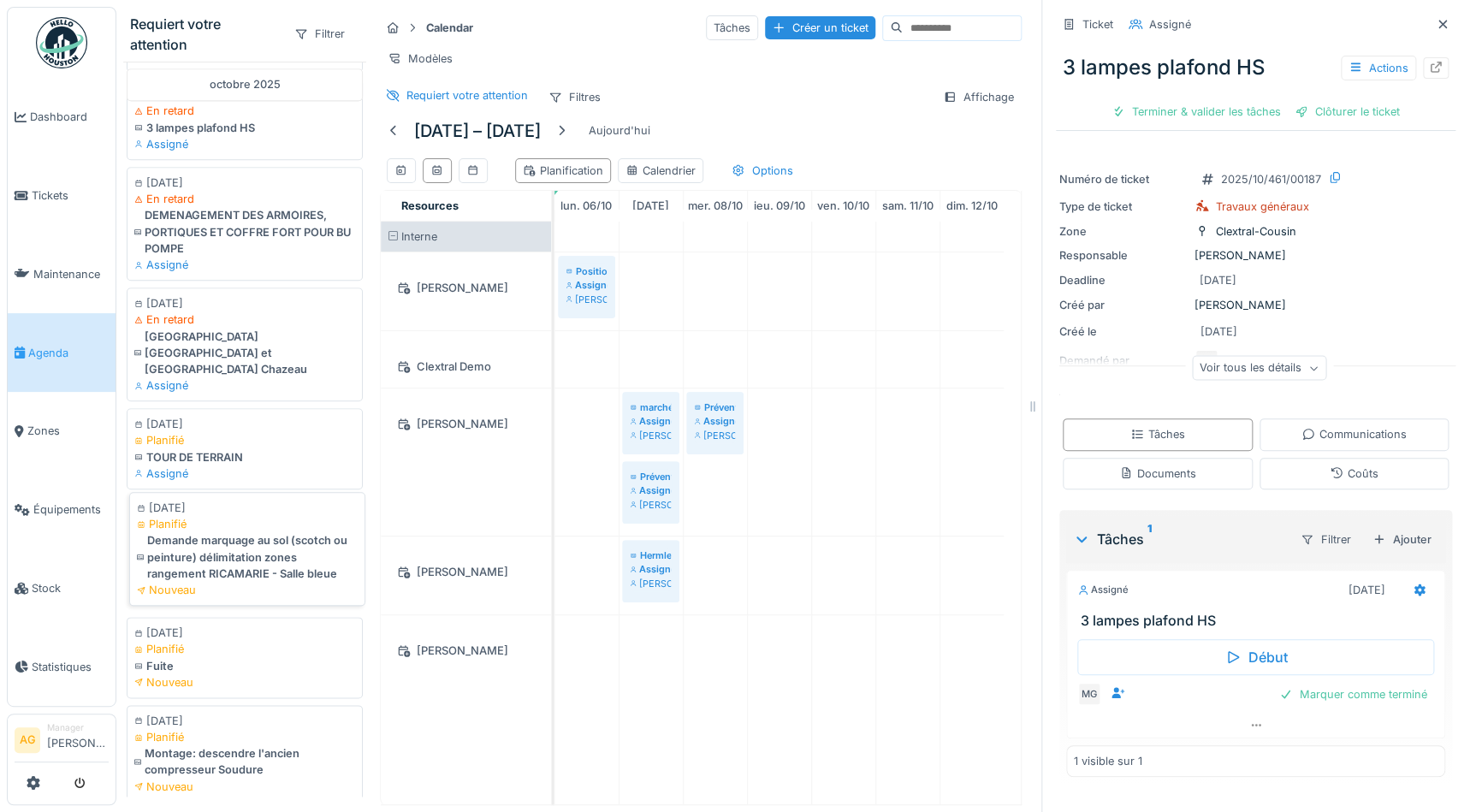
scroll to position [700, 0]
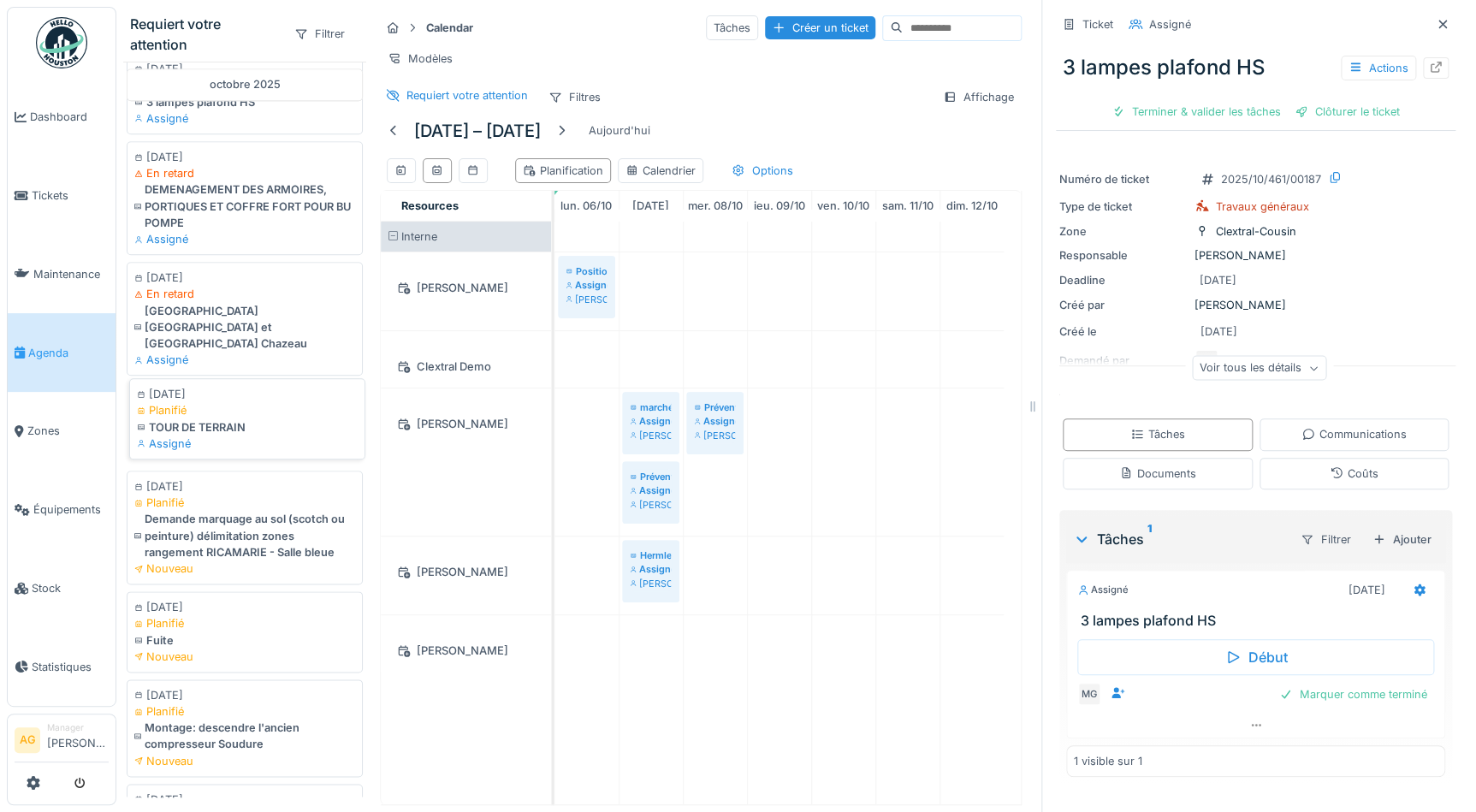
click at [233, 432] on div "TOUR DE TERRAIN" at bounding box center [248, 427] width 221 height 16
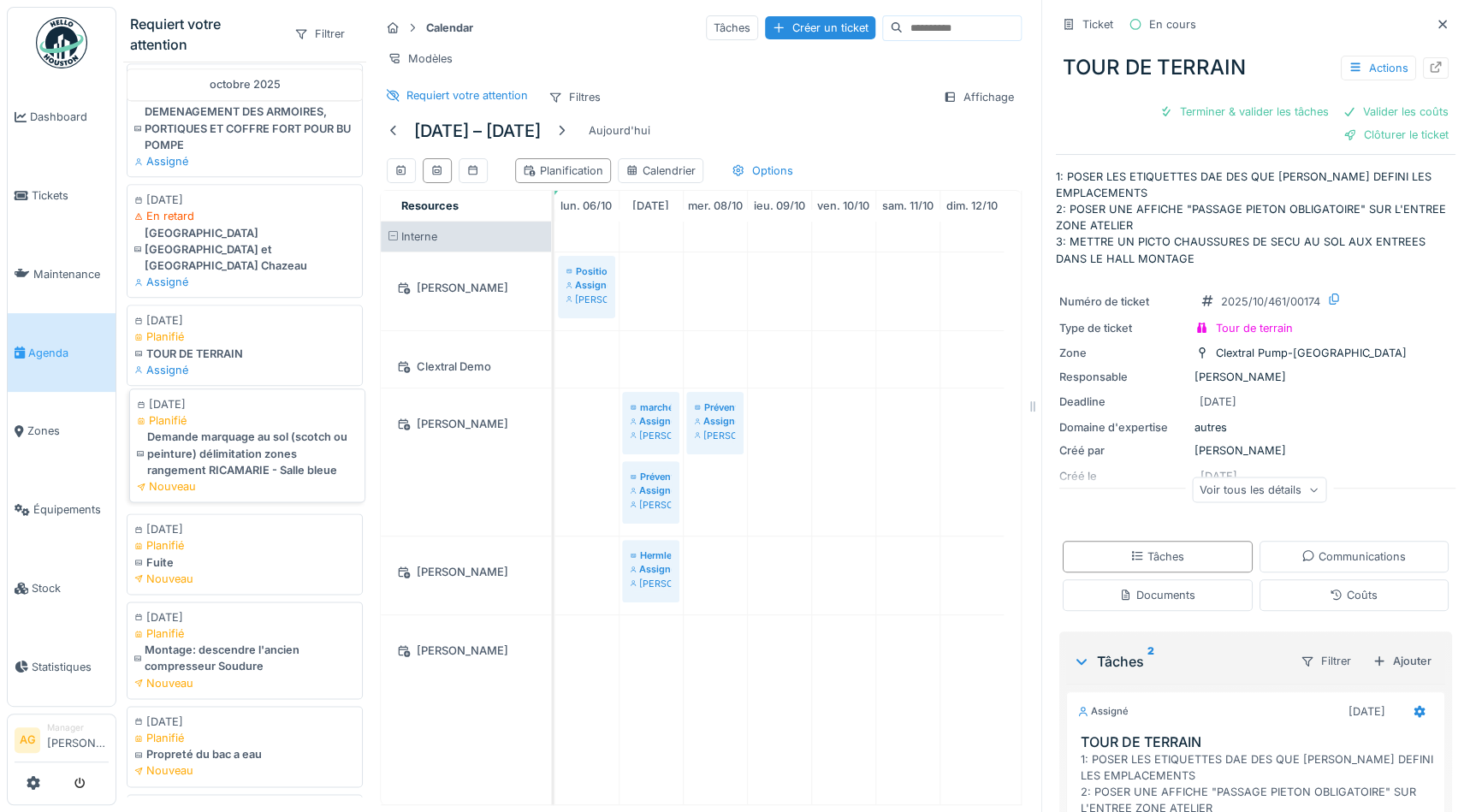
scroll to position [855, 0]
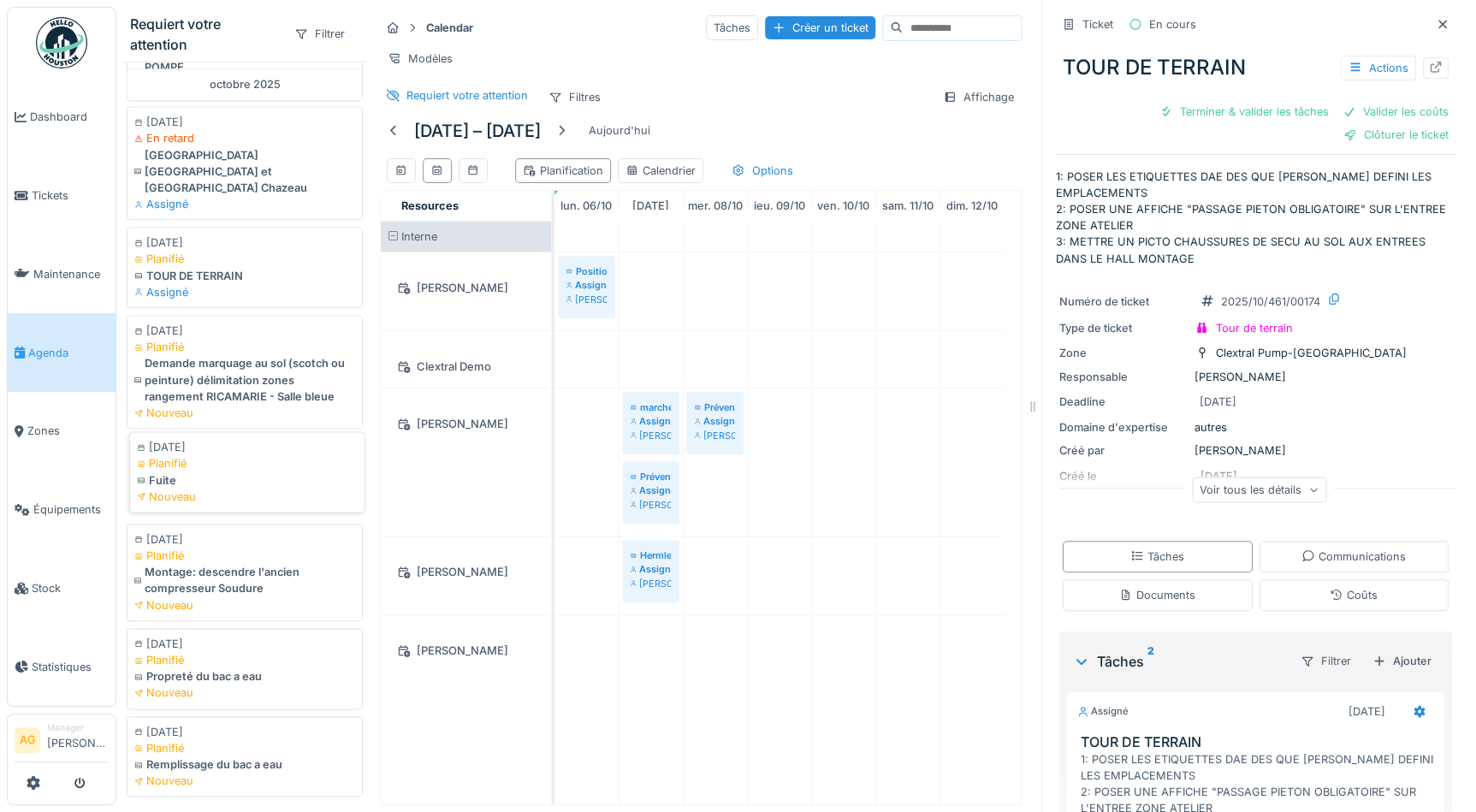
click at [218, 488] on div "Fuite" at bounding box center [248, 480] width 221 height 16
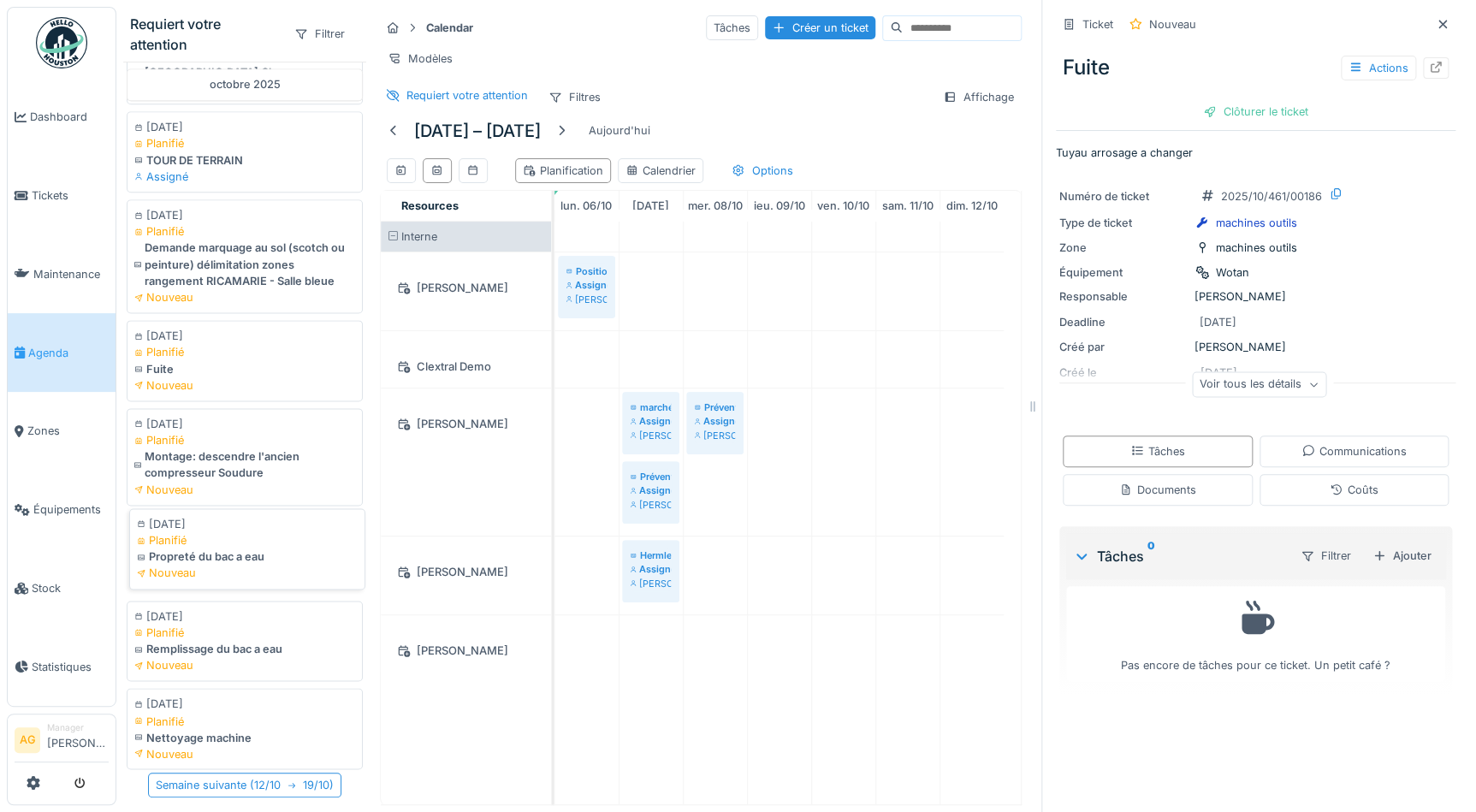
scroll to position [1008, 0]
click at [269, 548] on div "Propreté du bac a eau" at bounding box center [248, 556] width 221 height 16
click at [261, 620] on div "Planifié" at bounding box center [248, 628] width 221 height 16
click at [259, 725] on div "Nettoyage machine" at bounding box center [248, 733] width 221 height 16
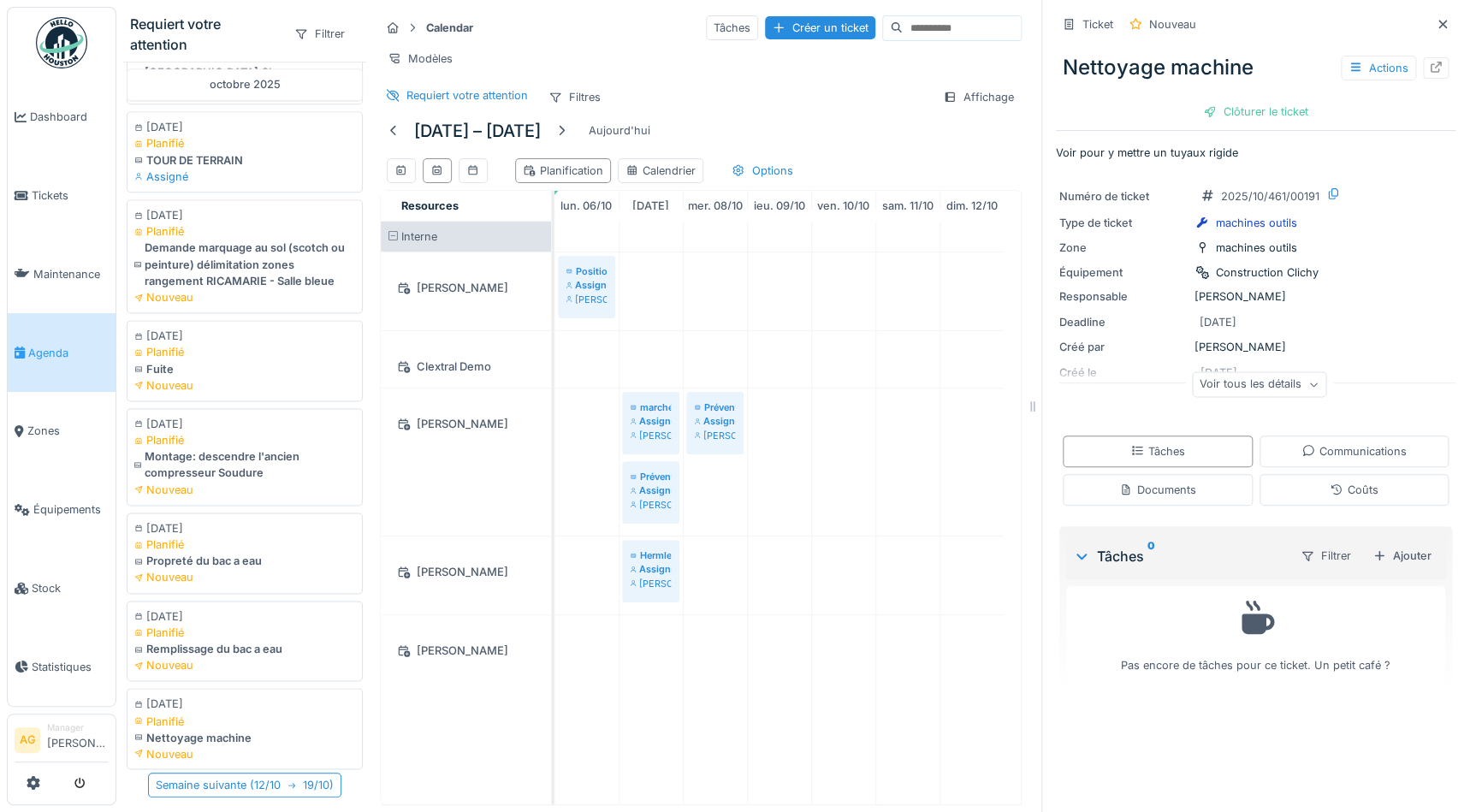
click at [1308, 380] on icon at bounding box center [1313, 385] width 10 height 9
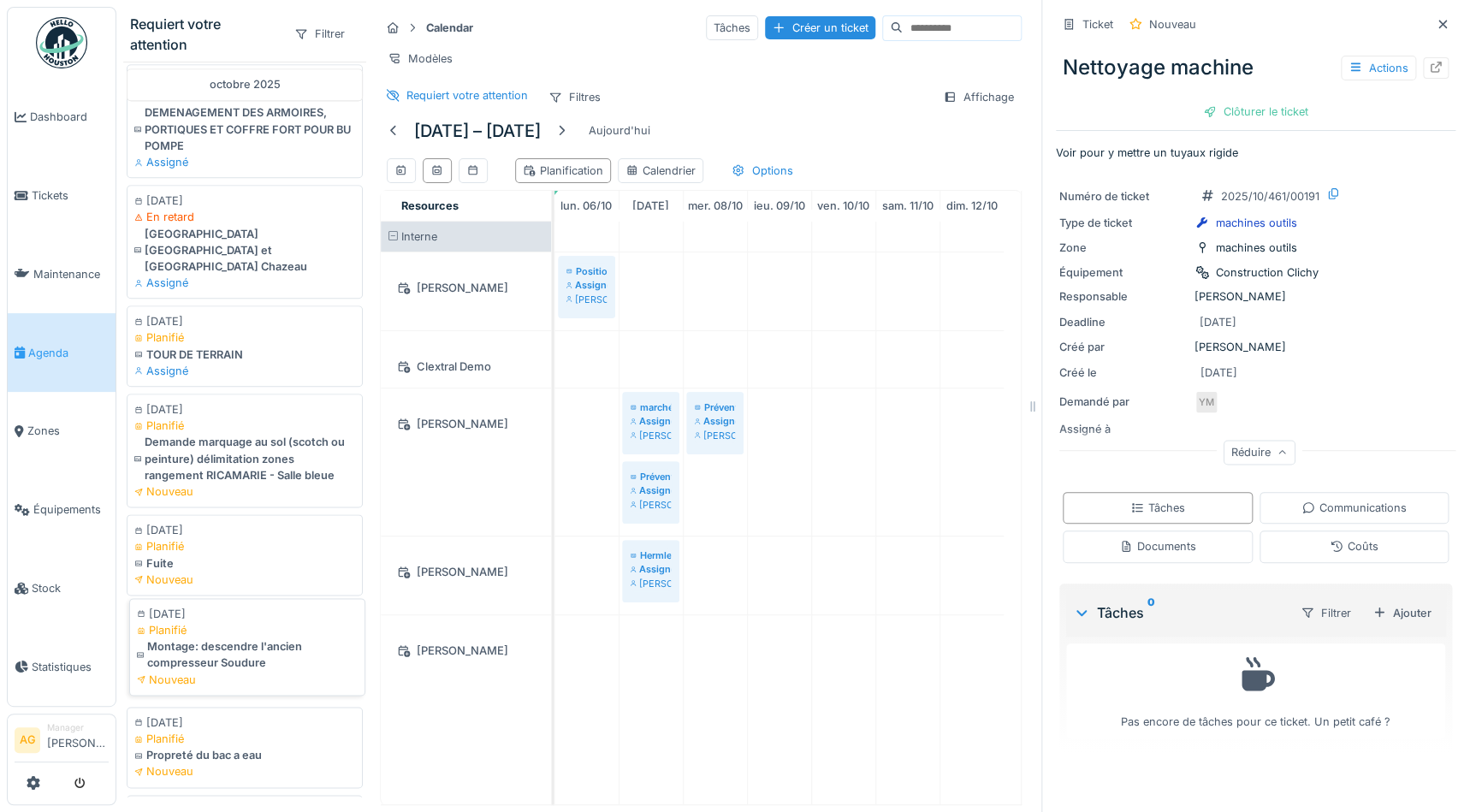
scroll to position [1008, 0]
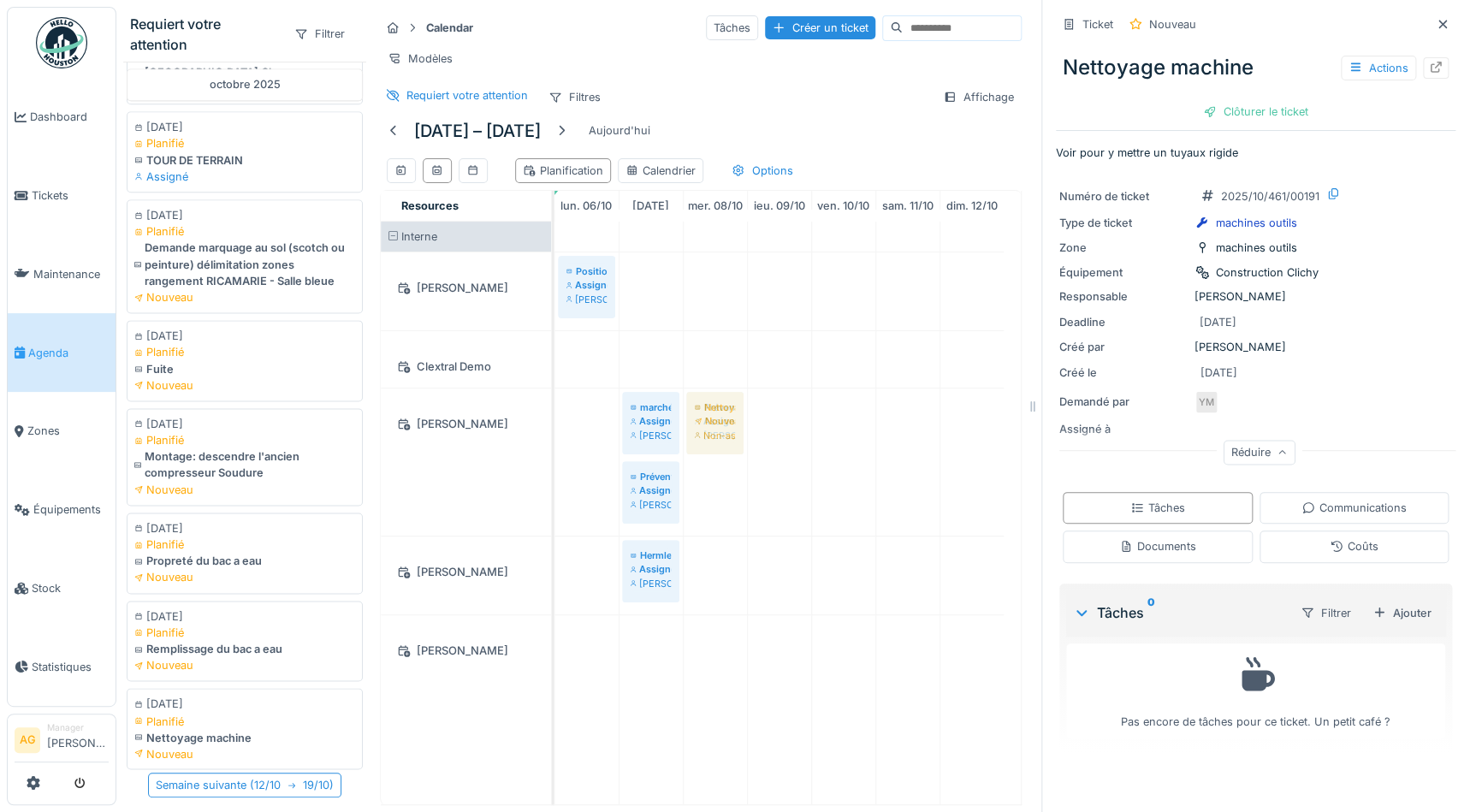
drag, startPoint x: 197, startPoint y: 709, endPoint x: 696, endPoint y: 522, distance: 532.9
click at [696, 522] on div "Requiert votre attention Filtrer août 2025 14/08/2025 En retard Préventif Kitam…" at bounding box center [572, 406] width 912 height 812
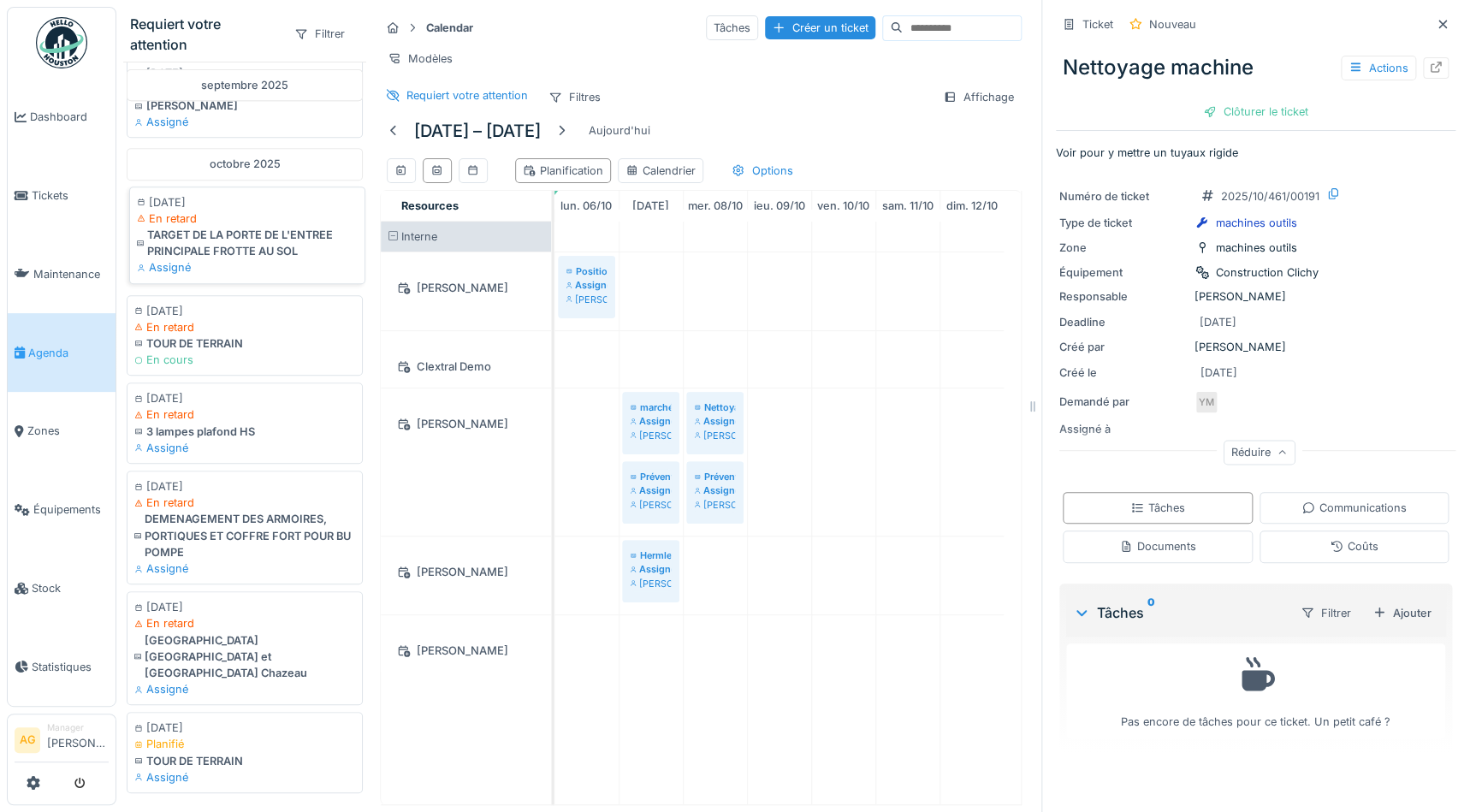
scroll to position [298, 0]
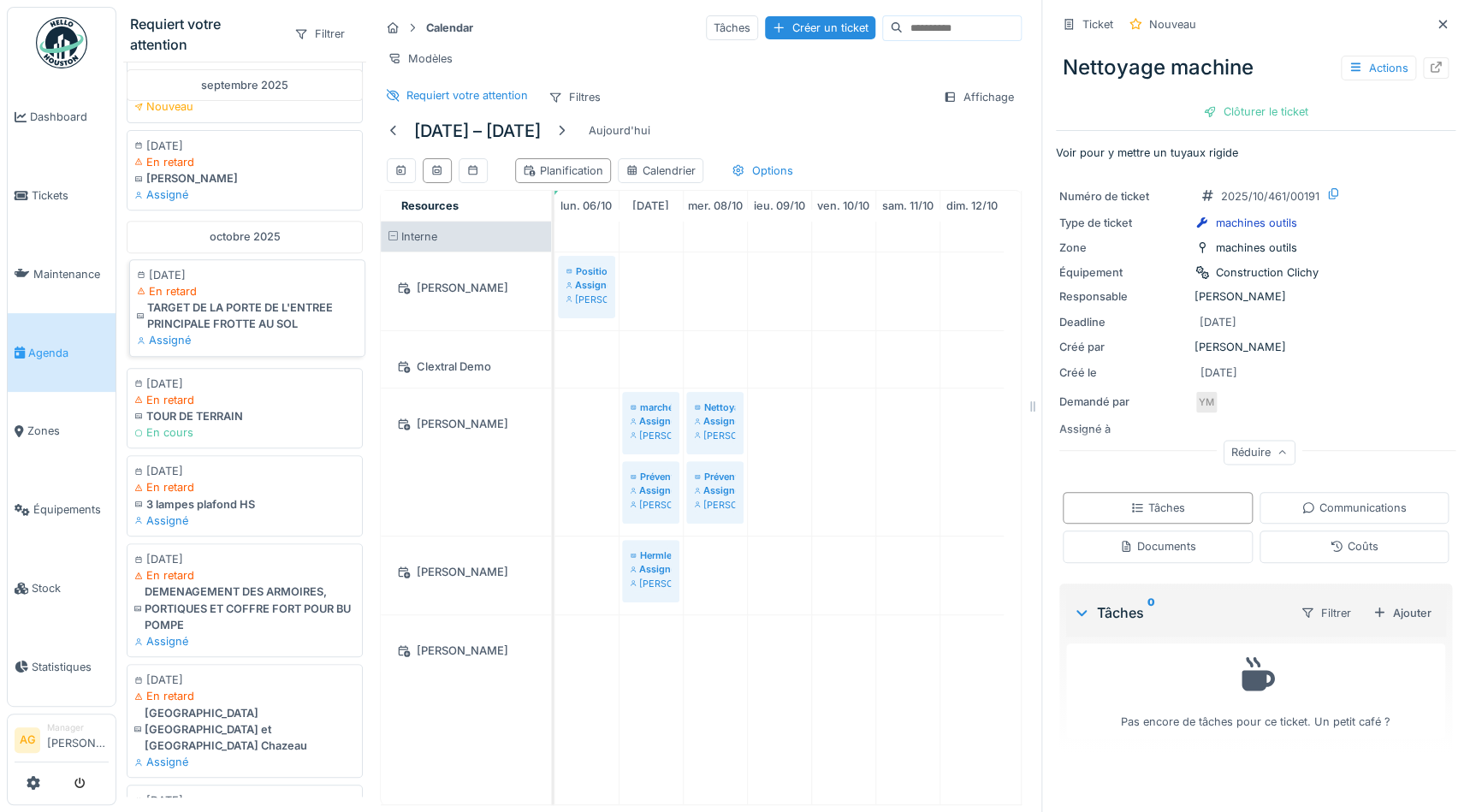
click at [199, 325] on div "TARGET DE LA PORTE DE L'ENTREE PRINCIPALE FROTTE AU SOL" at bounding box center [248, 316] width 221 height 32
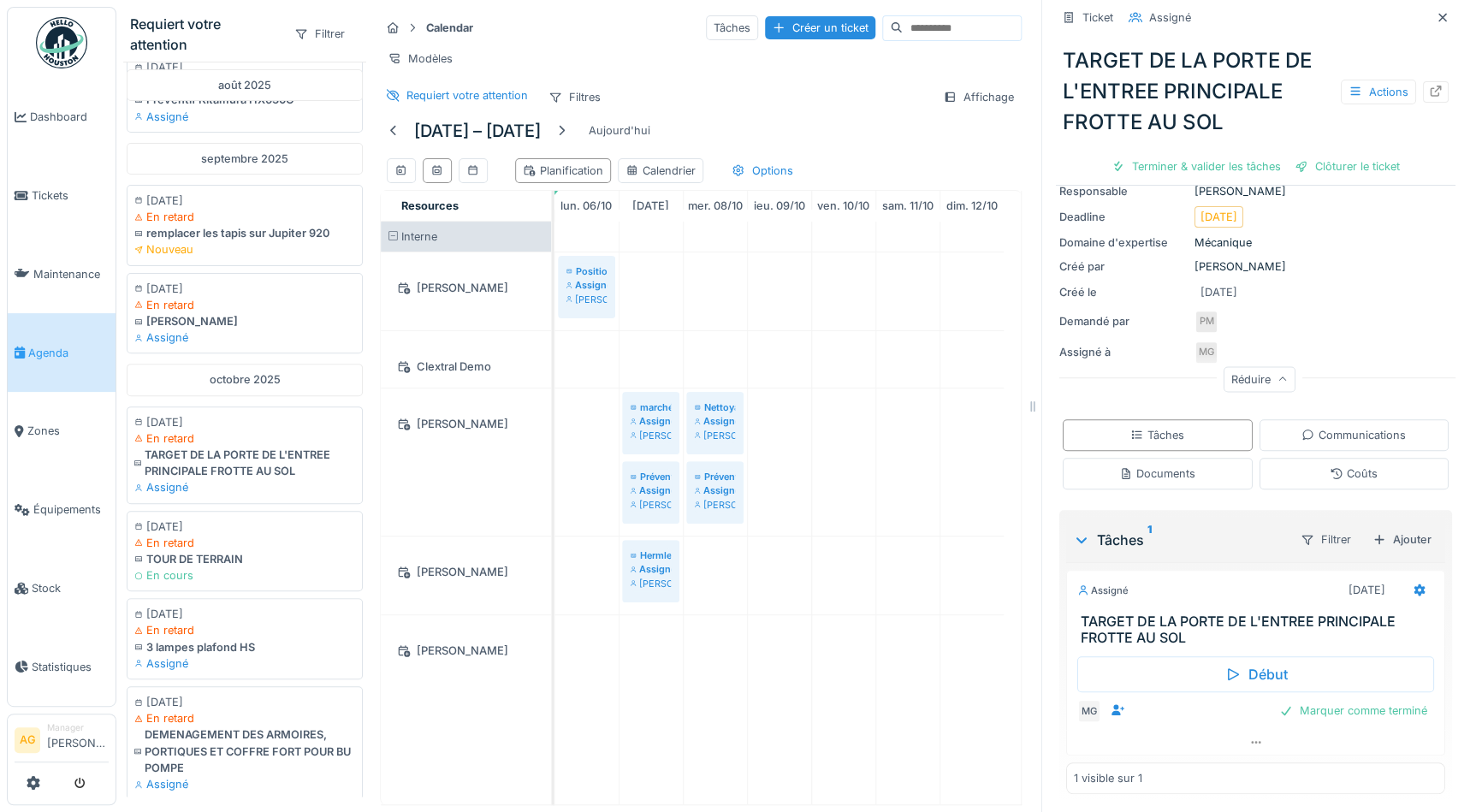
scroll to position [232, 0]
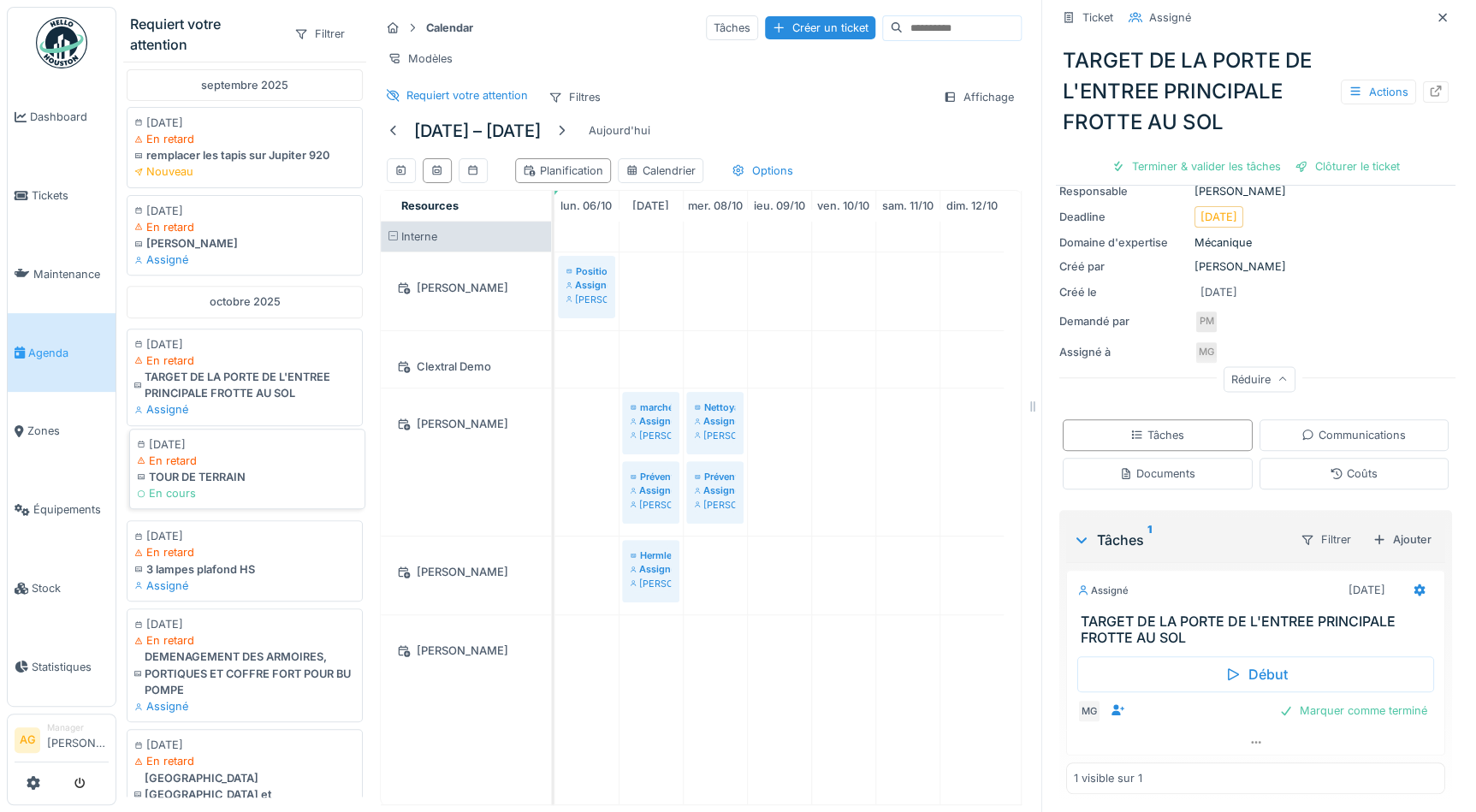
click at [237, 485] on div "TOUR DE TERRAIN" at bounding box center [248, 476] width 221 height 16
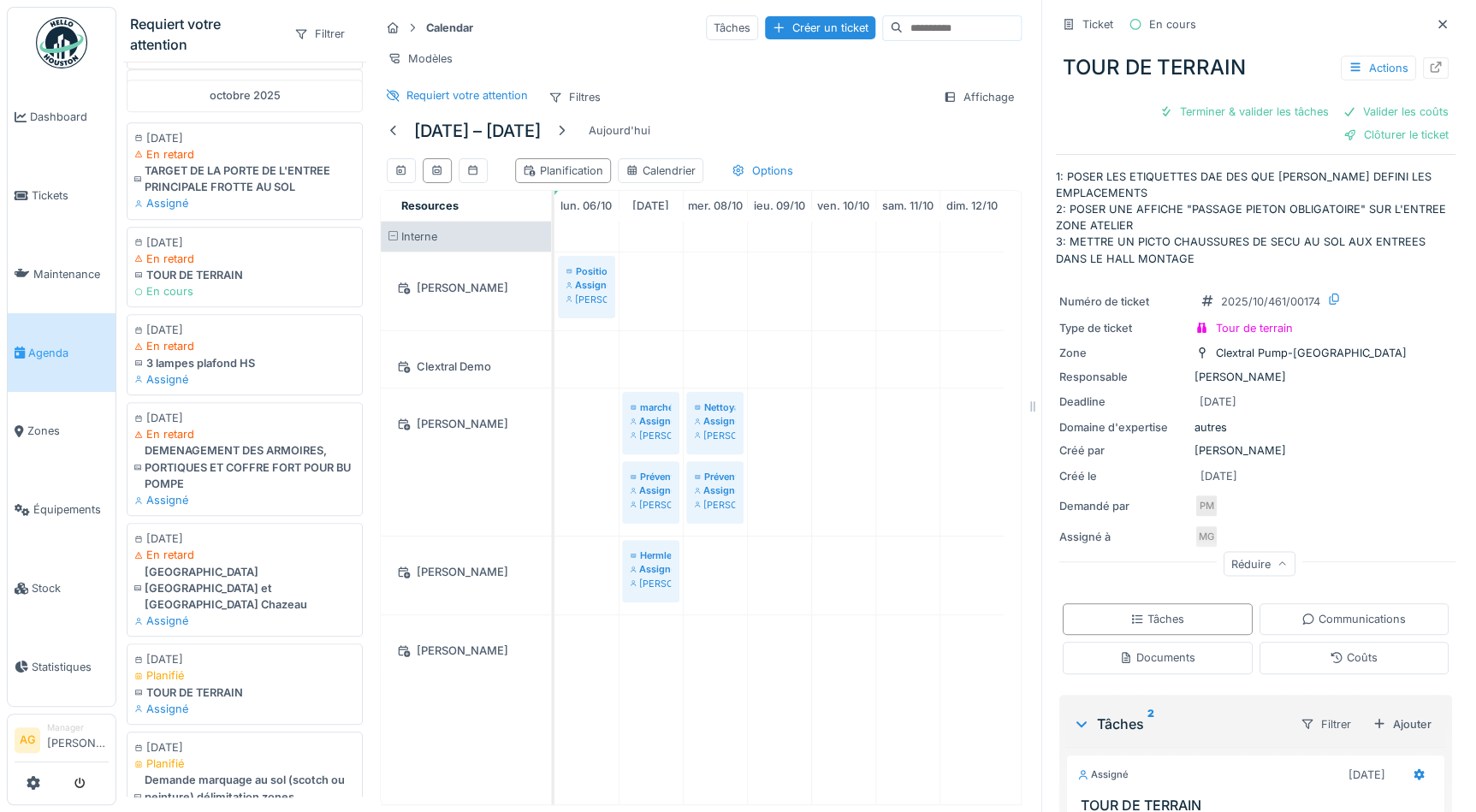
scroll to position [467, 0]
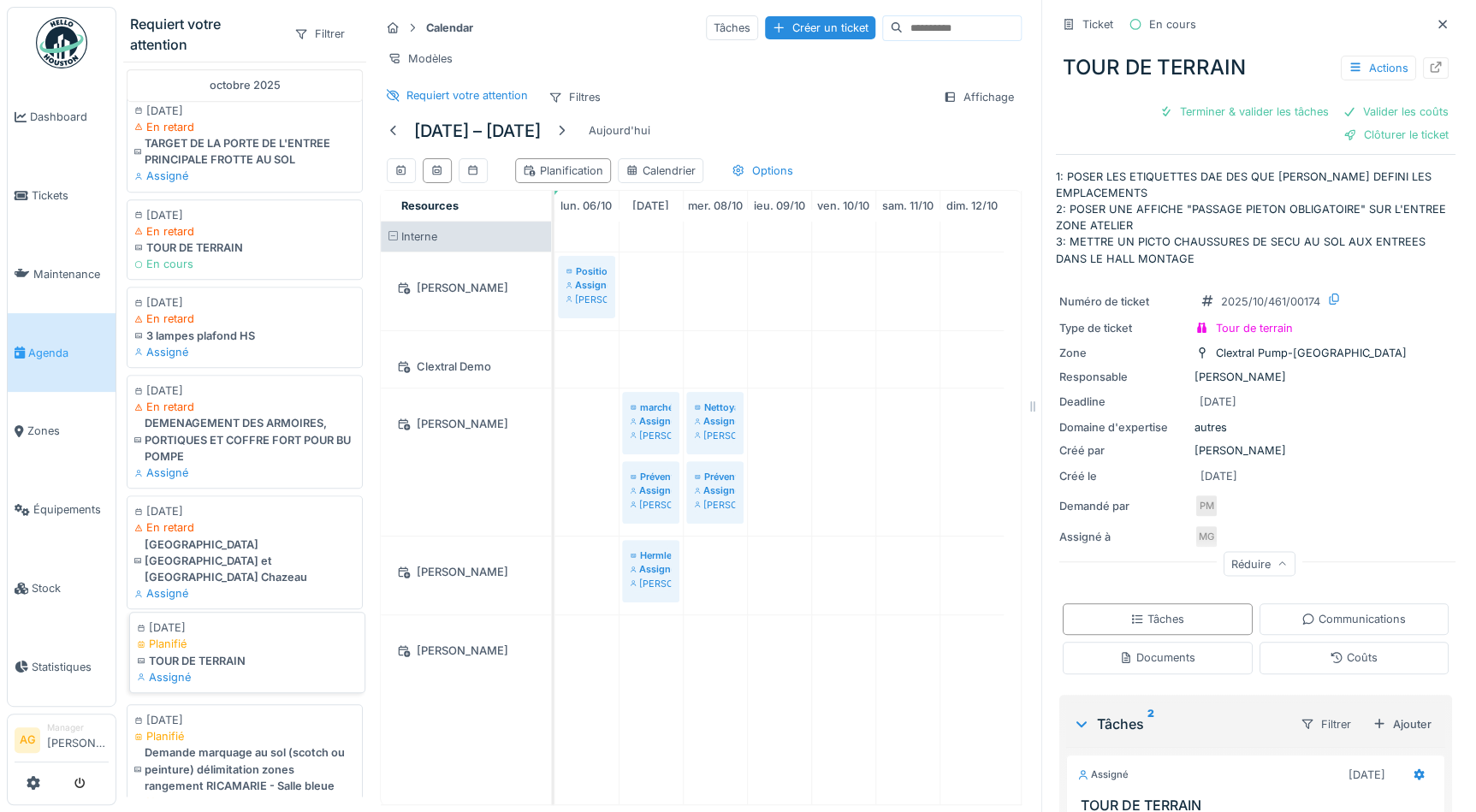
click at [261, 669] on div "Assigné" at bounding box center [248, 677] width 221 height 16
click at [247, 441] on div "DEMENAGEMENT DES ARMOIRES, PORTIQUES ET COFFRE FORT POUR BU POMPE" at bounding box center [248, 435] width 221 height 49
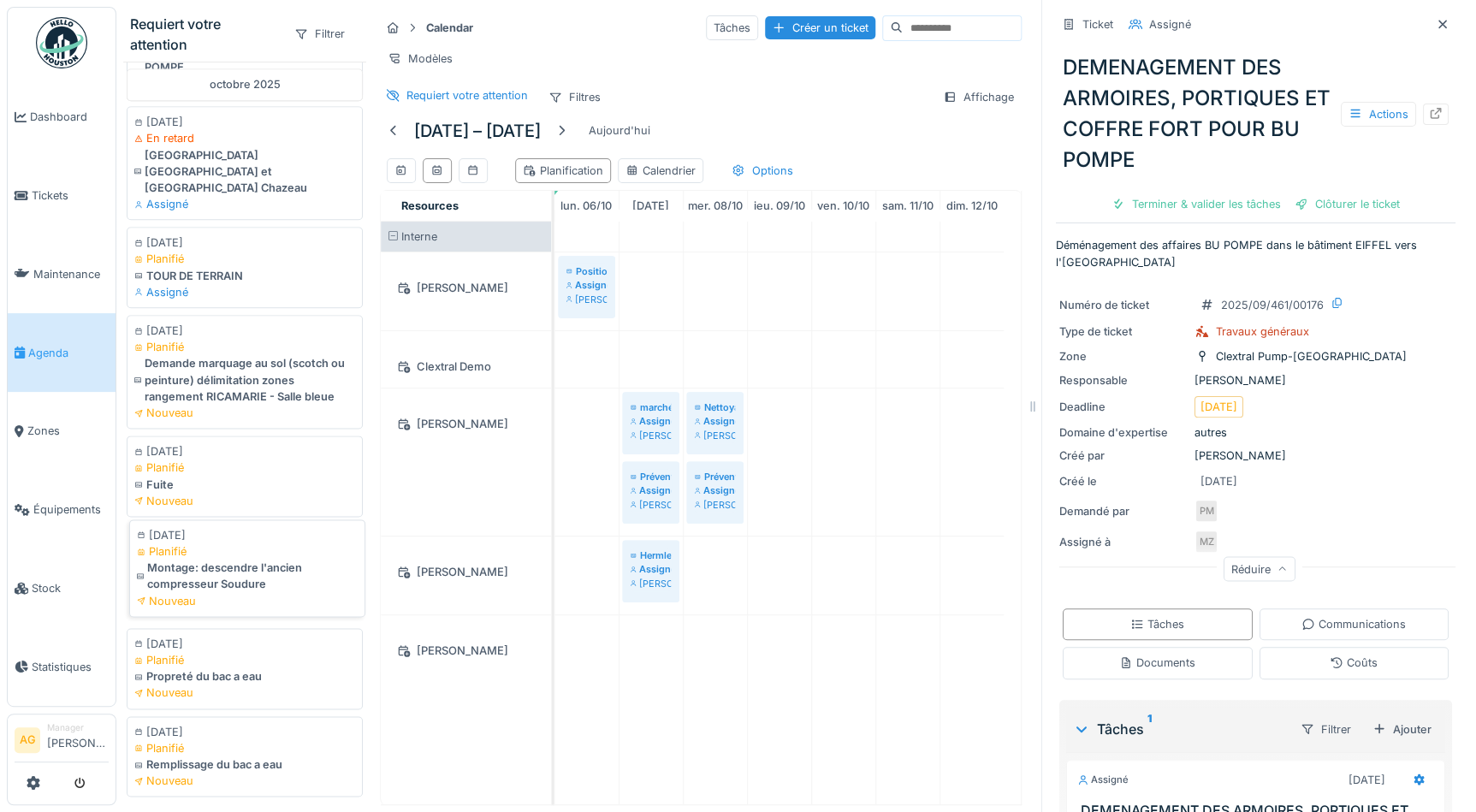
scroll to position [920, 0]
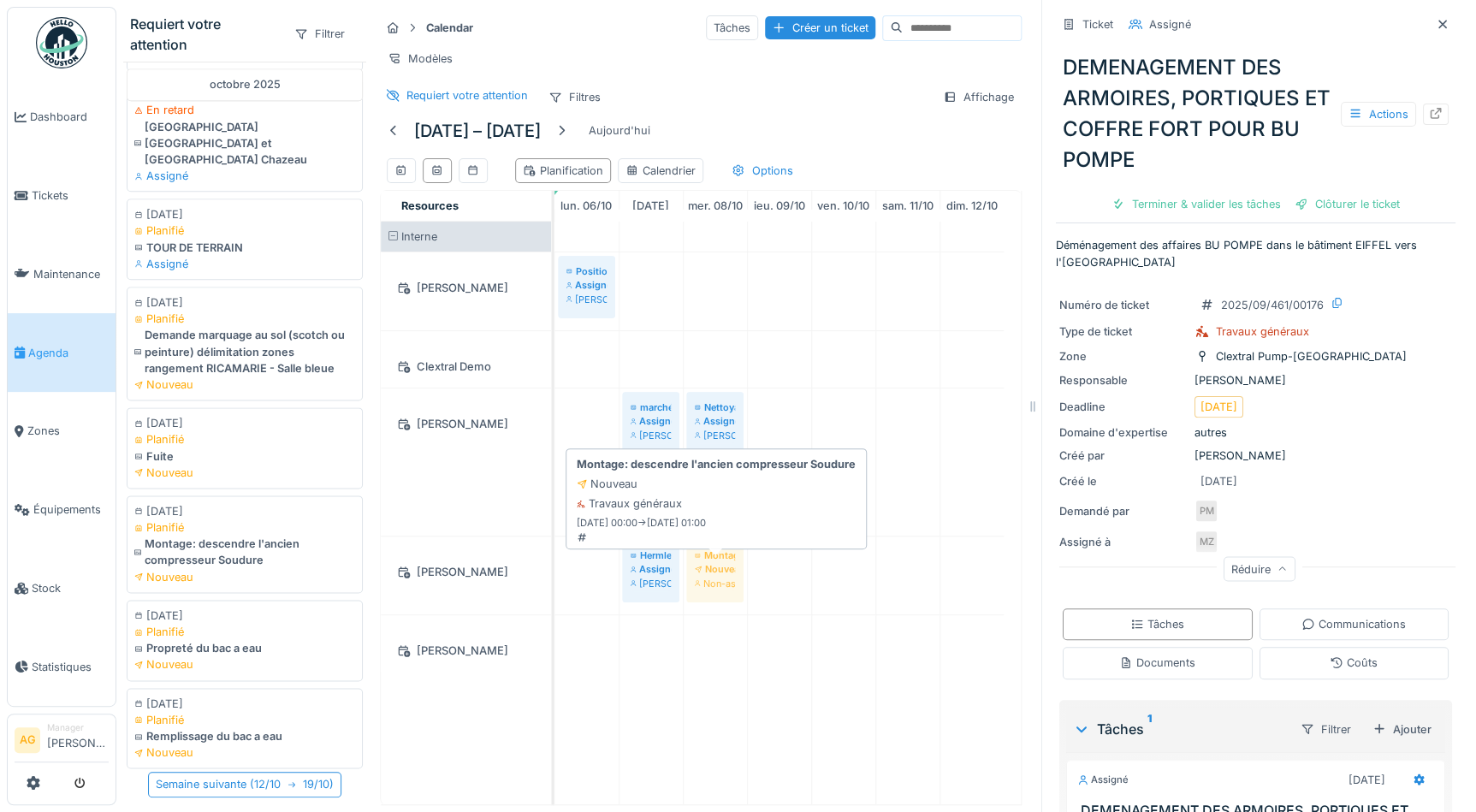
drag, startPoint x: 231, startPoint y: 520, endPoint x: 726, endPoint y: 598, distance: 501.1
click at [726, 598] on div "Requiert votre attention Filtrer août 2025 14/08/2025 En retard Préventif Kitam…" at bounding box center [572, 406] width 912 height 812
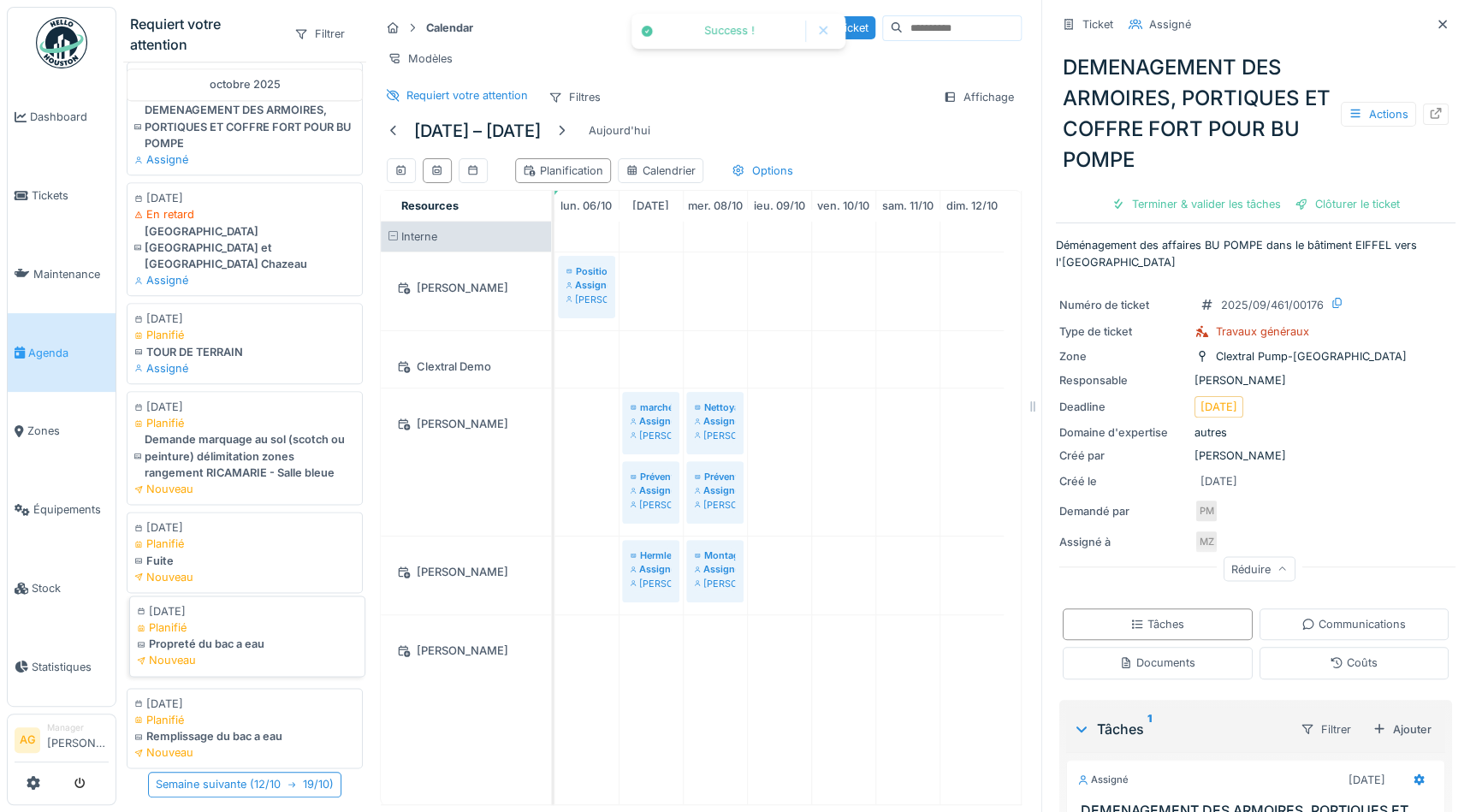
scroll to position [11, 0]
click at [210, 635] on div "Propreté du bac a eau" at bounding box center [248, 643] width 221 height 16
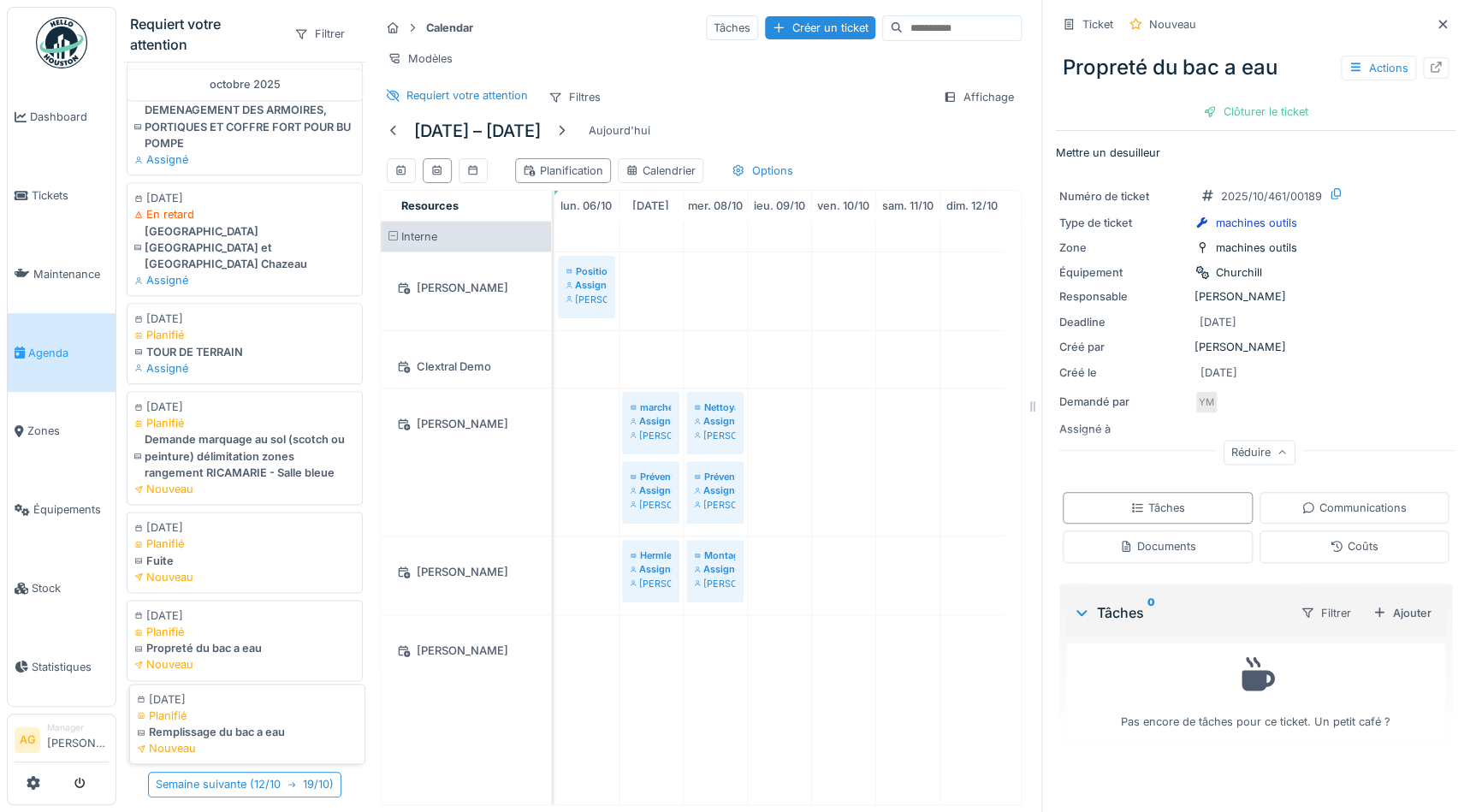
click at [214, 722] on div "10/10/2025 Planifié Remplissage du bac a eau Nouveau" at bounding box center [247, 724] width 236 height 82
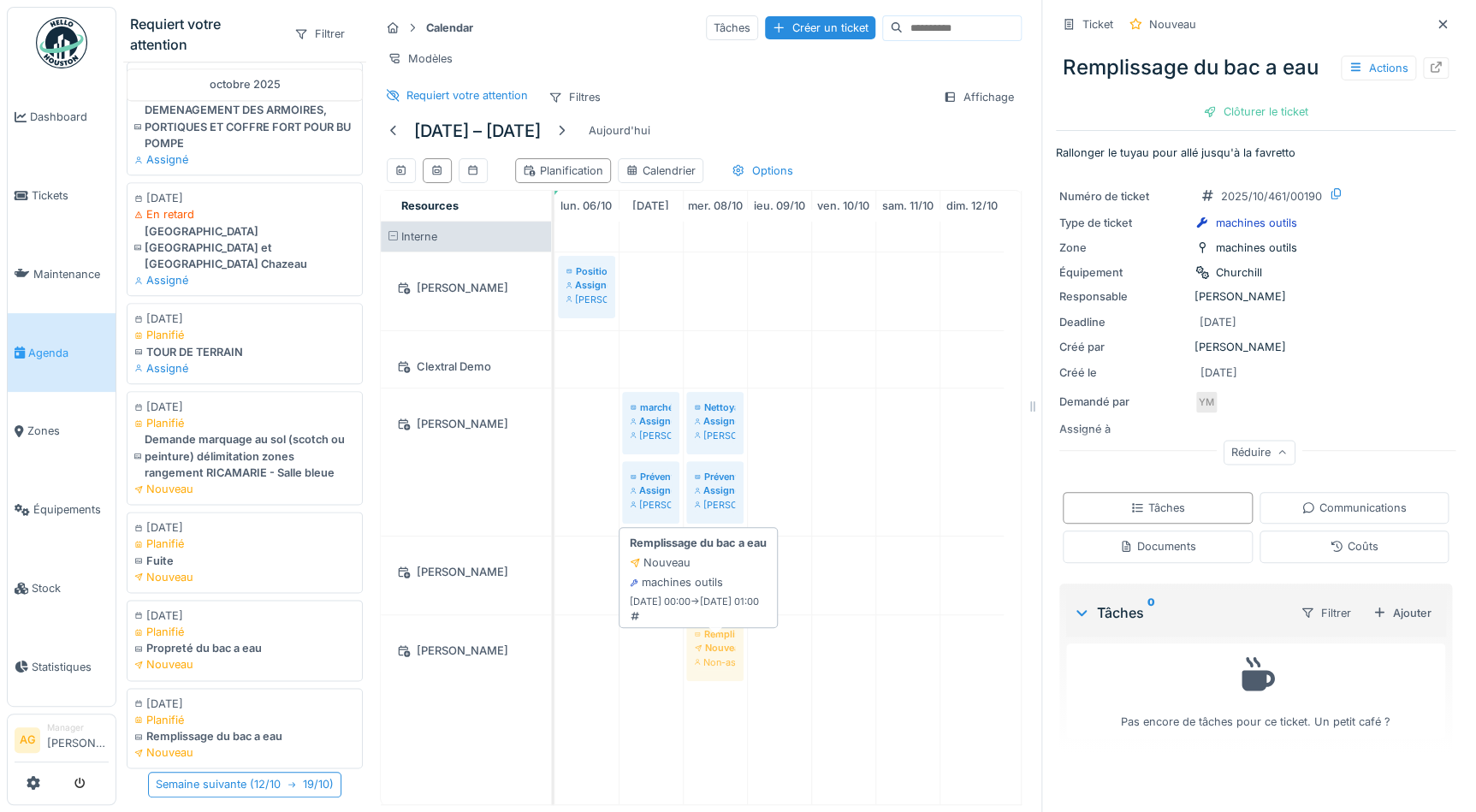
drag, startPoint x: 223, startPoint y: 698, endPoint x: 721, endPoint y: 651, distance: 500.2
click at [721, 651] on div "Requiert votre attention Filtrer août 2025 14/08/2025 En retard Préventif Kitam…" at bounding box center [572, 406] width 912 height 812
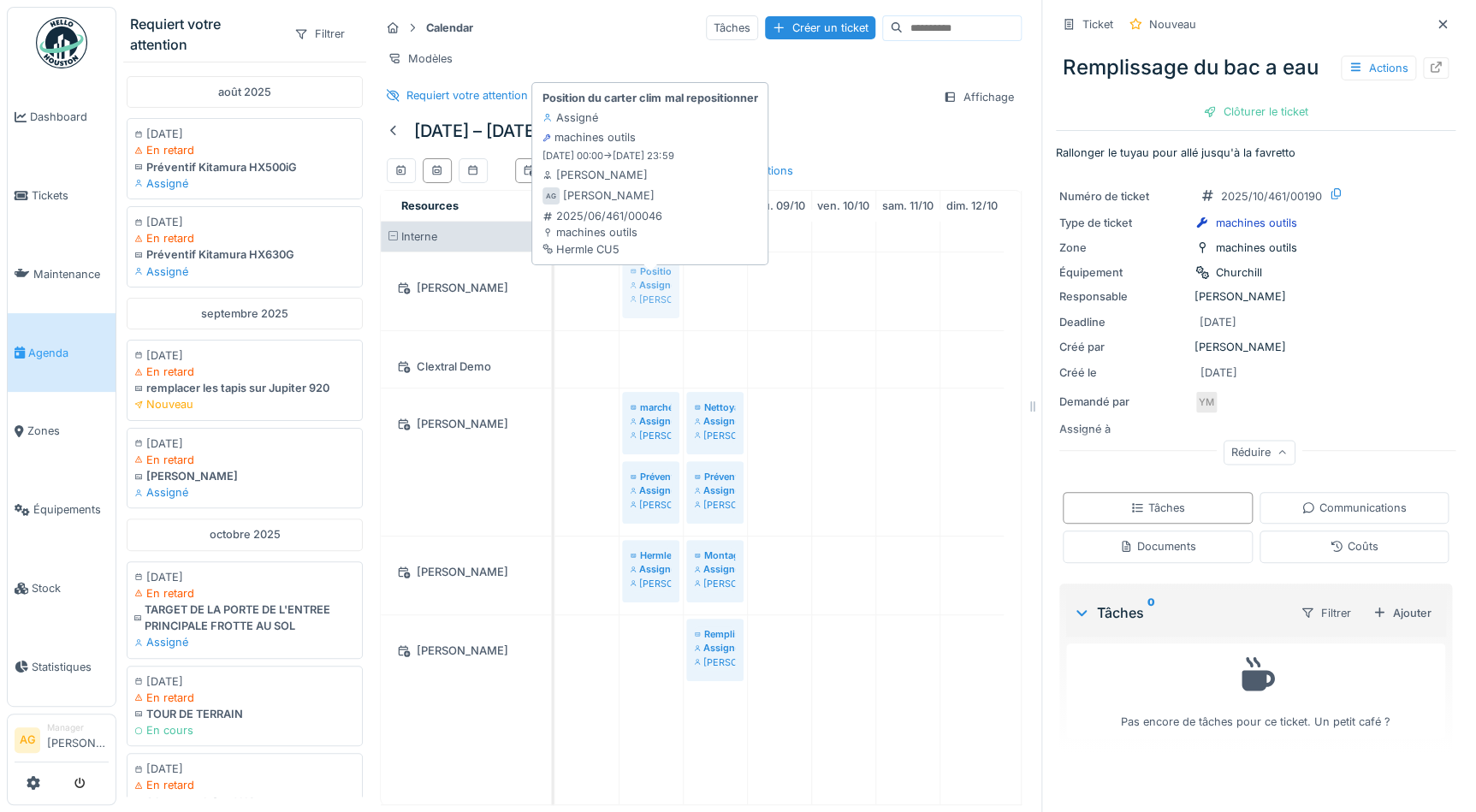
drag, startPoint x: 586, startPoint y: 275, endPoint x: 634, endPoint y: 278, distance: 48.1
click at [555, 278] on div "Position du carter clim mal repositionner Assigné Alexandre Giri Position du ca…" at bounding box center [555, 291] width 0 height 78
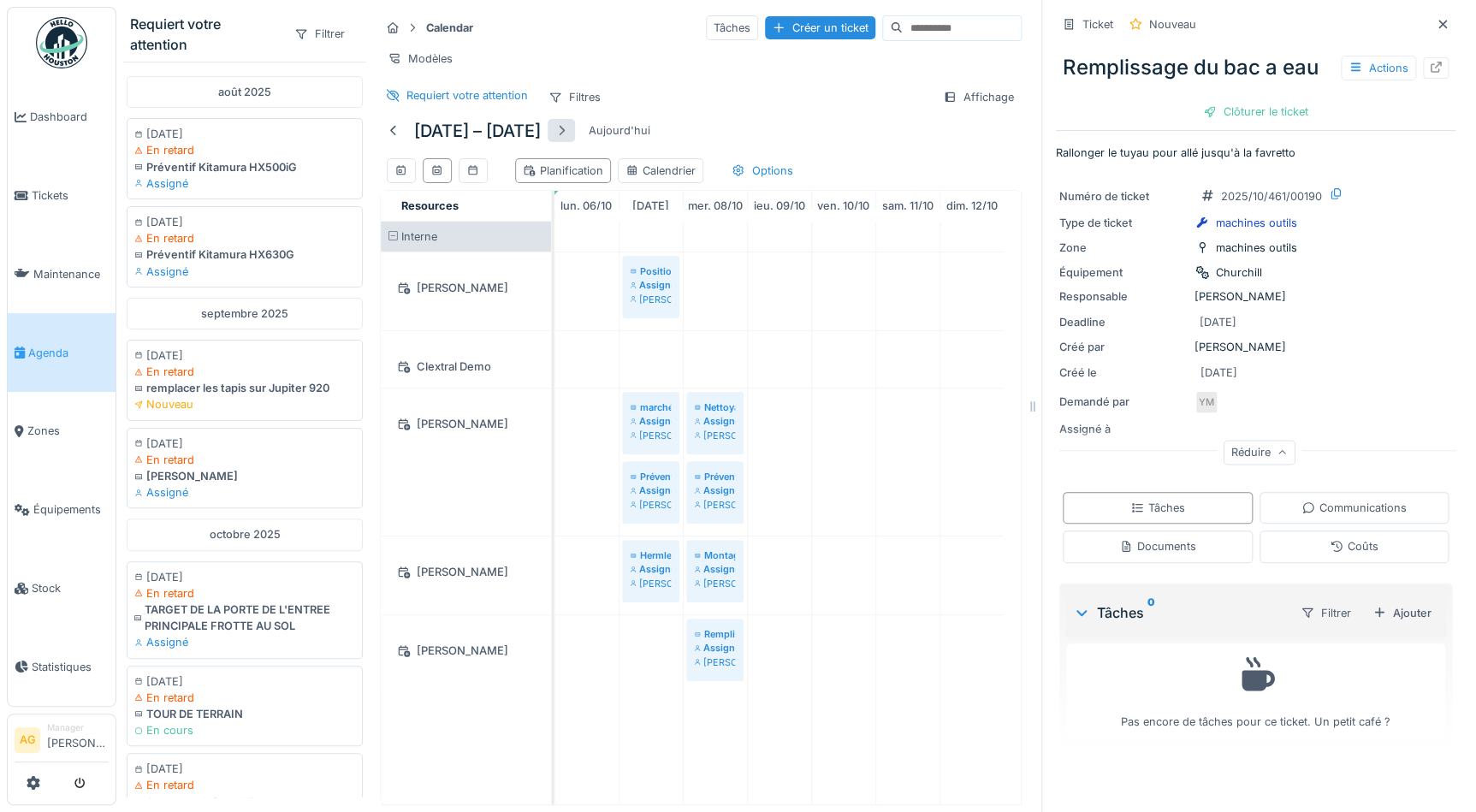
click at [565, 128] on div at bounding box center [561, 130] width 13 height 16
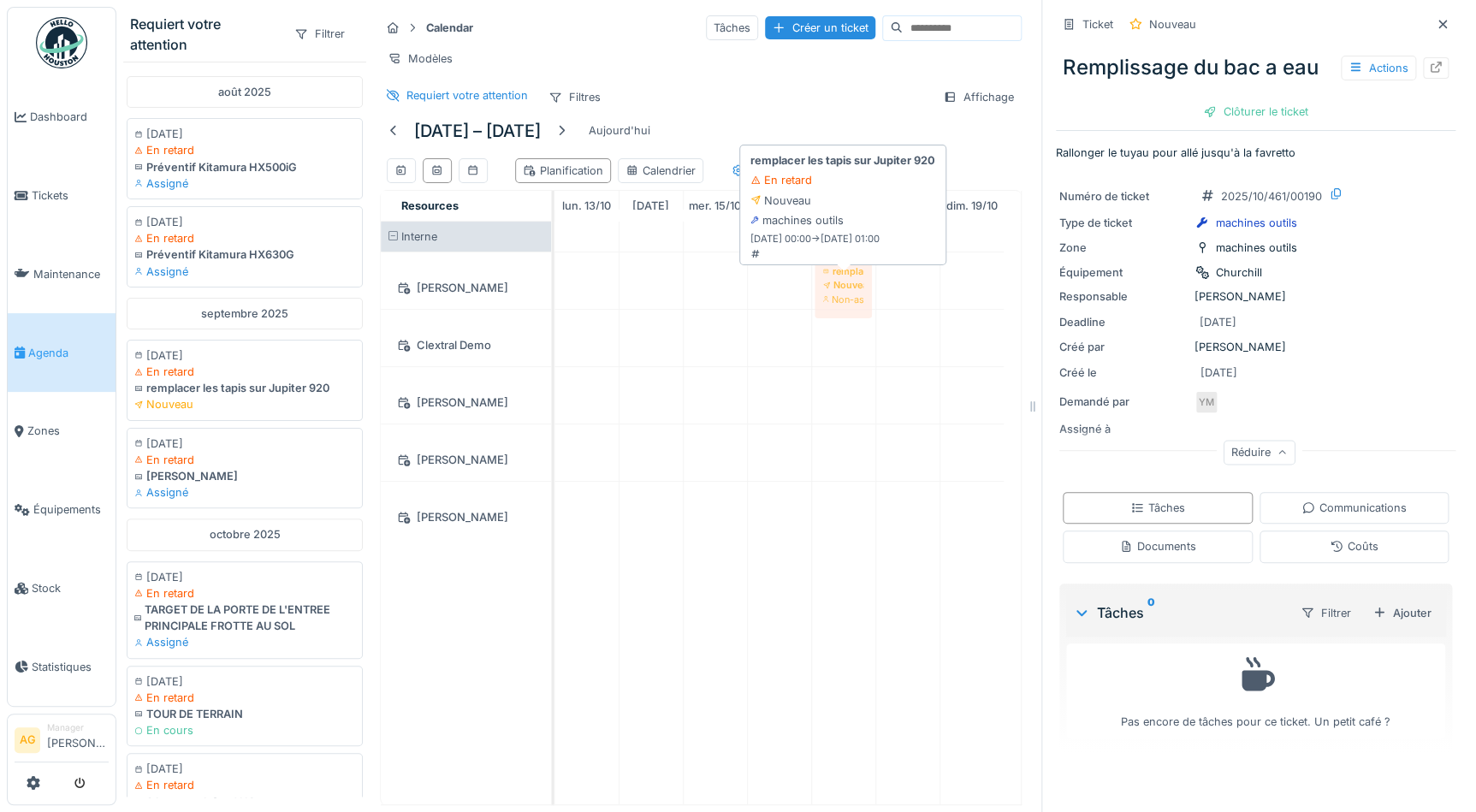
drag, startPoint x: 175, startPoint y: 376, endPoint x: 829, endPoint y: 295, distance: 659.0
click at [829, 295] on div "Requiert votre attention Filtrer août 2025 14/08/2025 En retard Préventif Kitam…" at bounding box center [572, 406] width 912 height 812
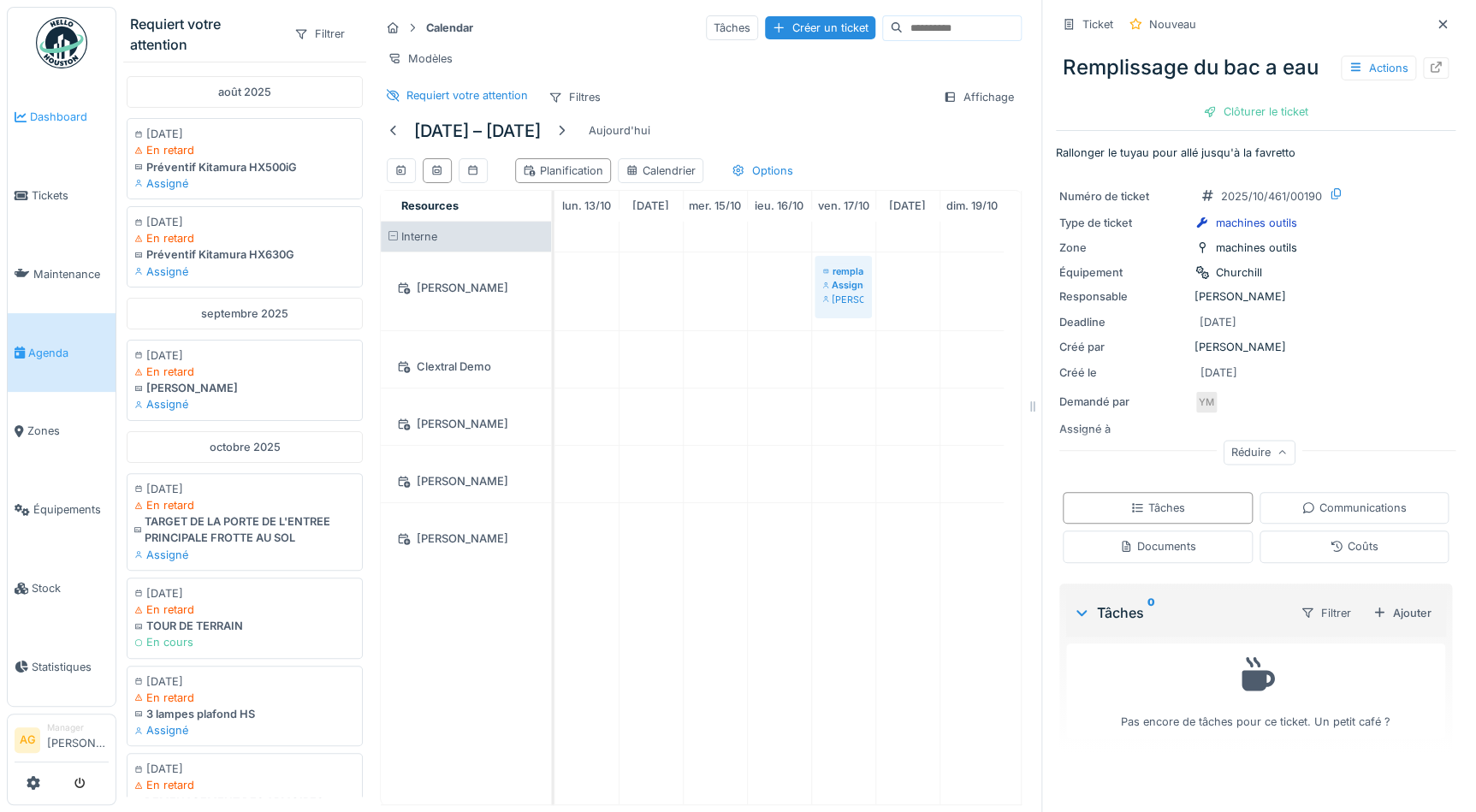
click at [54, 113] on span "Dashboard" at bounding box center [69, 117] width 79 height 16
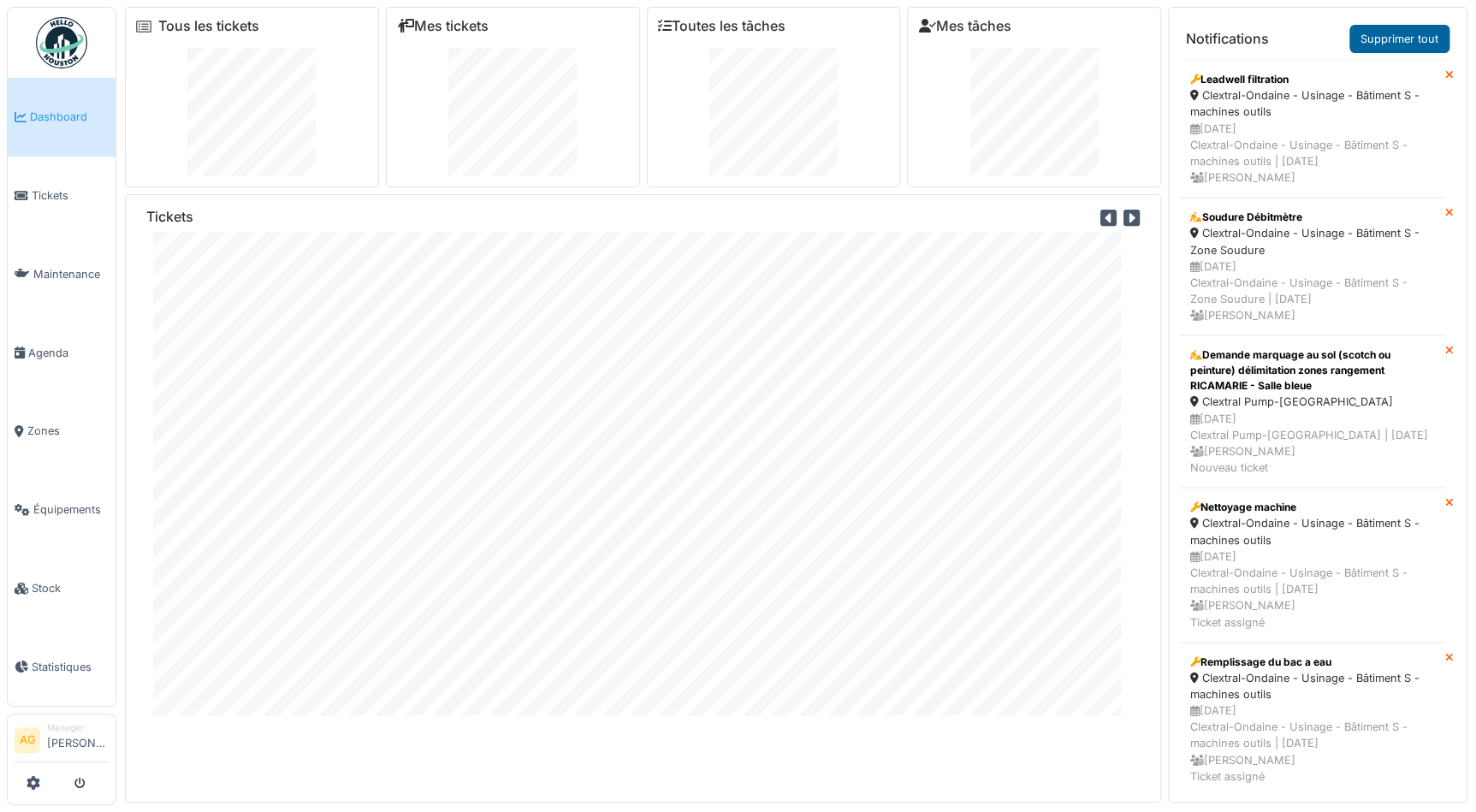
click at [1420, 43] on link "Supprimer tout" at bounding box center [1400, 39] width 100 height 28
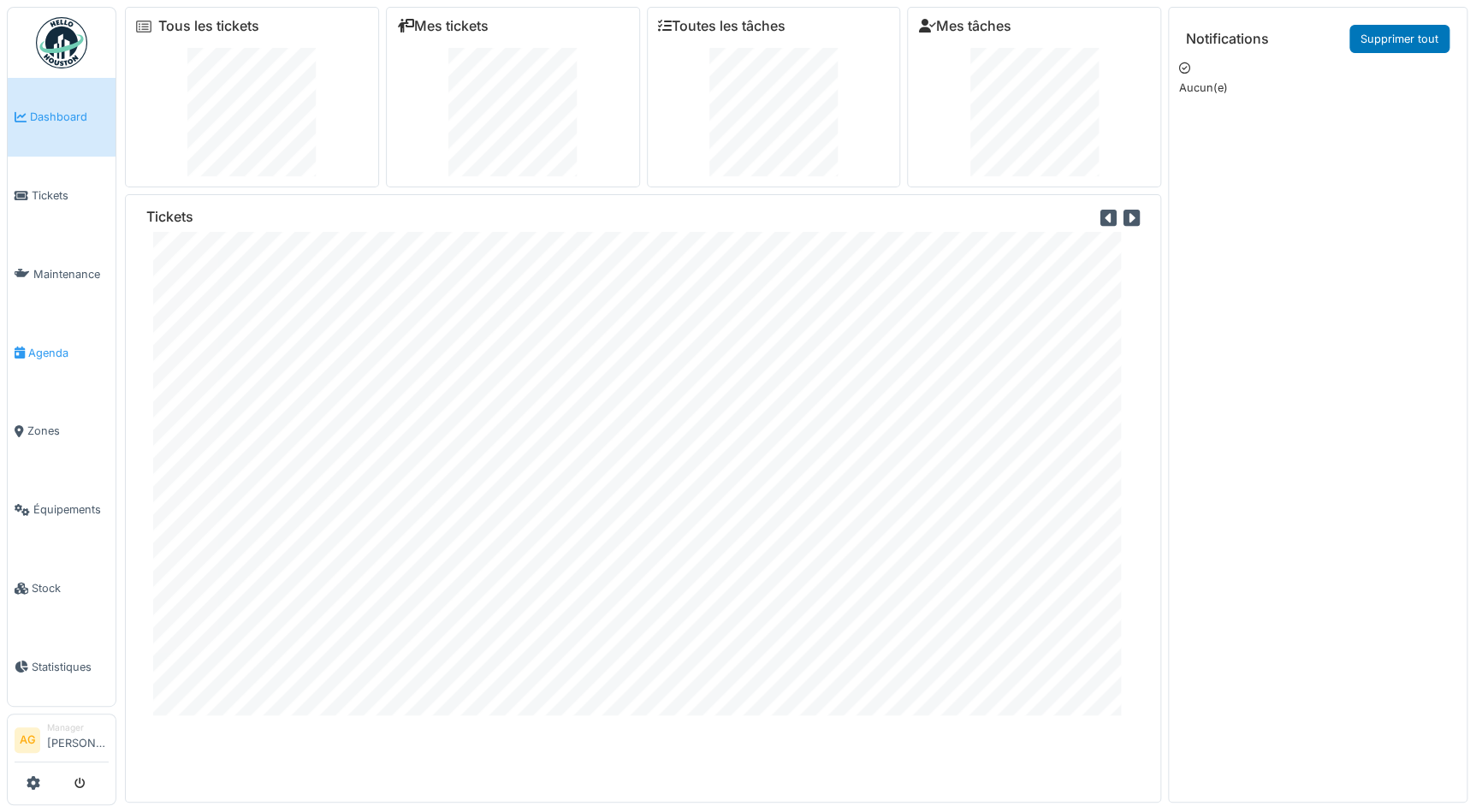
click at [44, 346] on span "Agenda" at bounding box center [68, 353] width 81 height 16
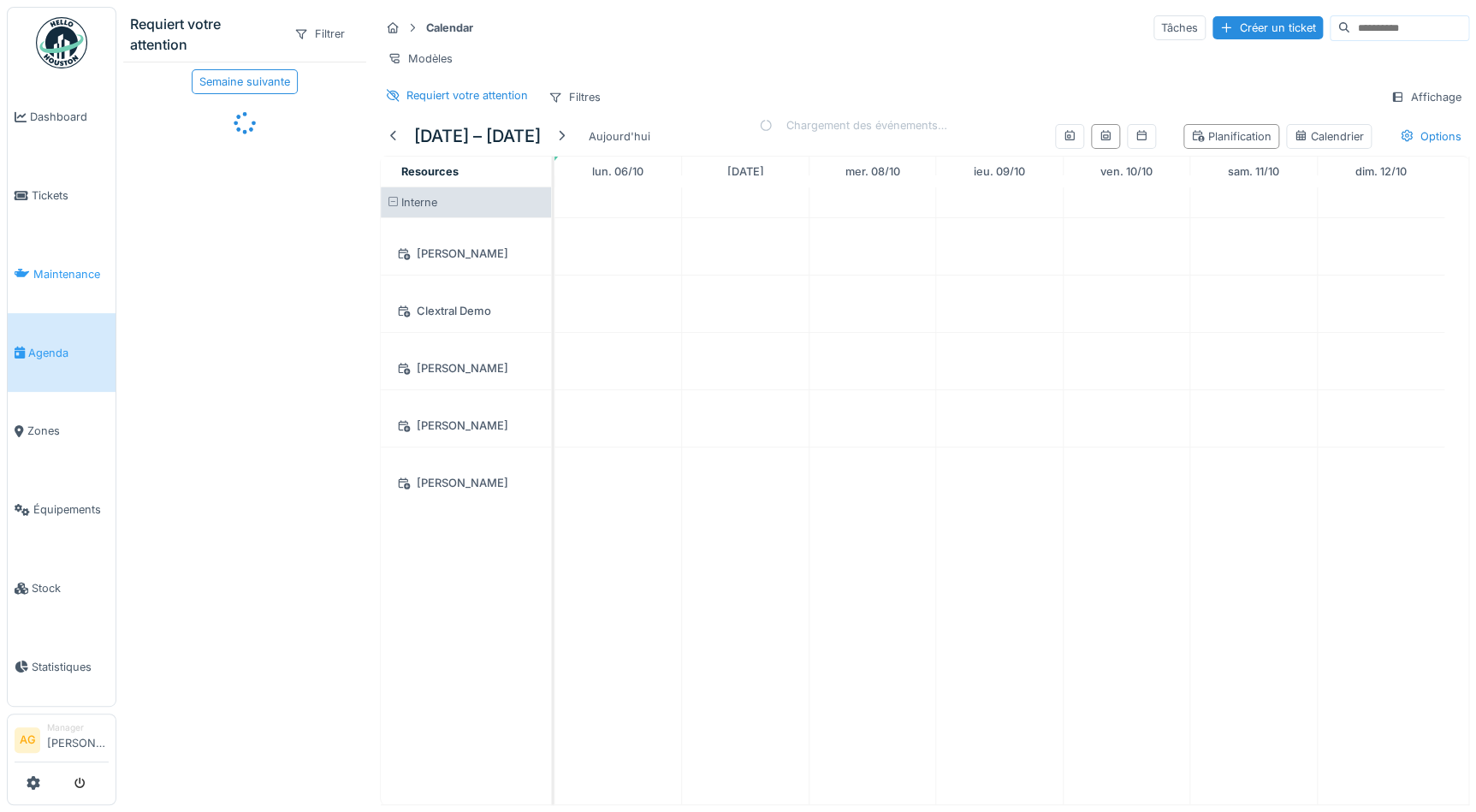
click at [46, 268] on span "Maintenance" at bounding box center [71, 275] width 75 height 16
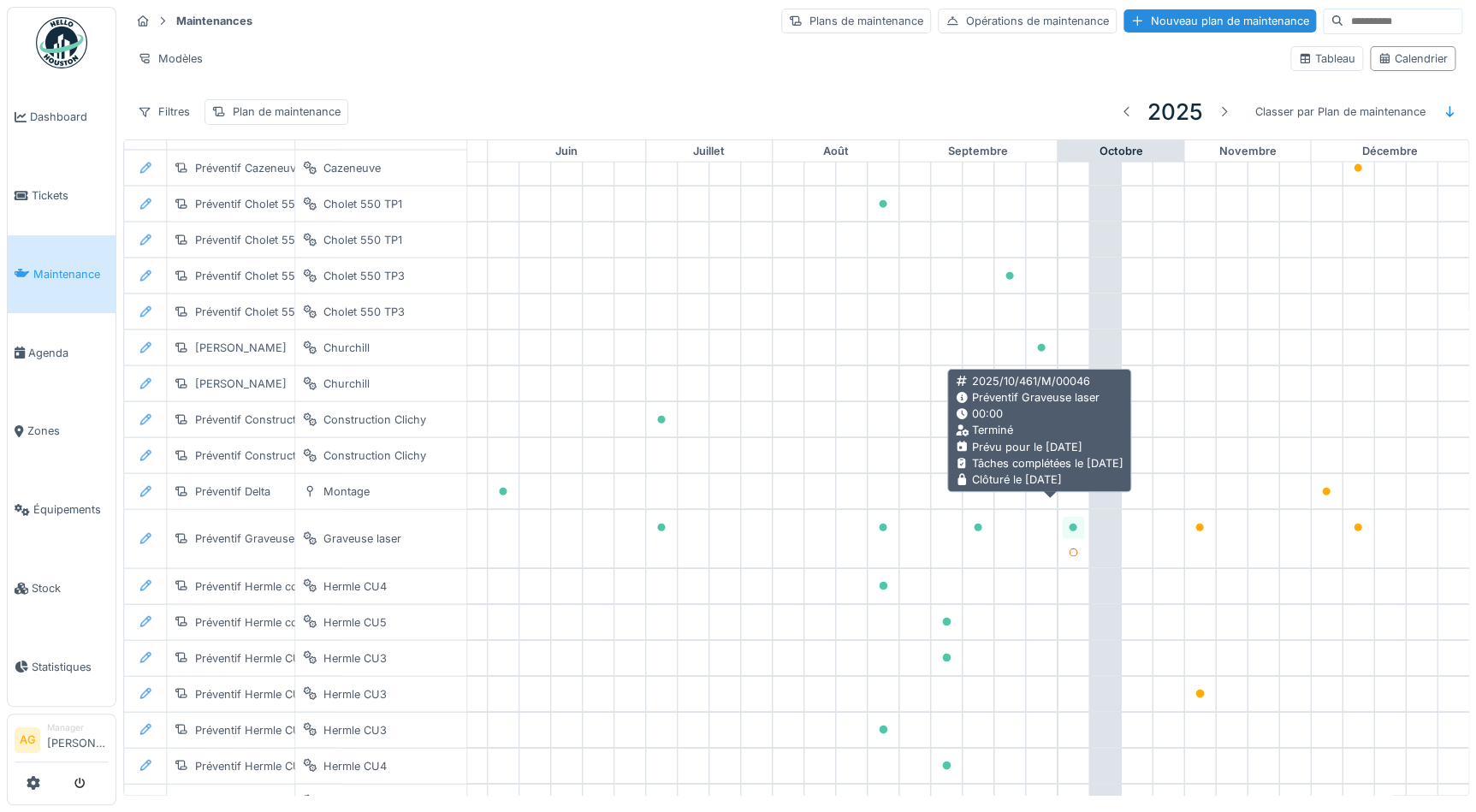
scroll to position [2079, 711]
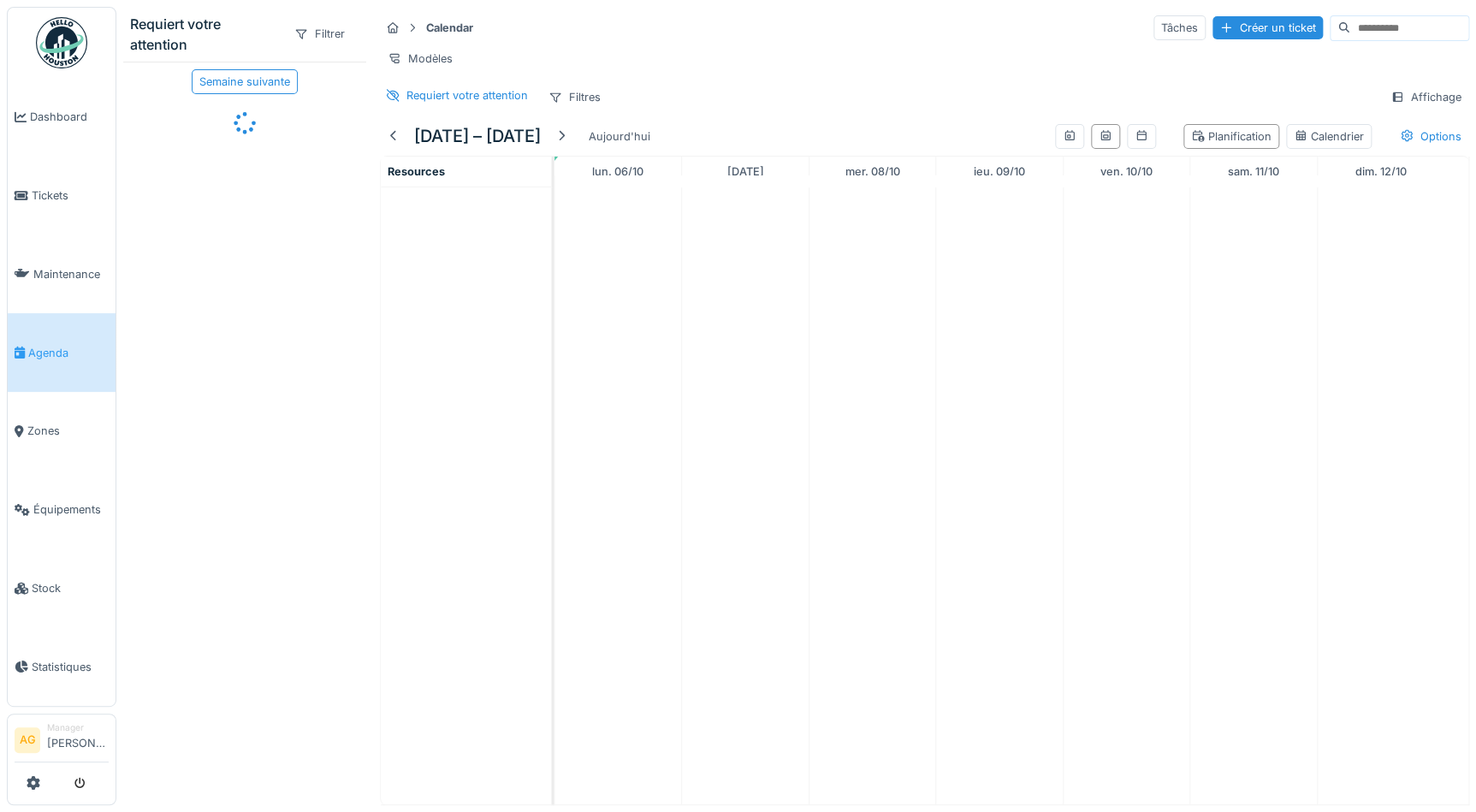
click at [66, 266] on span "Maintenance" at bounding box center [71, 275] width 75 height 16
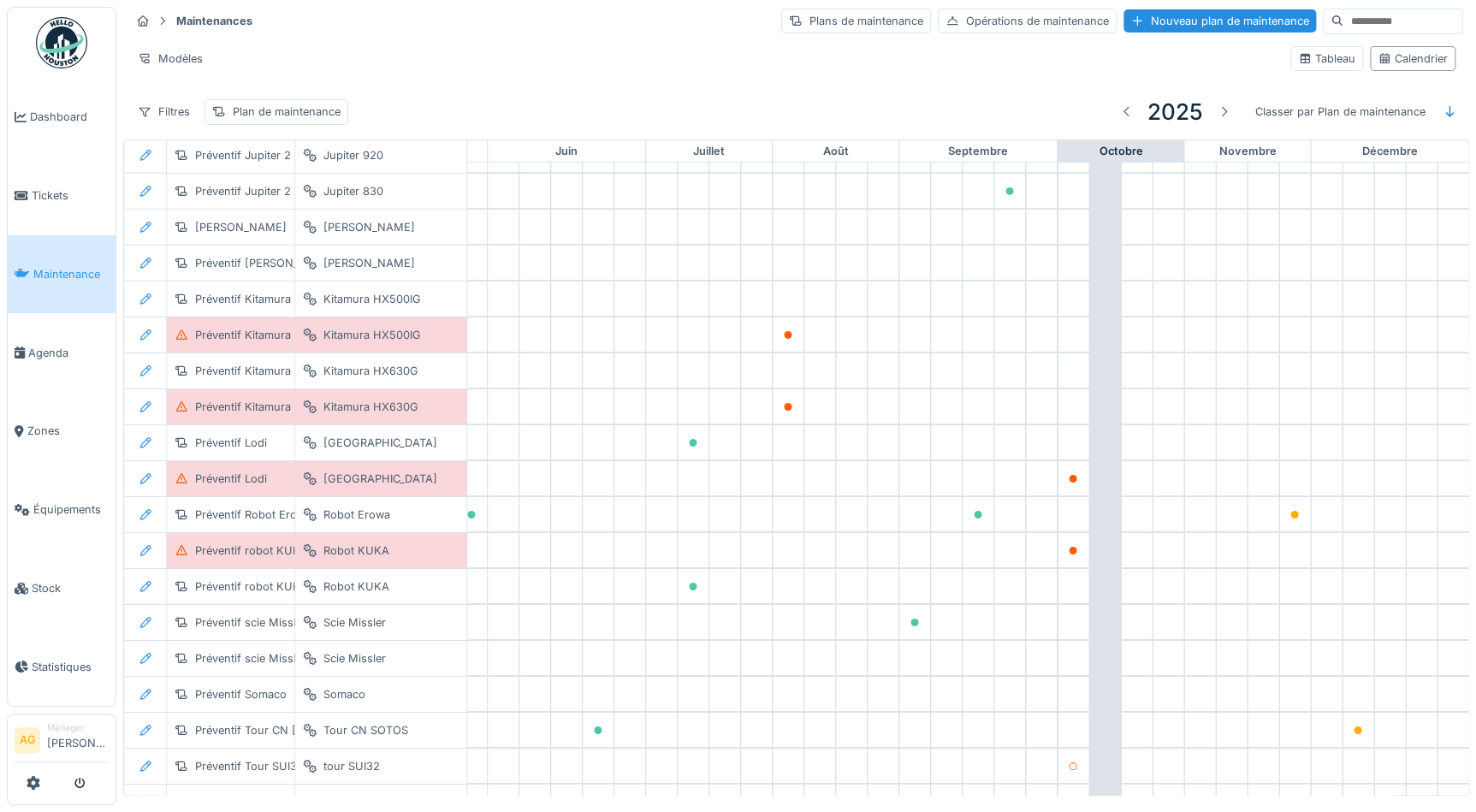
scroll to position [2677, 711]
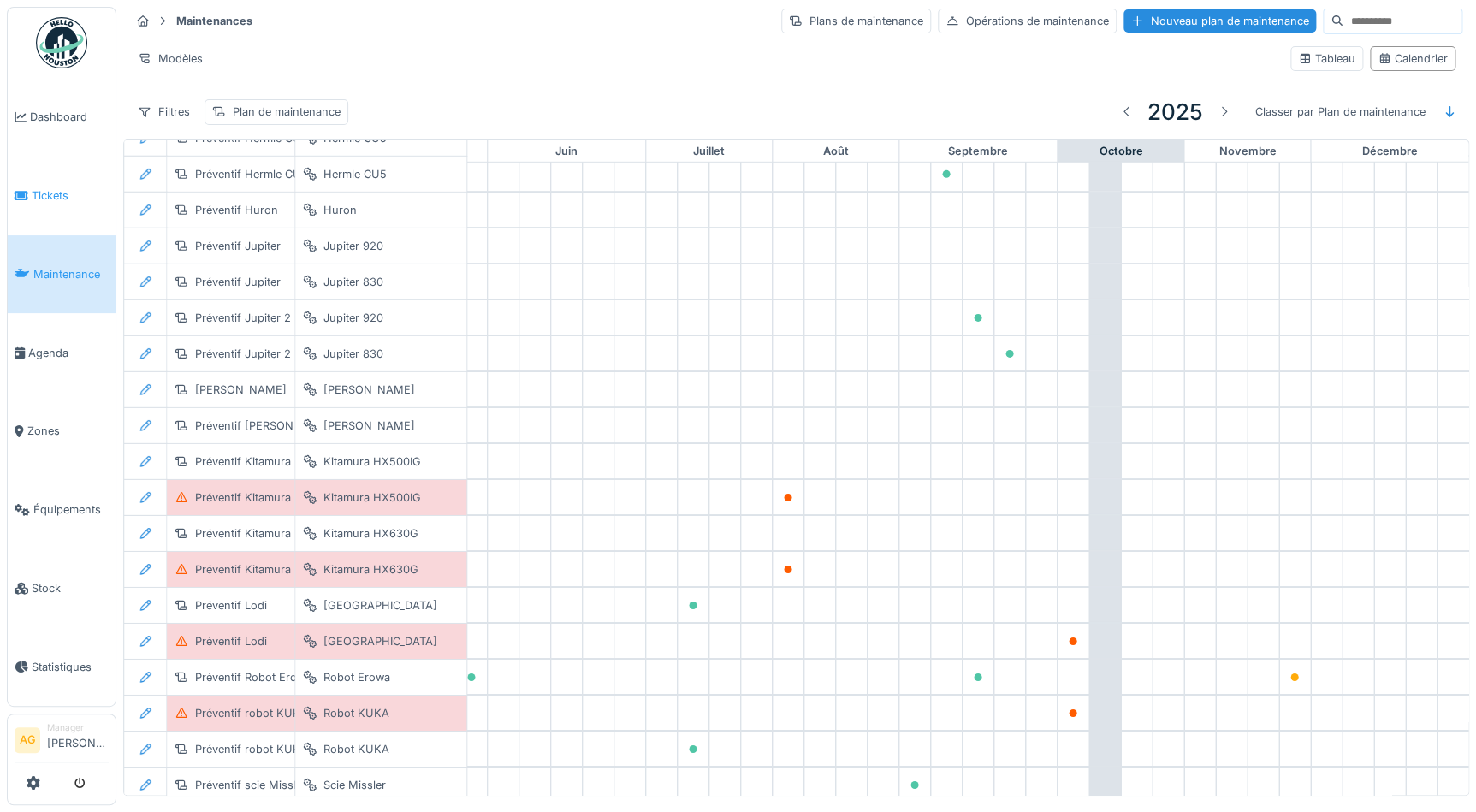
click at [37, 196] on span "Tickets" at bounding box center [70, 196] width 77 height 16
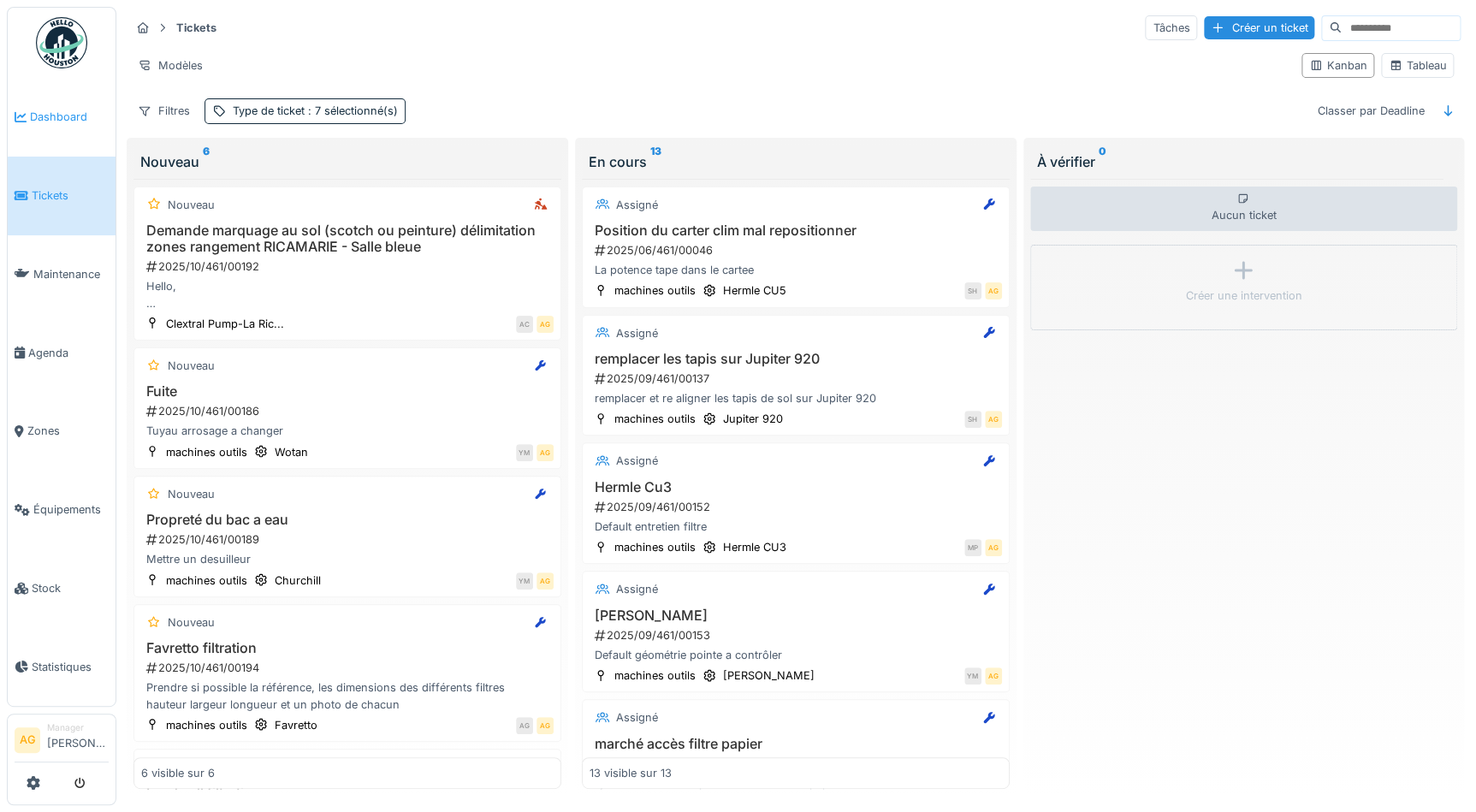
click at [41, 118] on span "Dashboard" at bounding box center [69, 117] width 79 height 16
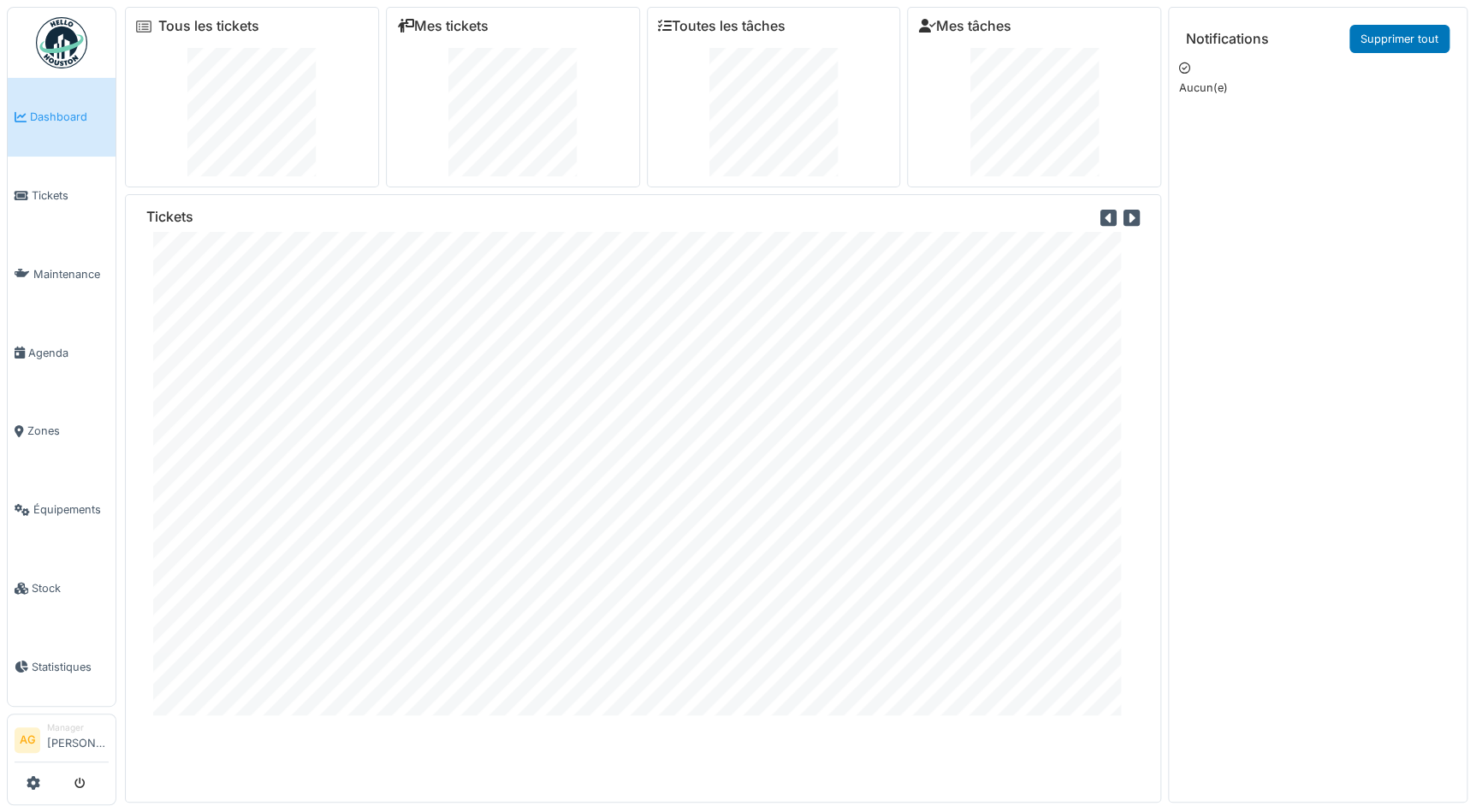
click at [1123, 224] on icon at bounding box center [1131, 218] width 16 height 19
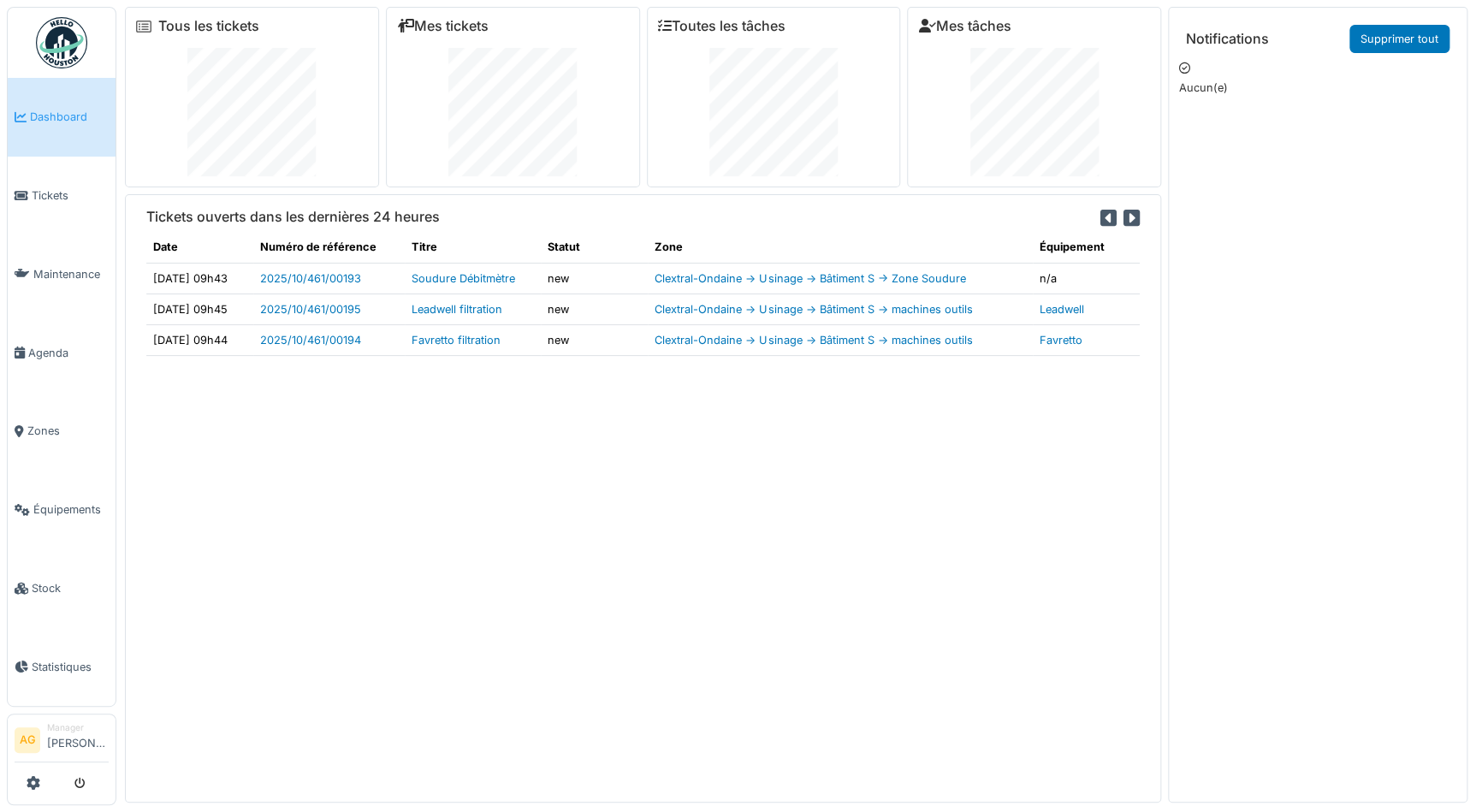
click at [1123, 220] on icon at bounding box center [1131, 218] width 16 height 19
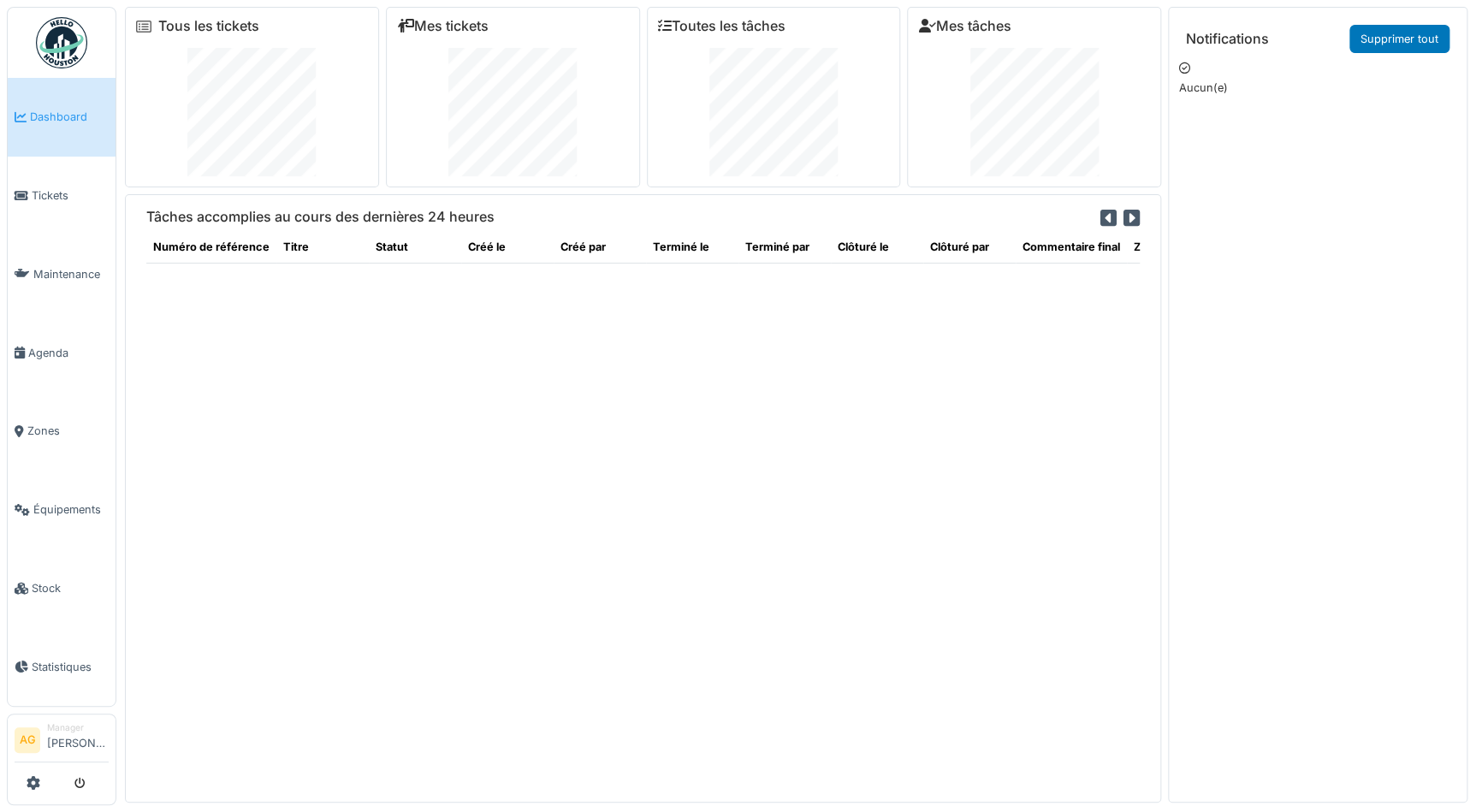
click at [1123, 215] on icon at bounding box center [1131, 218] width 16 height 19
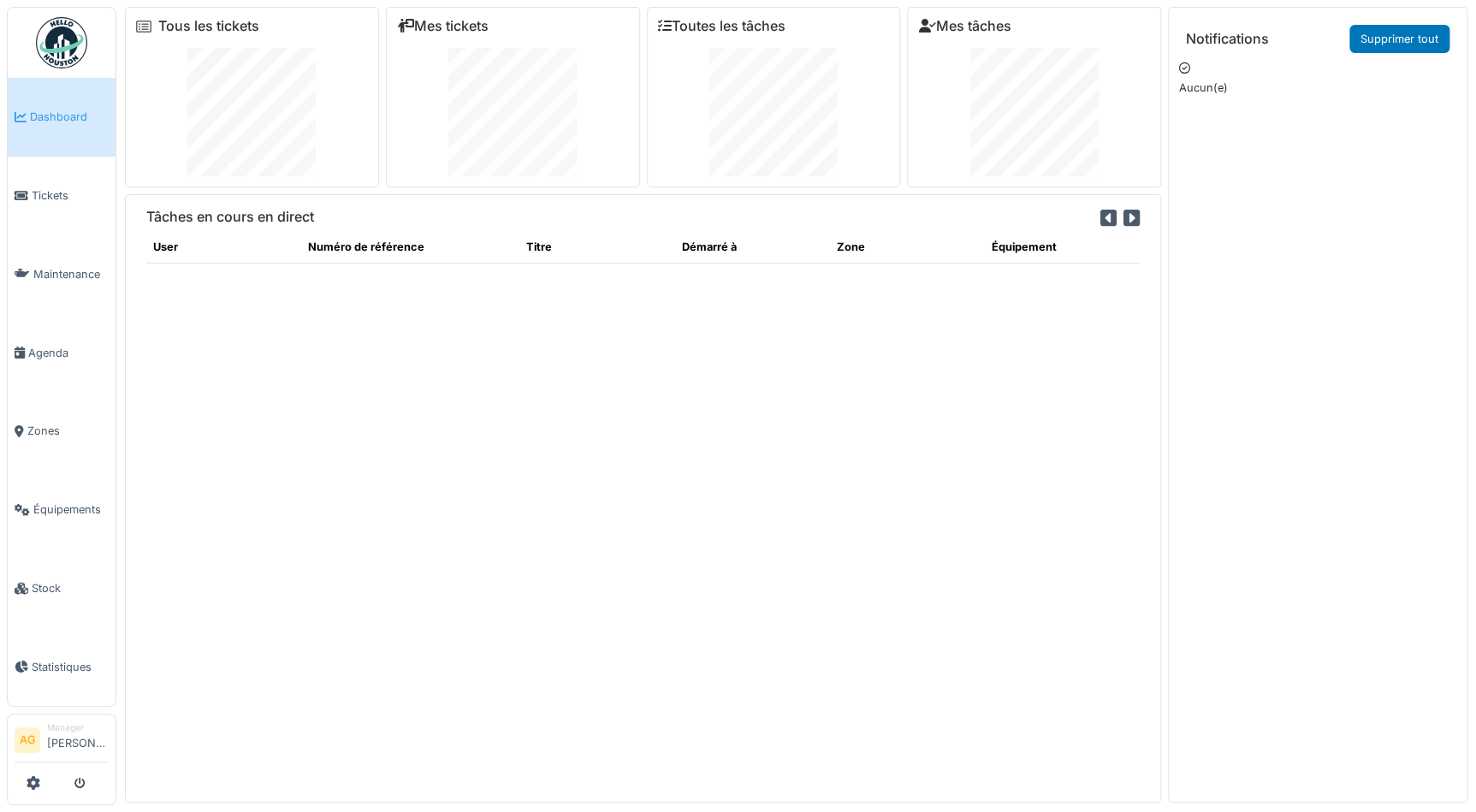
click at [1123, 213] on icon at bounding box center [1131, 218] width 16 height 19
click at [61, 194] on span "Tickets" at bounding box center [70, 196] width 77 height 16
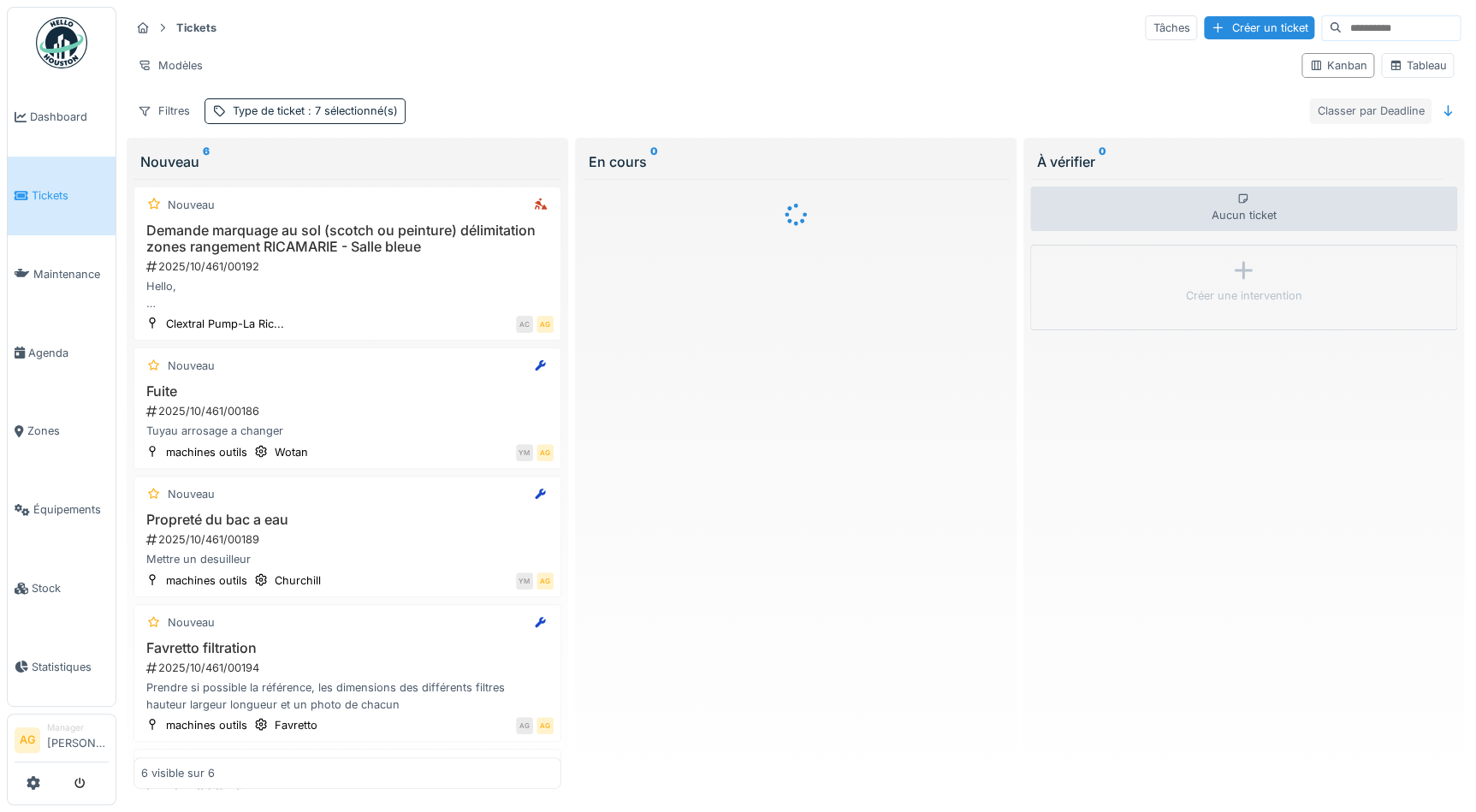
click at [1369, 109] on div "Classer par Deadline" at bounding box center [1370, 111] width 122 height 25
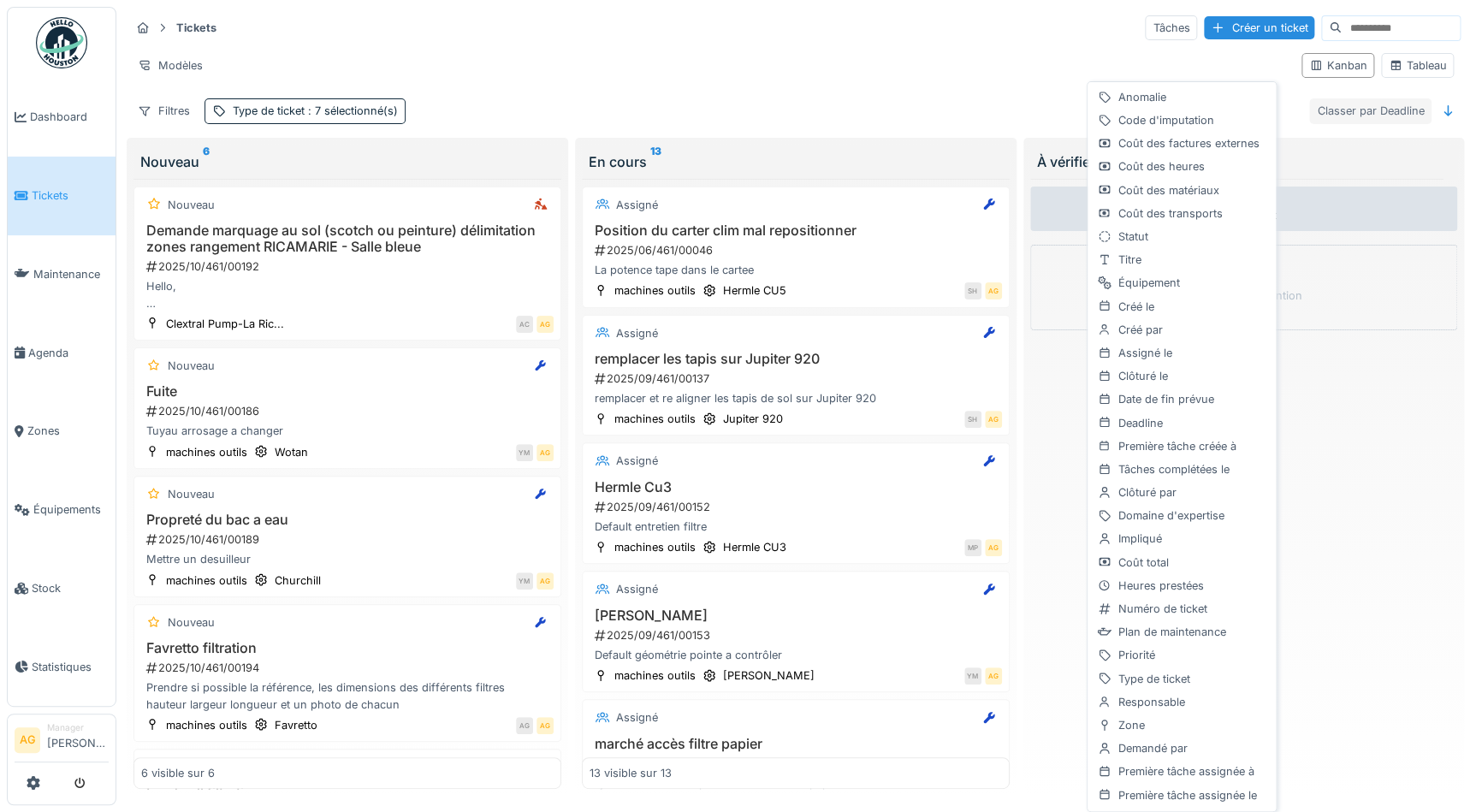
click at [1369, 109] on div "Classer par Deadline" at bounding box center [1370, 111] width 122 height 25
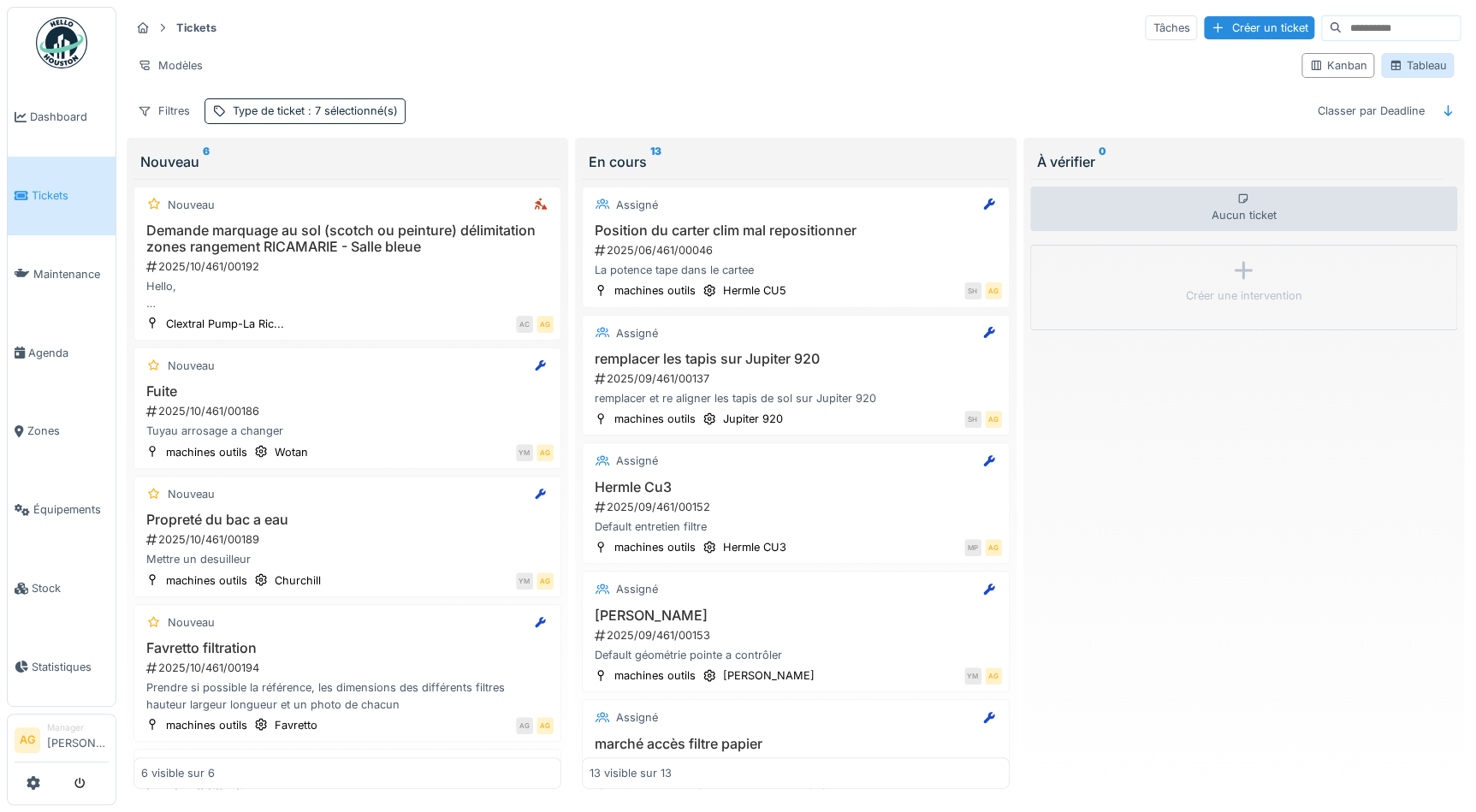
click at [1402, 65] on div "Tableau" at bounding box center [1417, 65] width 57 height 16
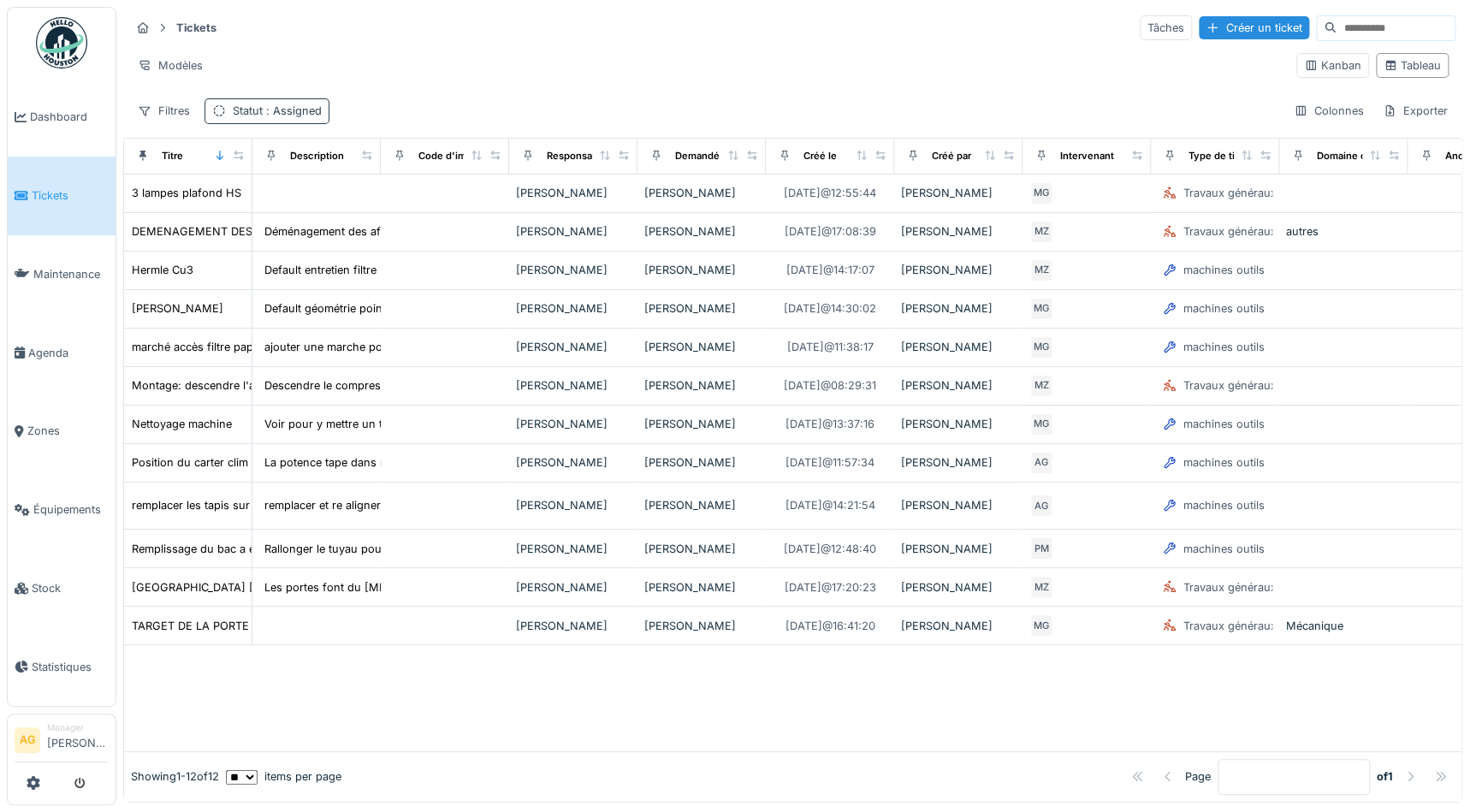
click at [263, 111] on span ": Assigned" at bounding box center [293, 110] width 59 height 13
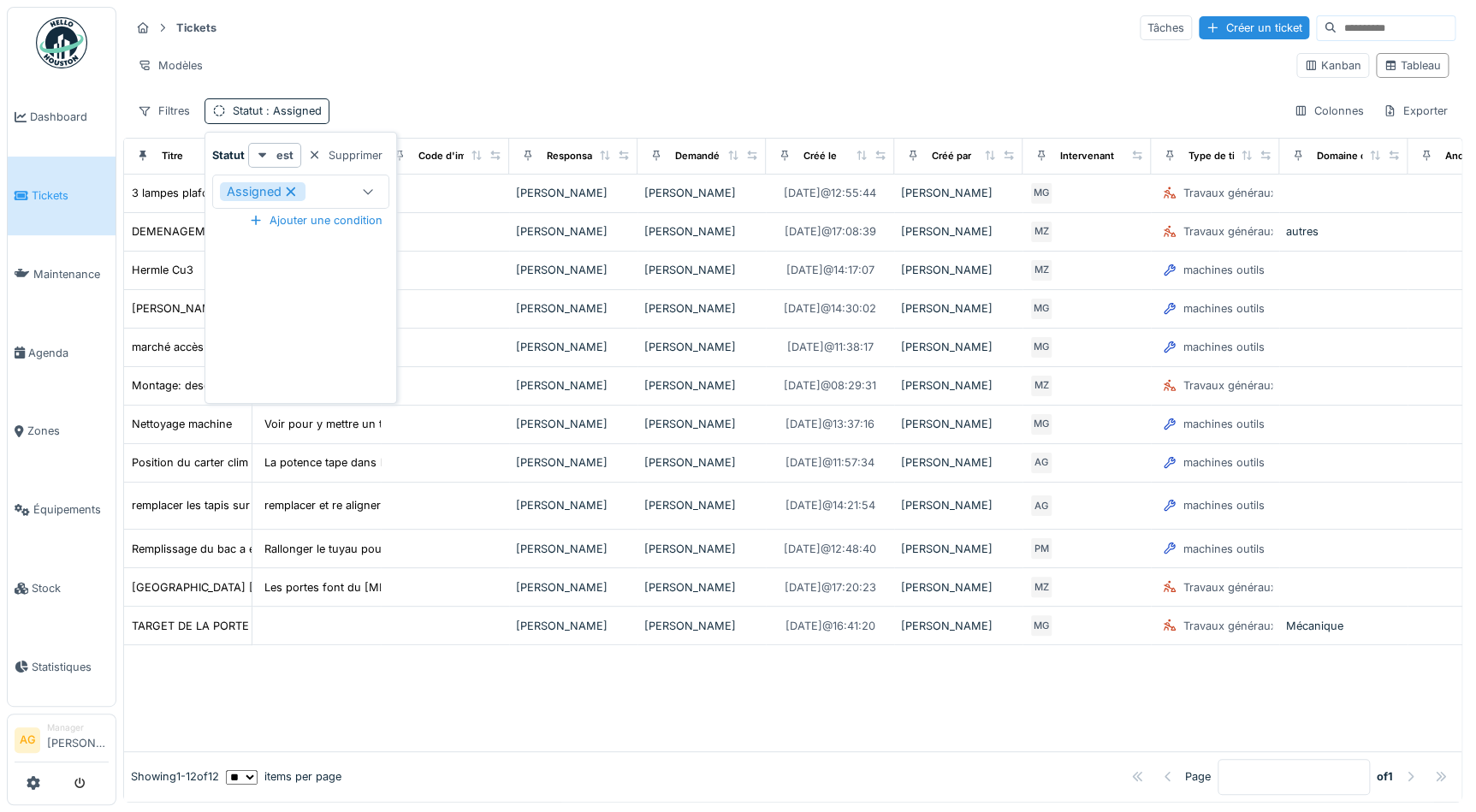
click at [664, 16] on div "Tickets Tâches Créer un ticket" at bounding box center [792, 27] width 1325 height 28
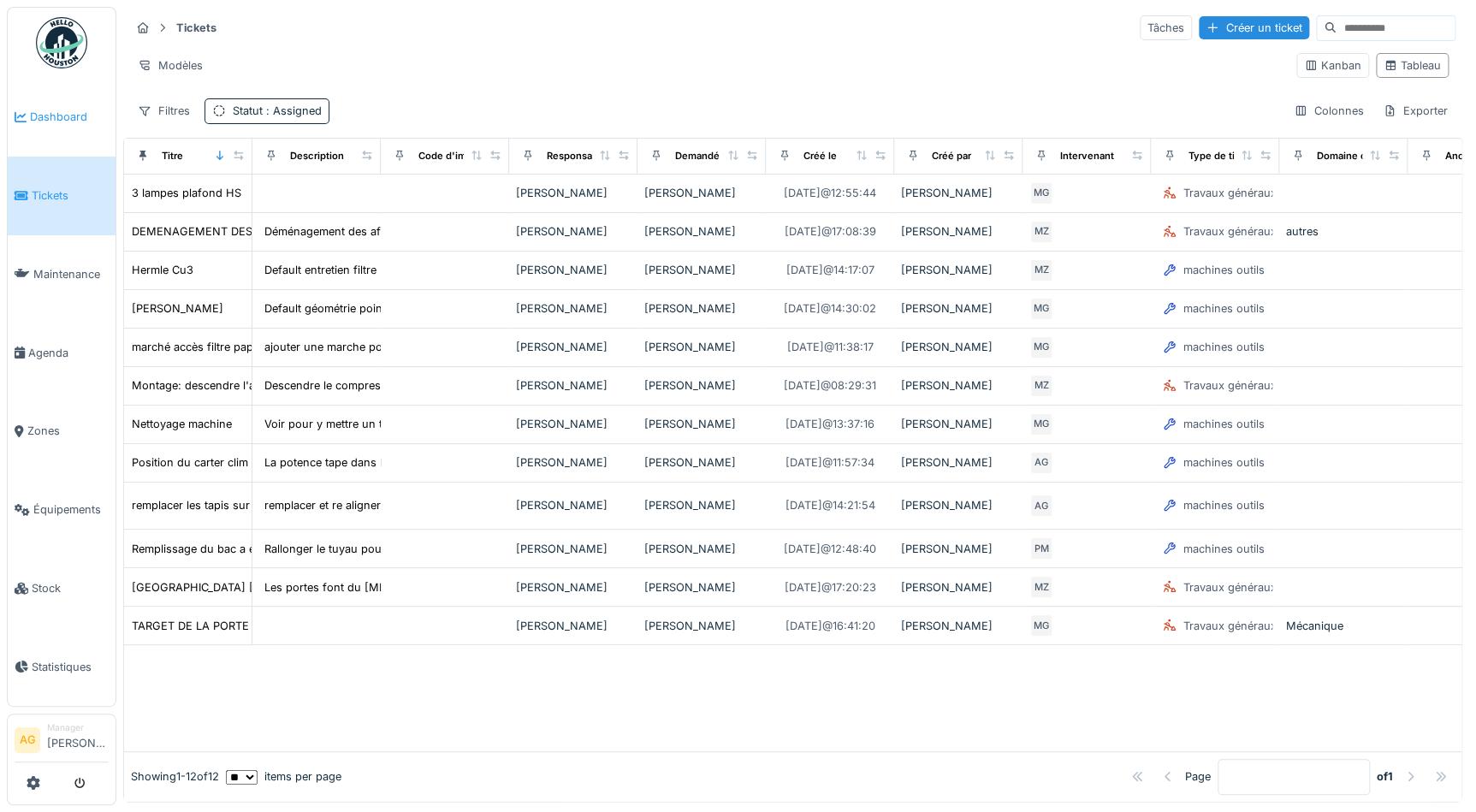
click at [40, 120] on span "Dashboard" at bounding box center [69, 117] width 79 height 16
